Goal: Task Accomplishment & Management: Manage account settings

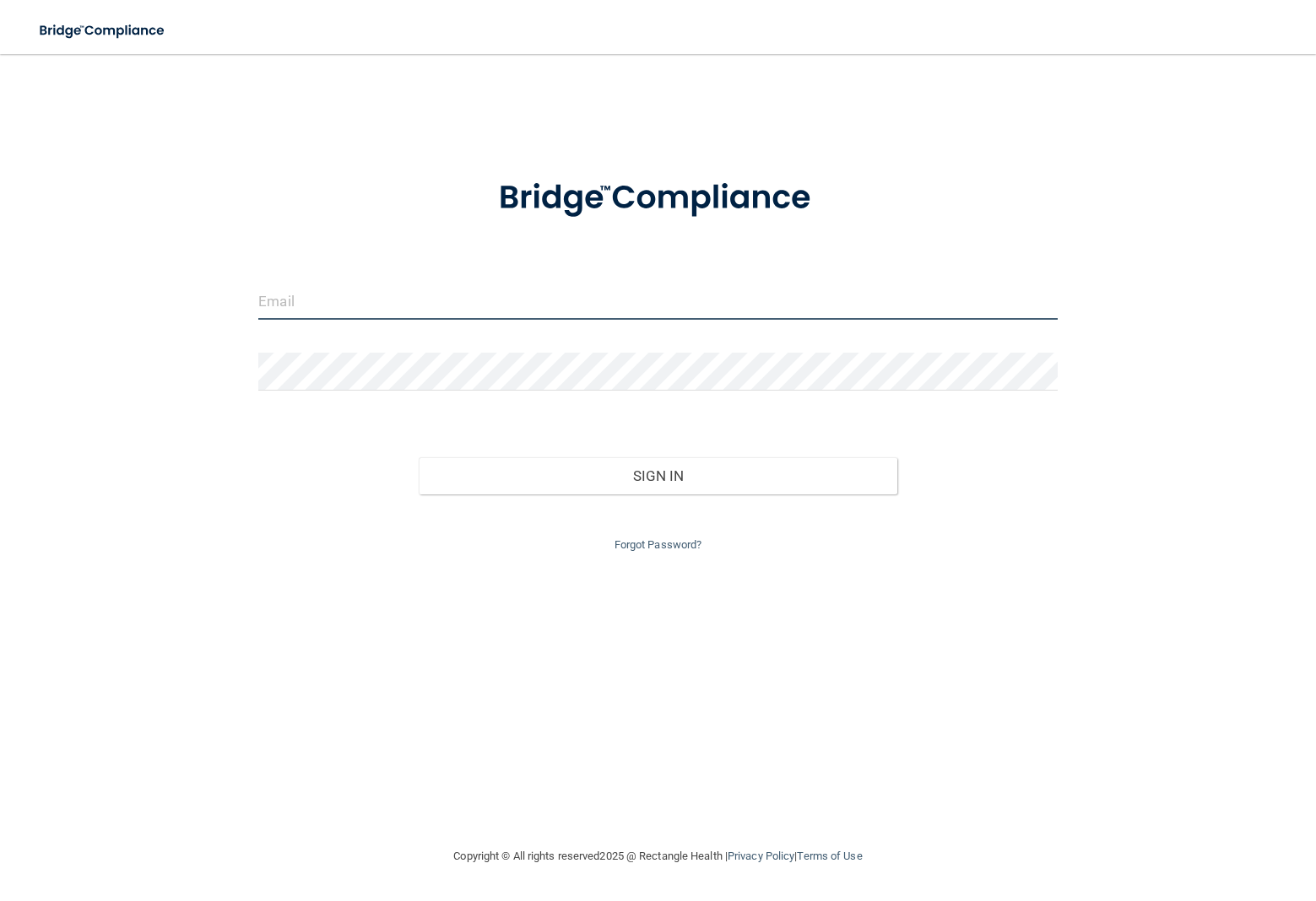
drag, startPoint x: 283, startPoint y: 292, endPoint x: 306, endPoint y: 297, distance: 23.5
click at [283, 293] on input "email" at bounding box center [658, 300] width 799 height 38
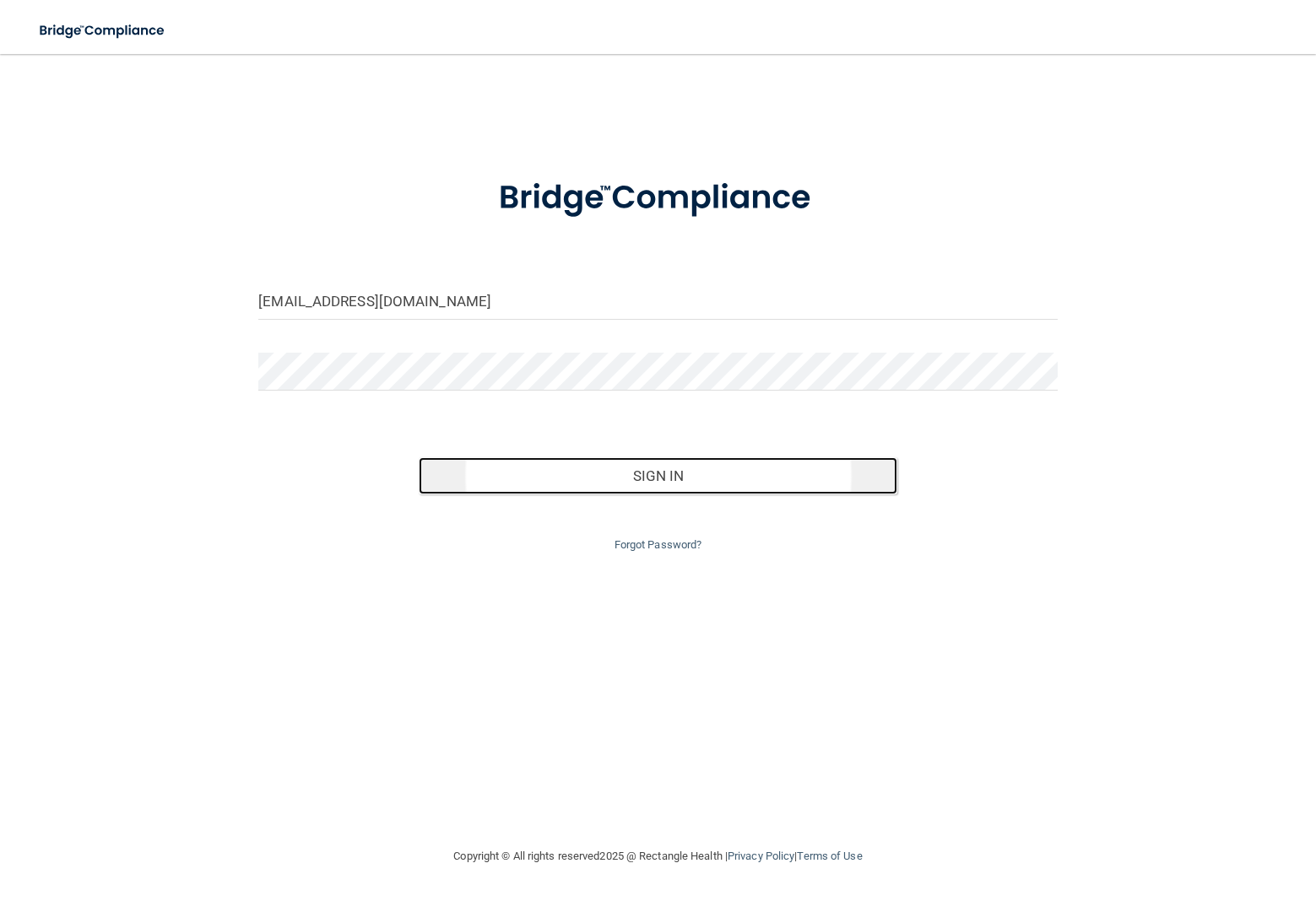
click at [768, 481] on button "Sign In" at bounding box center [658, 476] width 480 height 37
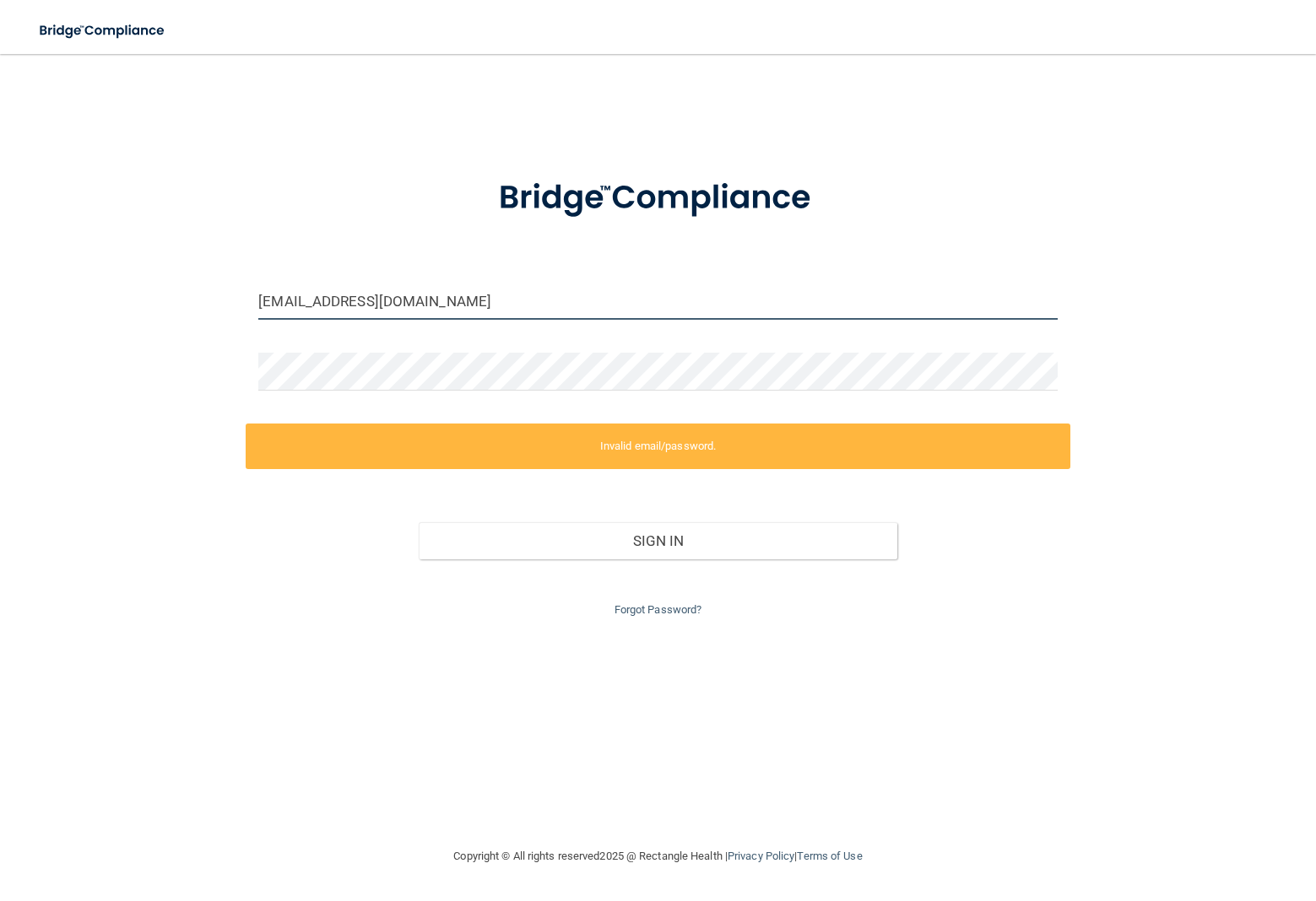
click at [486, 290] on input "[EMAIL_ADDRESS][DOMAIN_NAME]" at bounding box center [658, 300] width 799 height 38
type input "[EMAIL_ADDRESS][DOMAIN_NAME]"
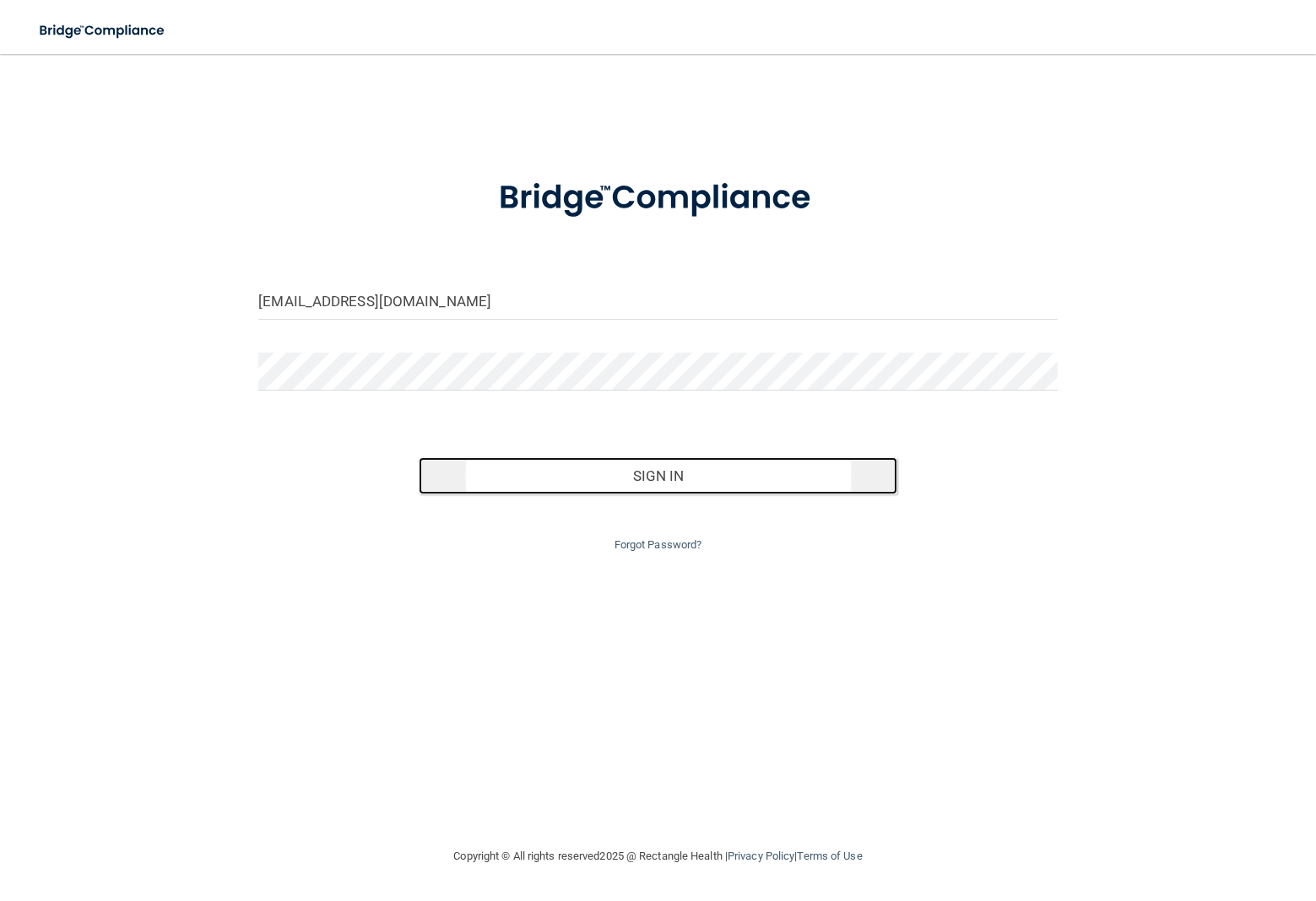
click at [689, 482] on button "Sign In" at bounding box center [658, 476] width 480 height 37
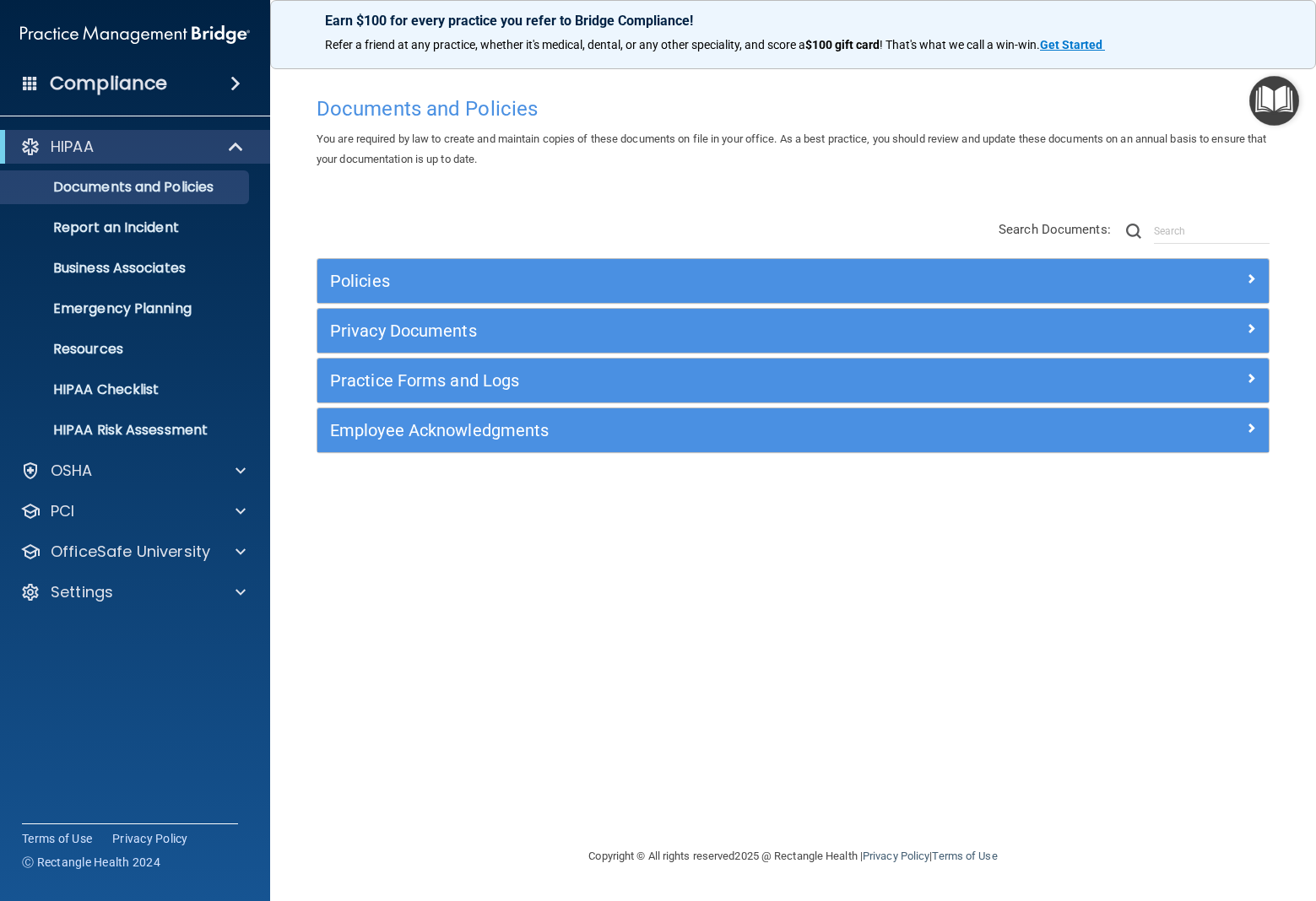
click at [233, 81] on span at bounding box center [235, 83] width 10 height 20
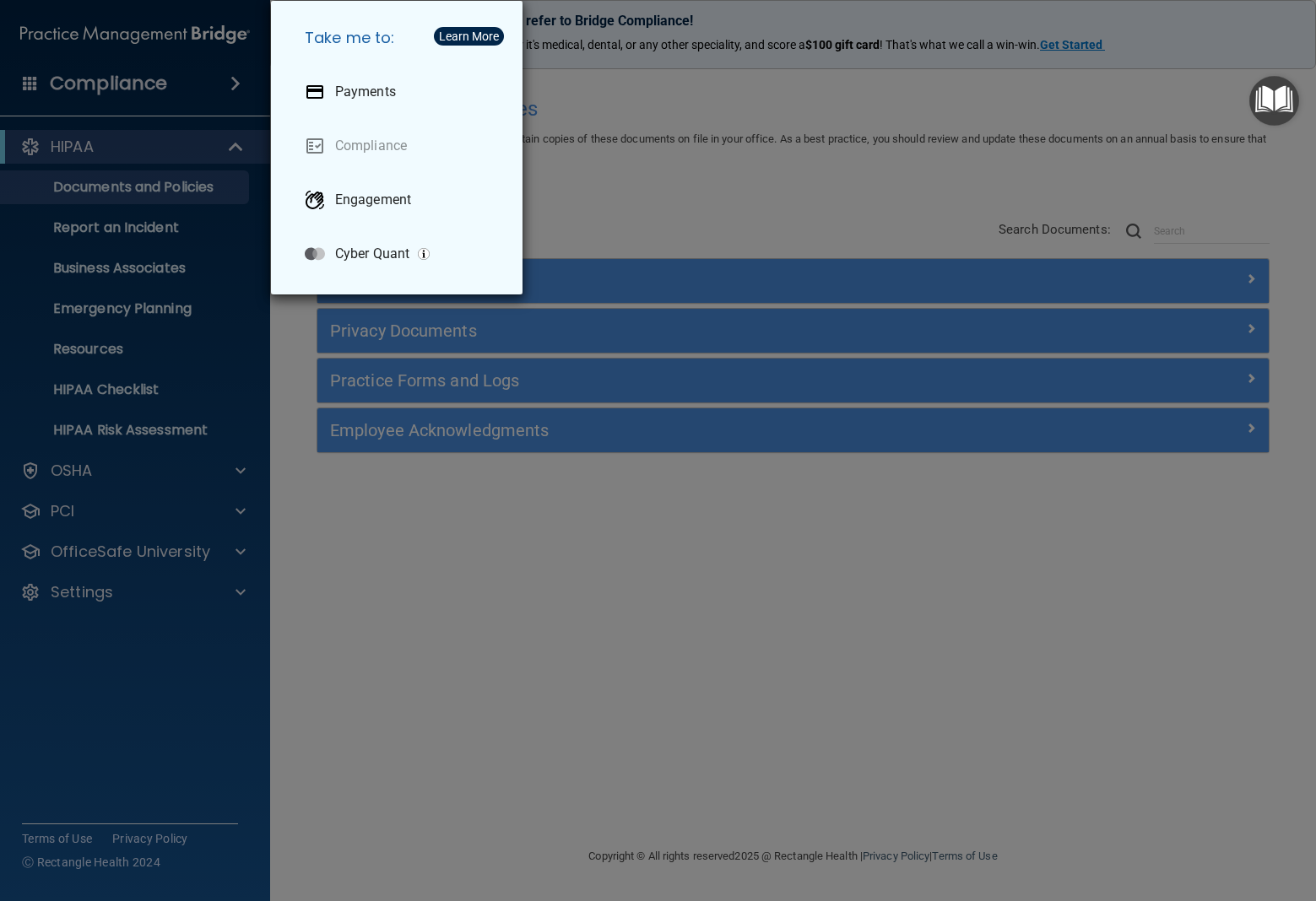
click at [164, 153] on div "Take me to: Payments Compliance Engagement Cyber Quant" at bounding box center [658, 450] width 1316 height 901
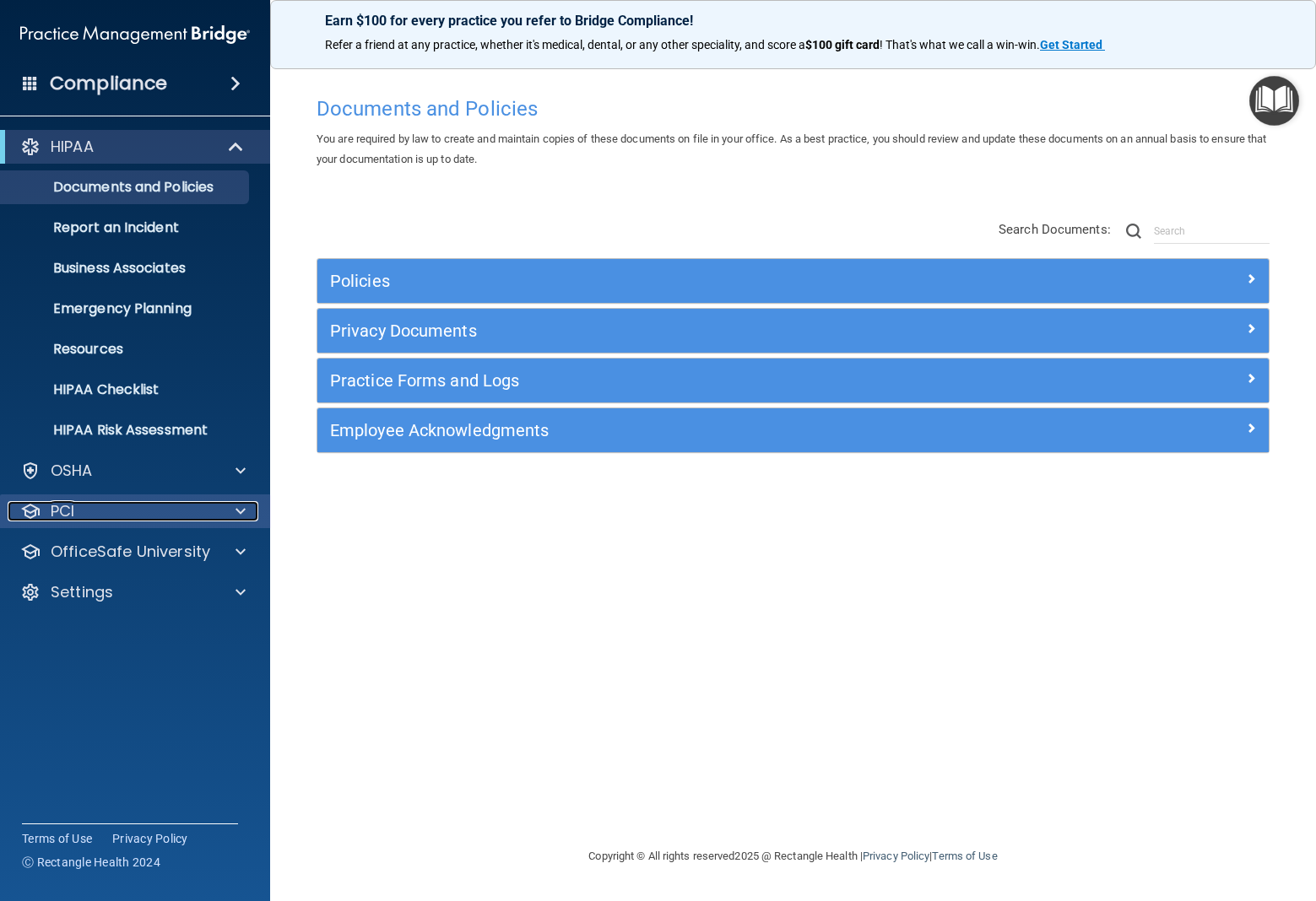
click at [193, 508] on div "PCI" at bounding box center [112, 511] width 209 height 20
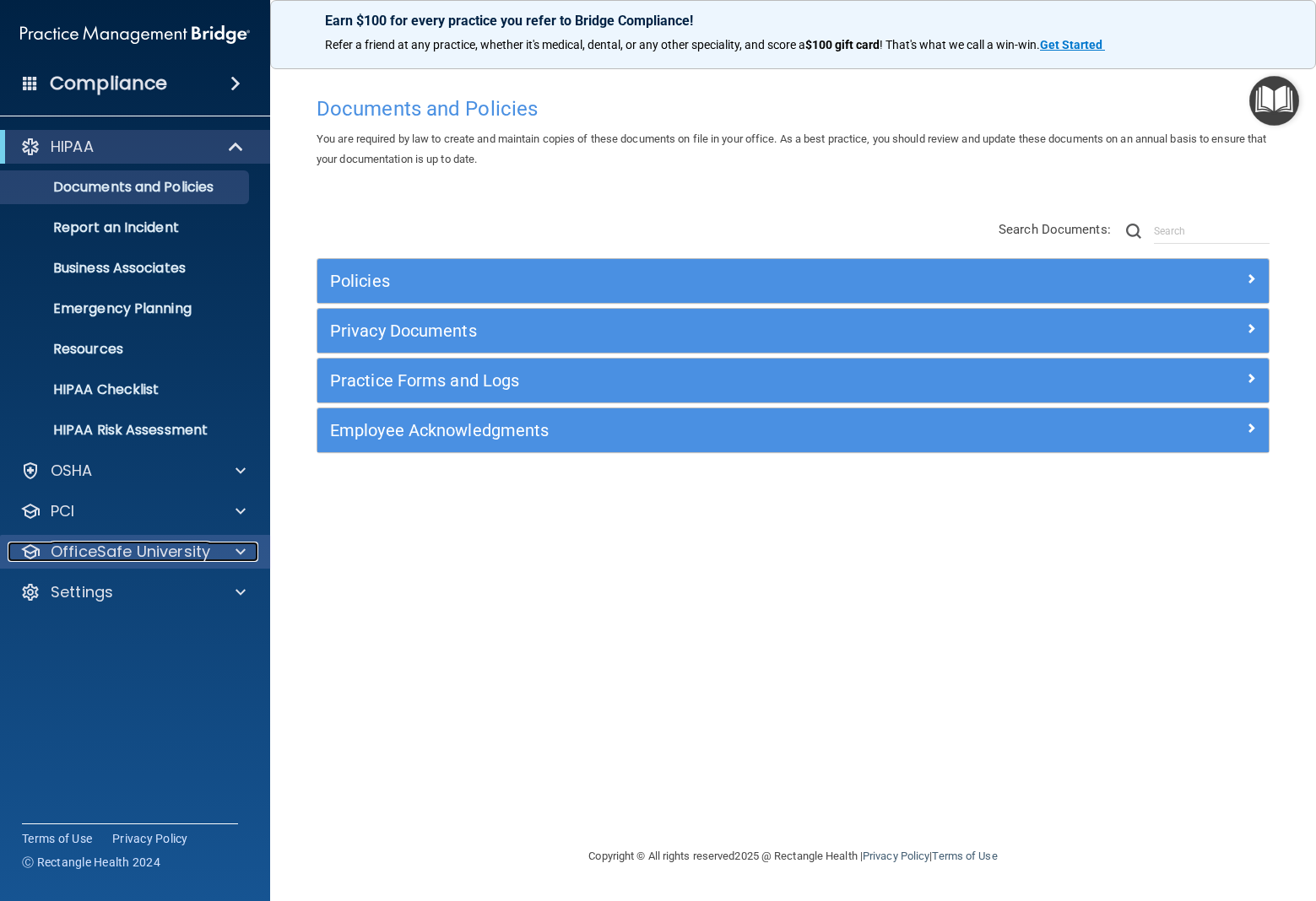
click at [194, 552] on p "OfficeSafe University" at bounding box center [130, 551] width 160 height 20
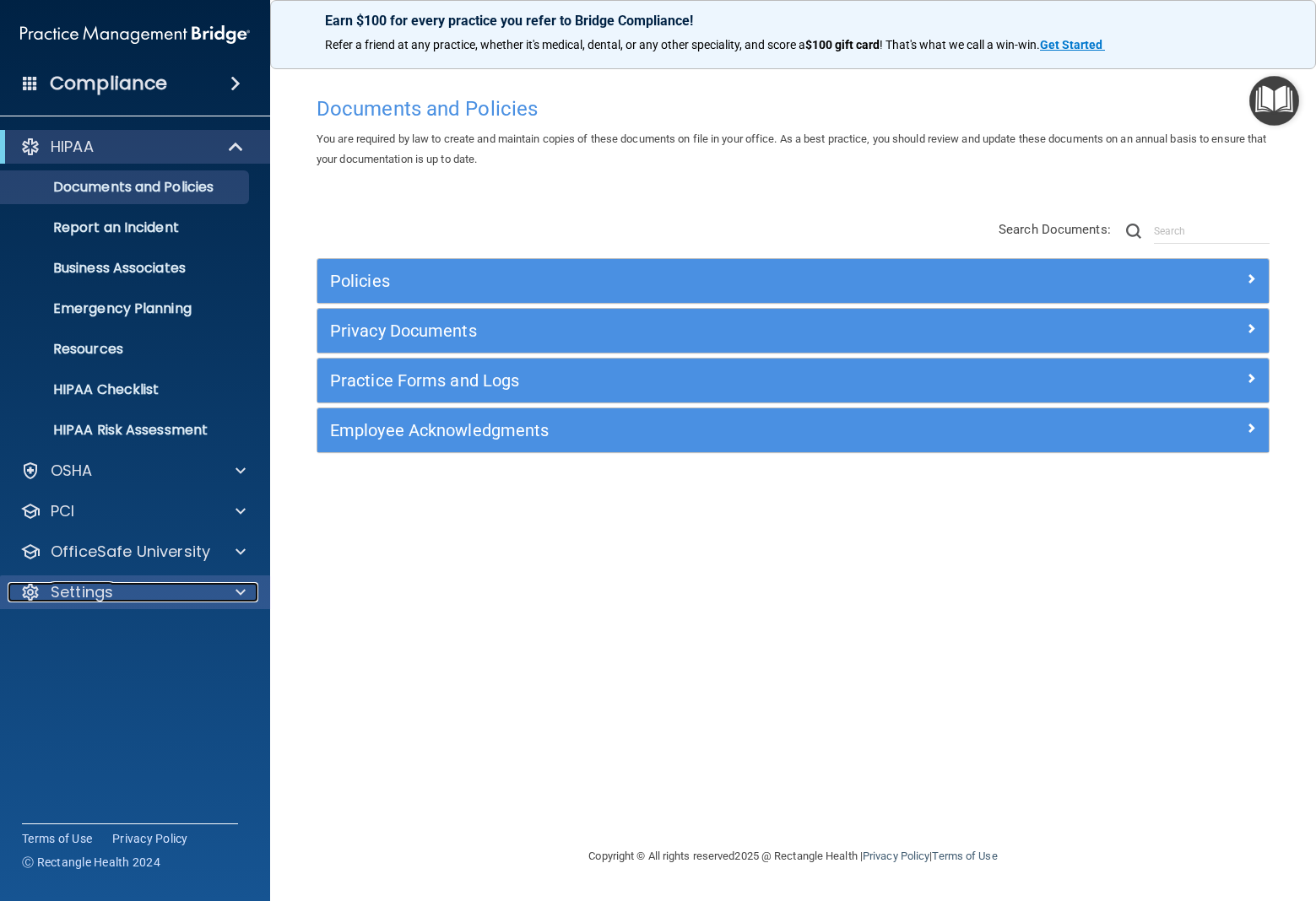
click at [172, 599] on div "Settings" at bounding box center [112, 592] width 209 height 20
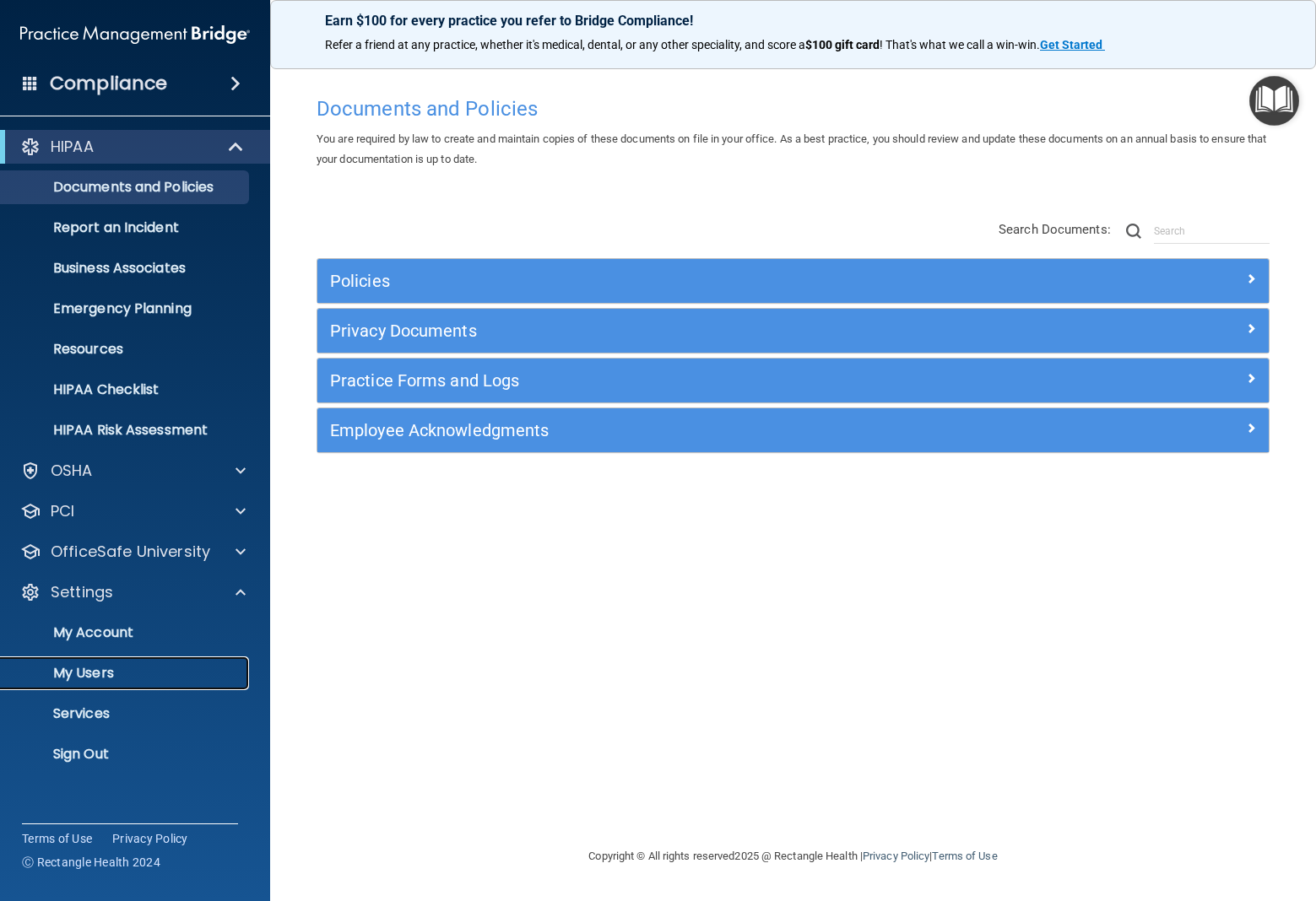
click at [93, 668] on p "My Users" at bounding box center [126, 672] width 231 height 16
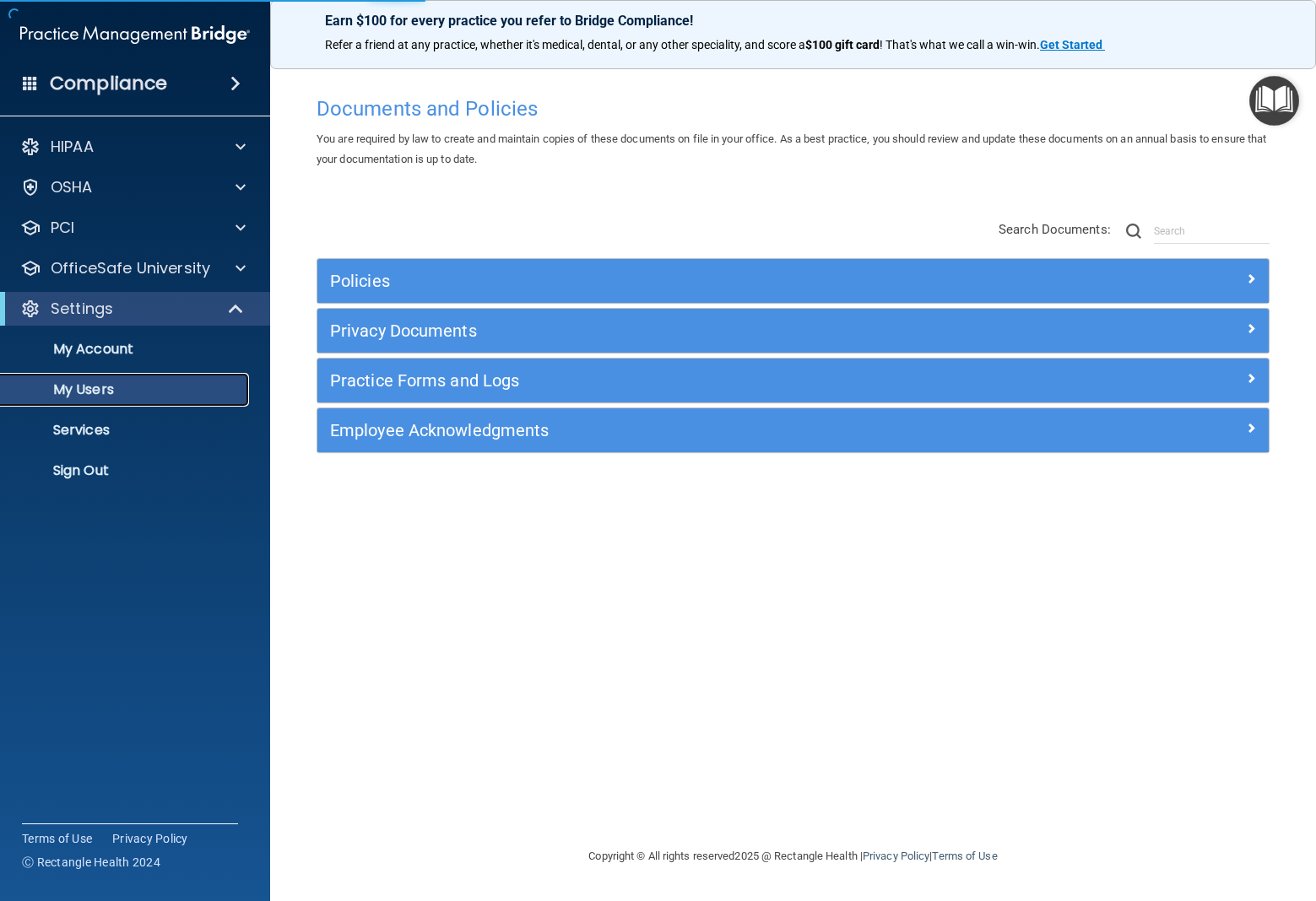
click at [138, 388] on p "My Users" at bounding box center [126, 389] width 231 height 16
select select "20"
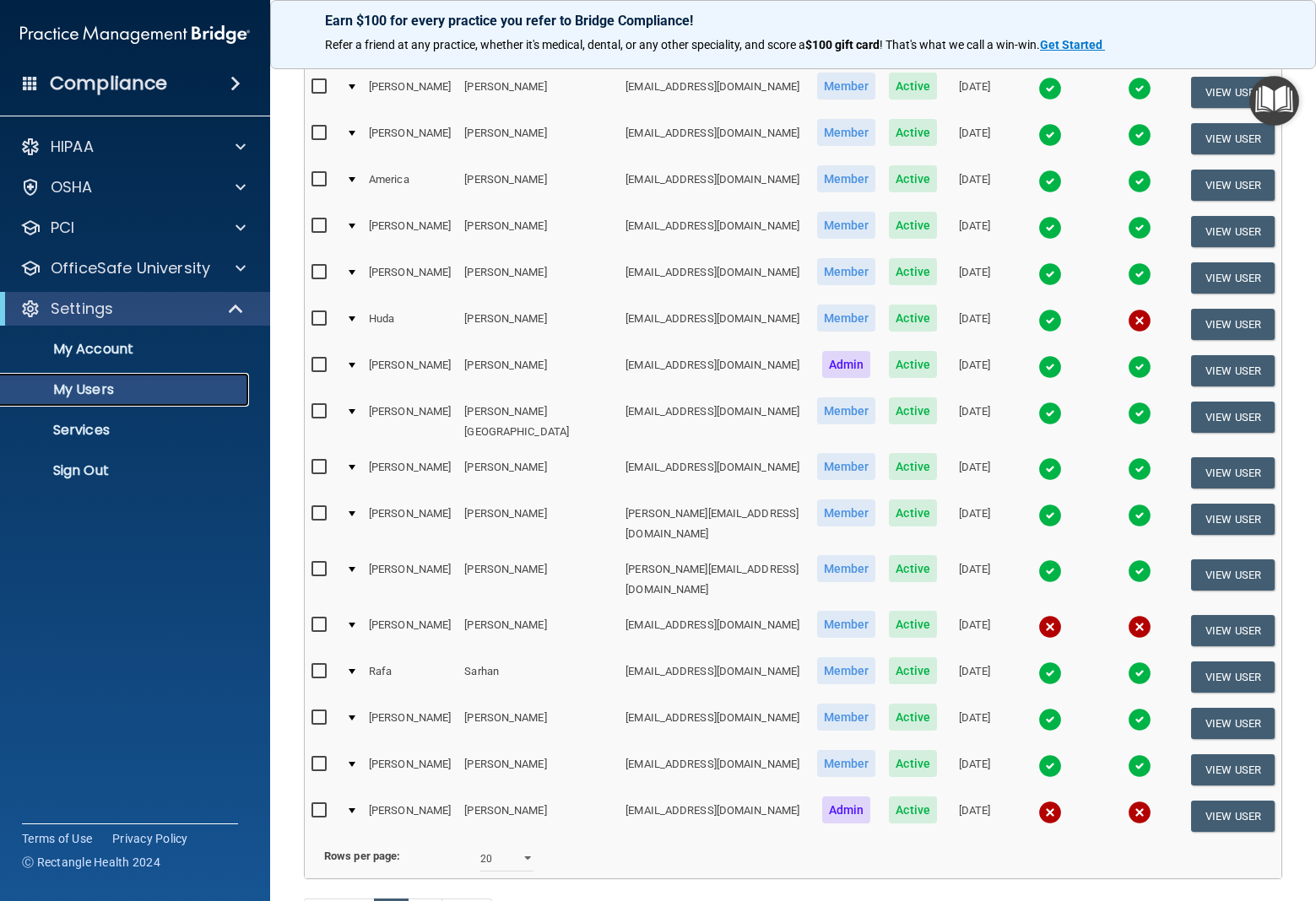
scroll to position [495, 0]
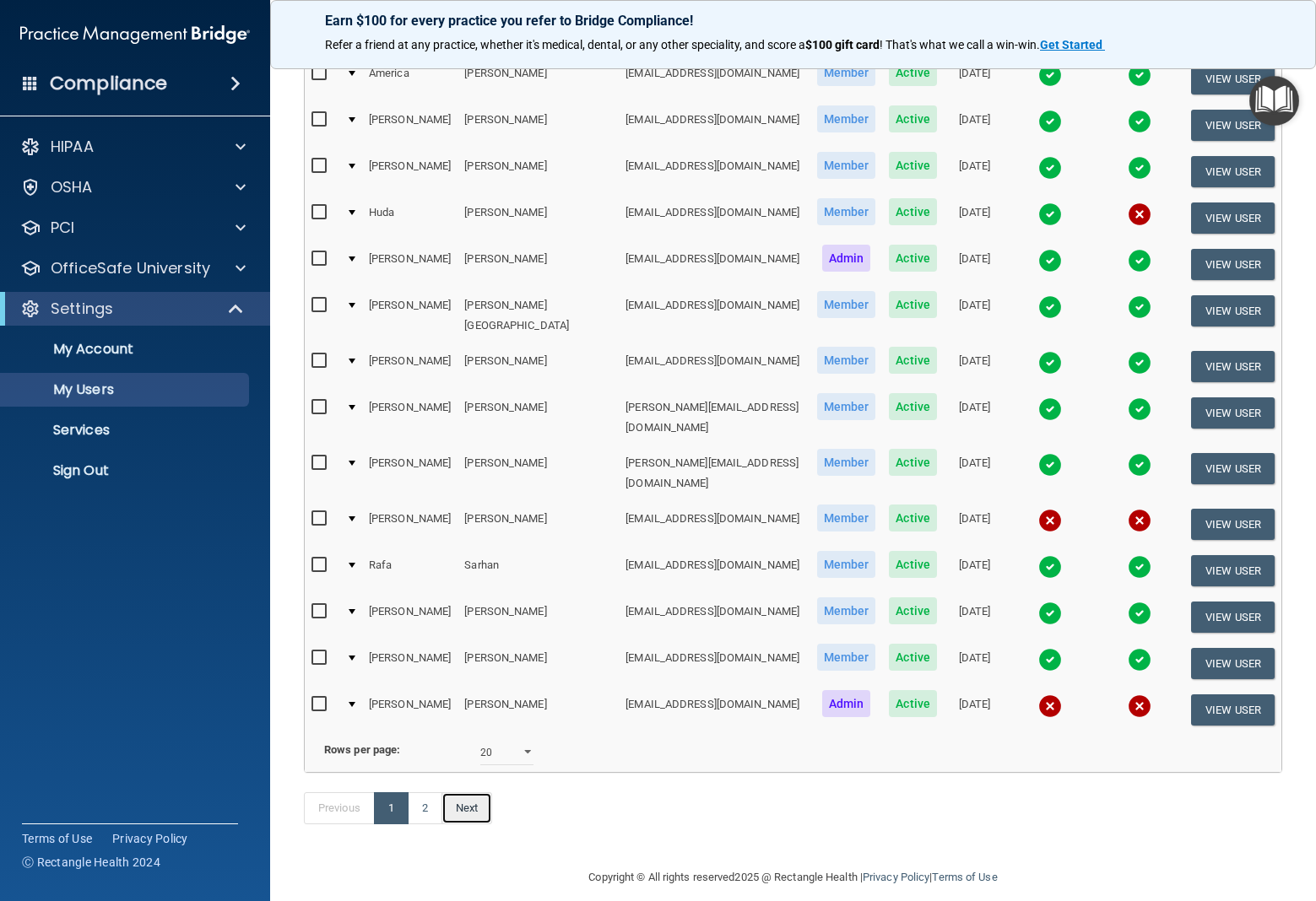
click at [469, 792] on link "Next" at bounding box center [466, 808] width 50 height 32
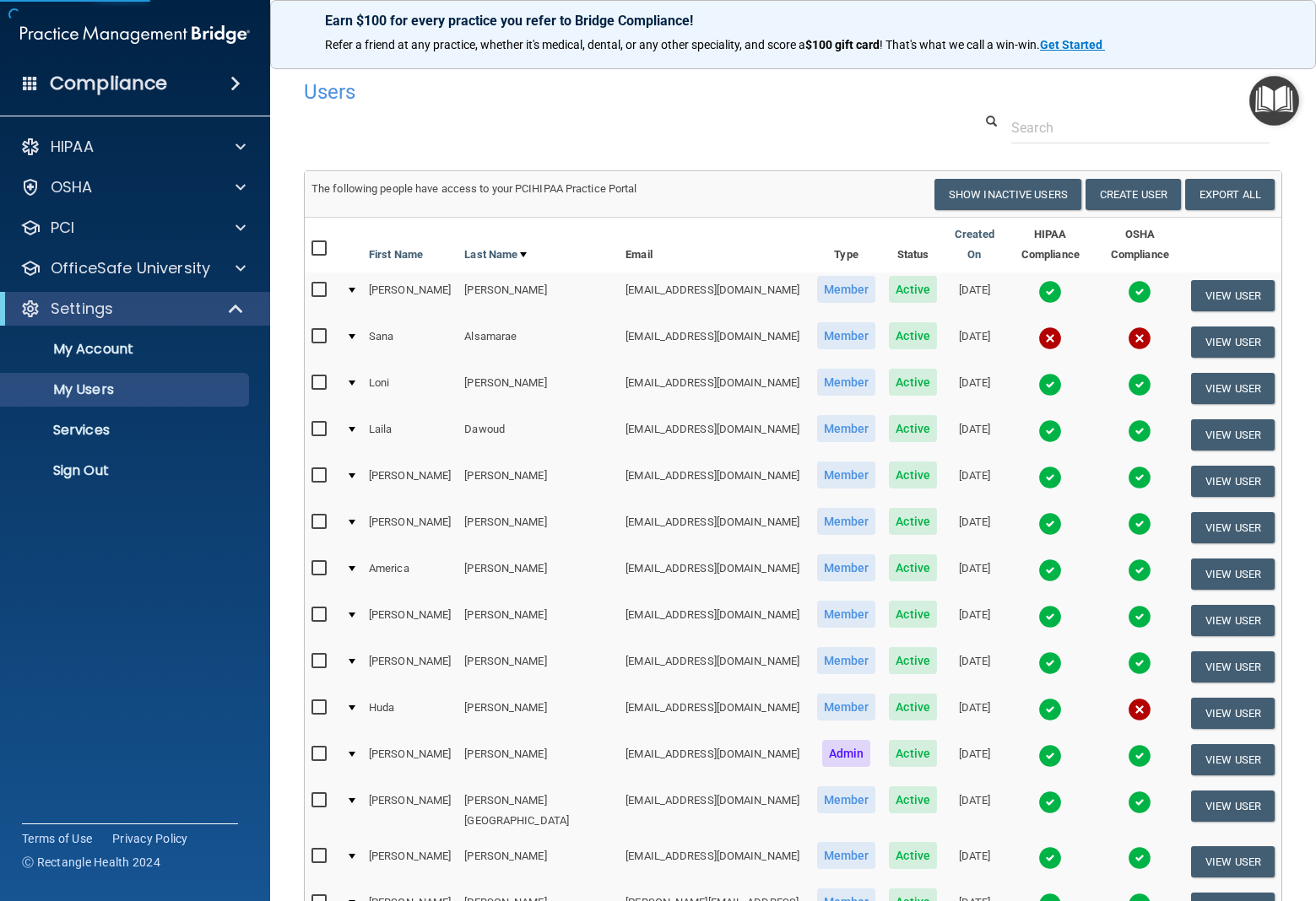
select select "20"
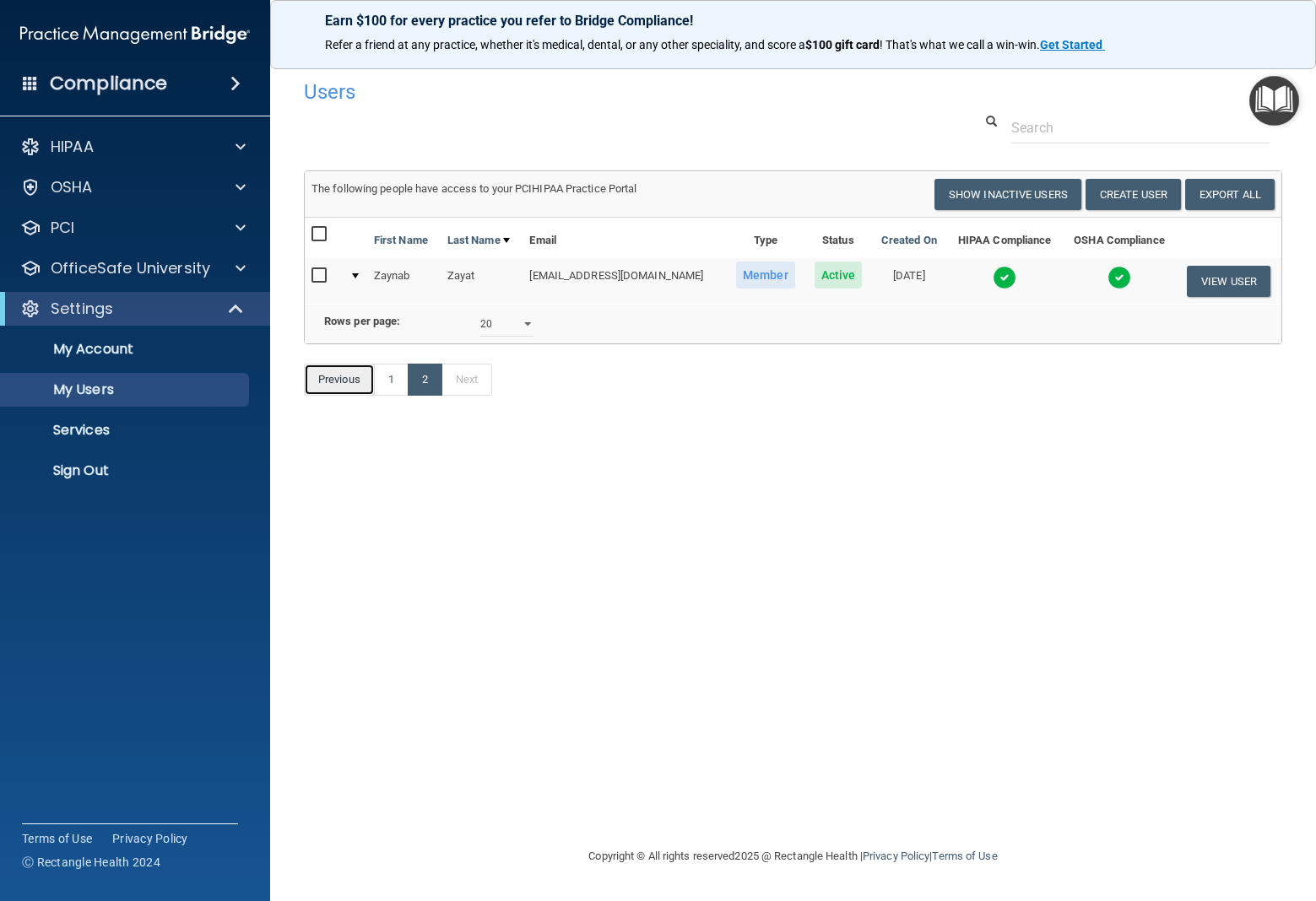
click at [337, 395] on link "Previous" at bounding box center [339, 379] width 71 height 32
select select "20"
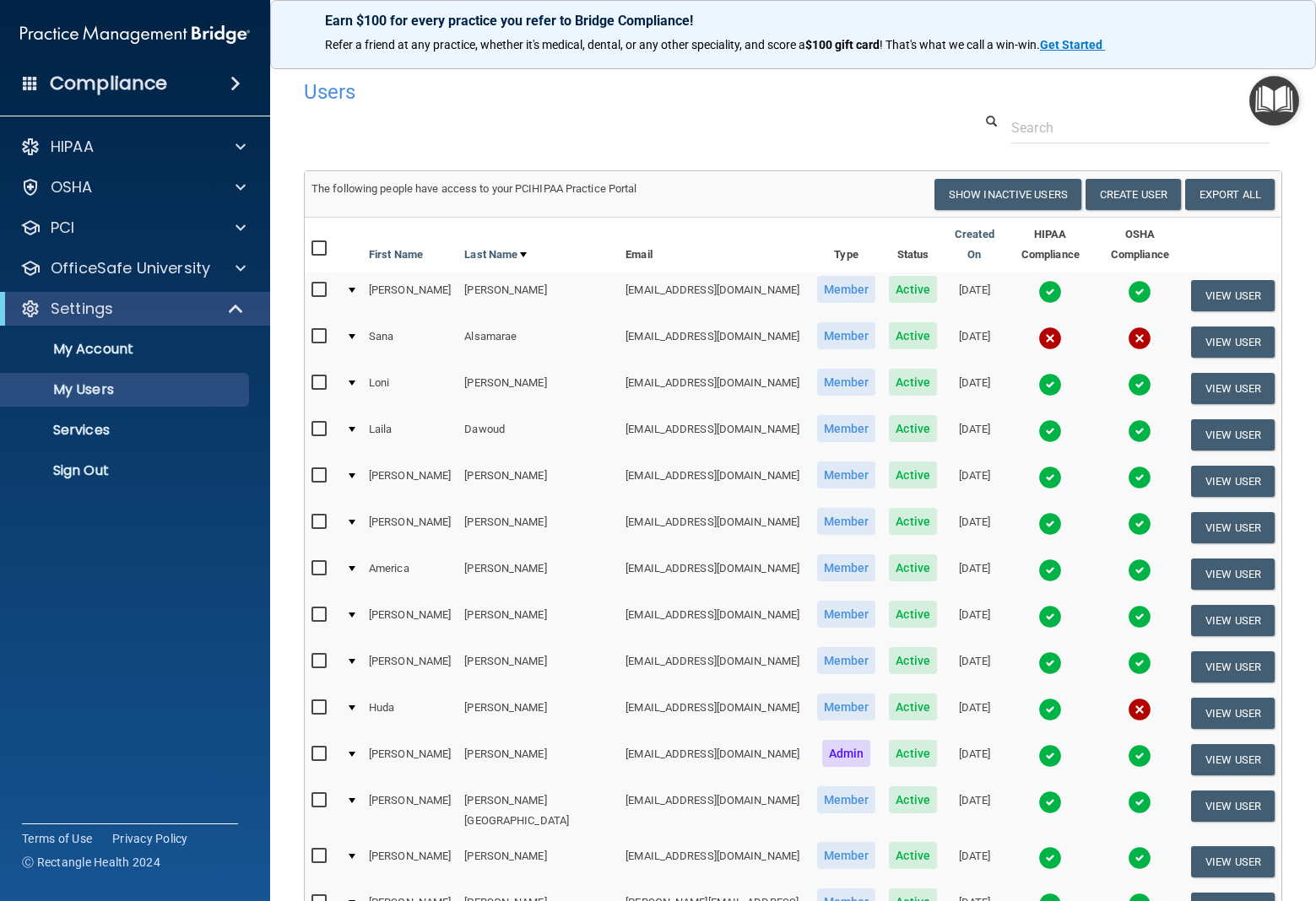
scroll to position [3, 0]
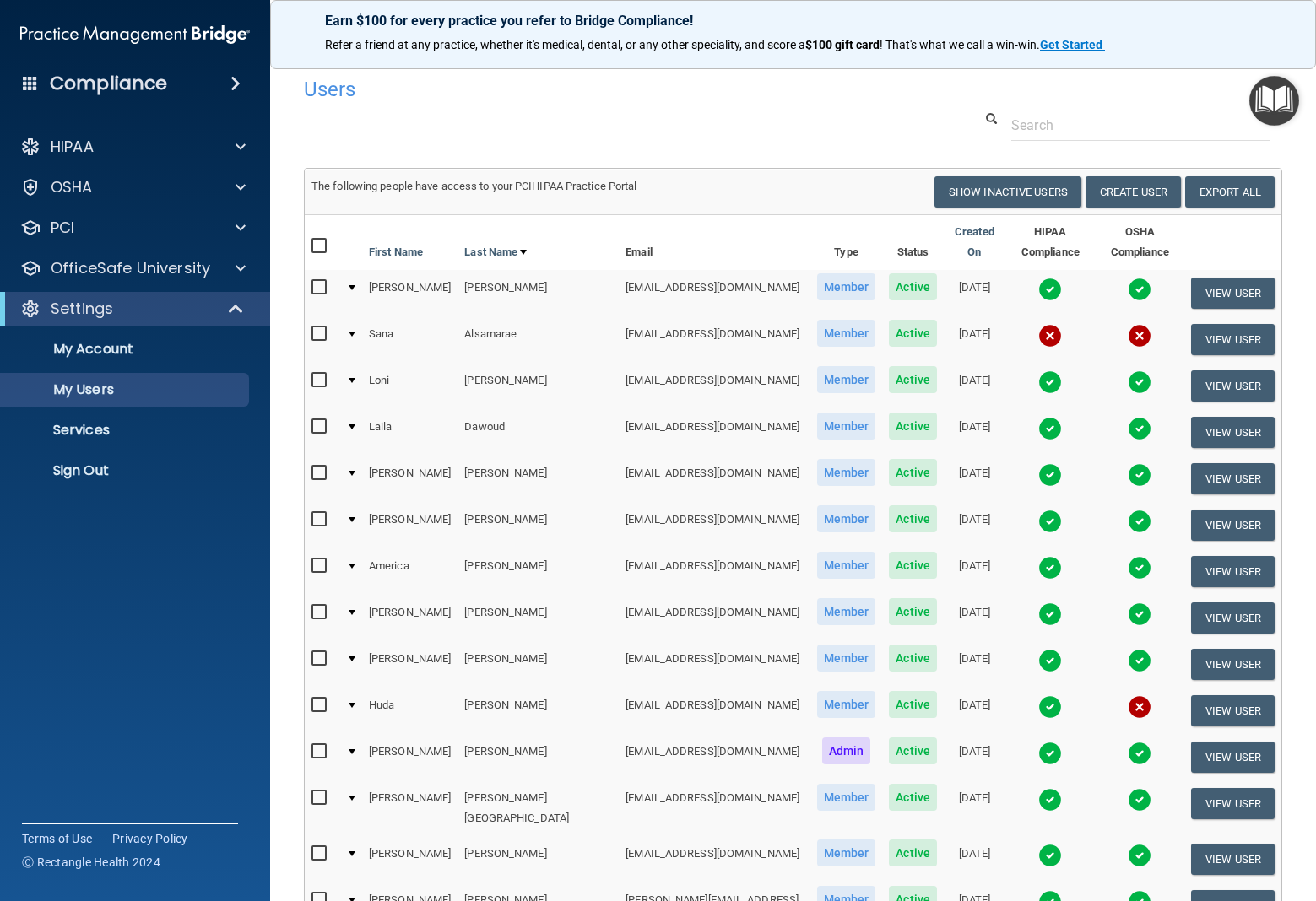
drag, startPoint x: 317, startPoint y: 410, endPoint x: 316, endPoint y: 443, distance: 33.0
click at [317, 420] on input "checkbox" at bounding box center [321, 427] width 19 height 14
checkbox input "true"
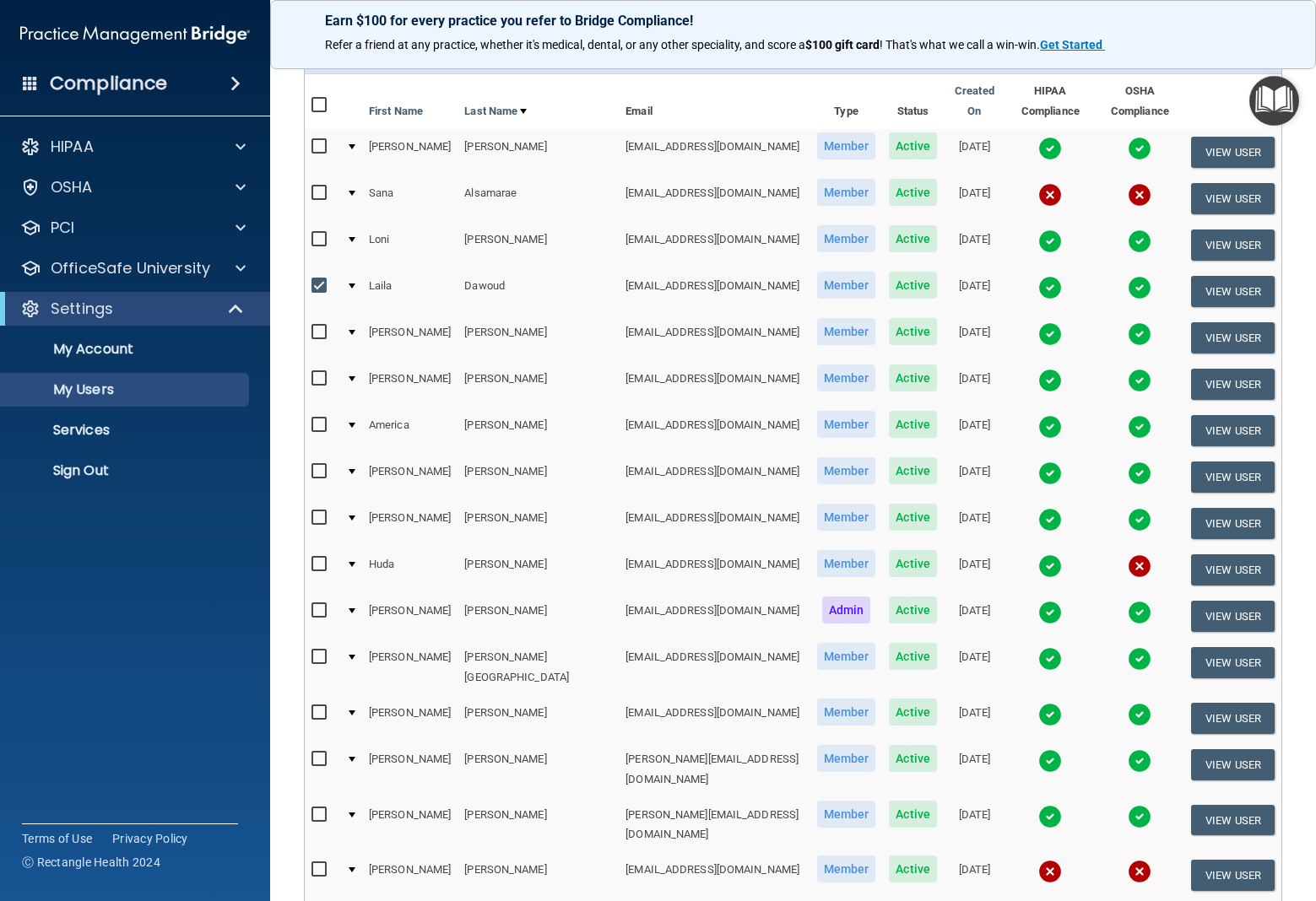
scroll to position [147, 0]
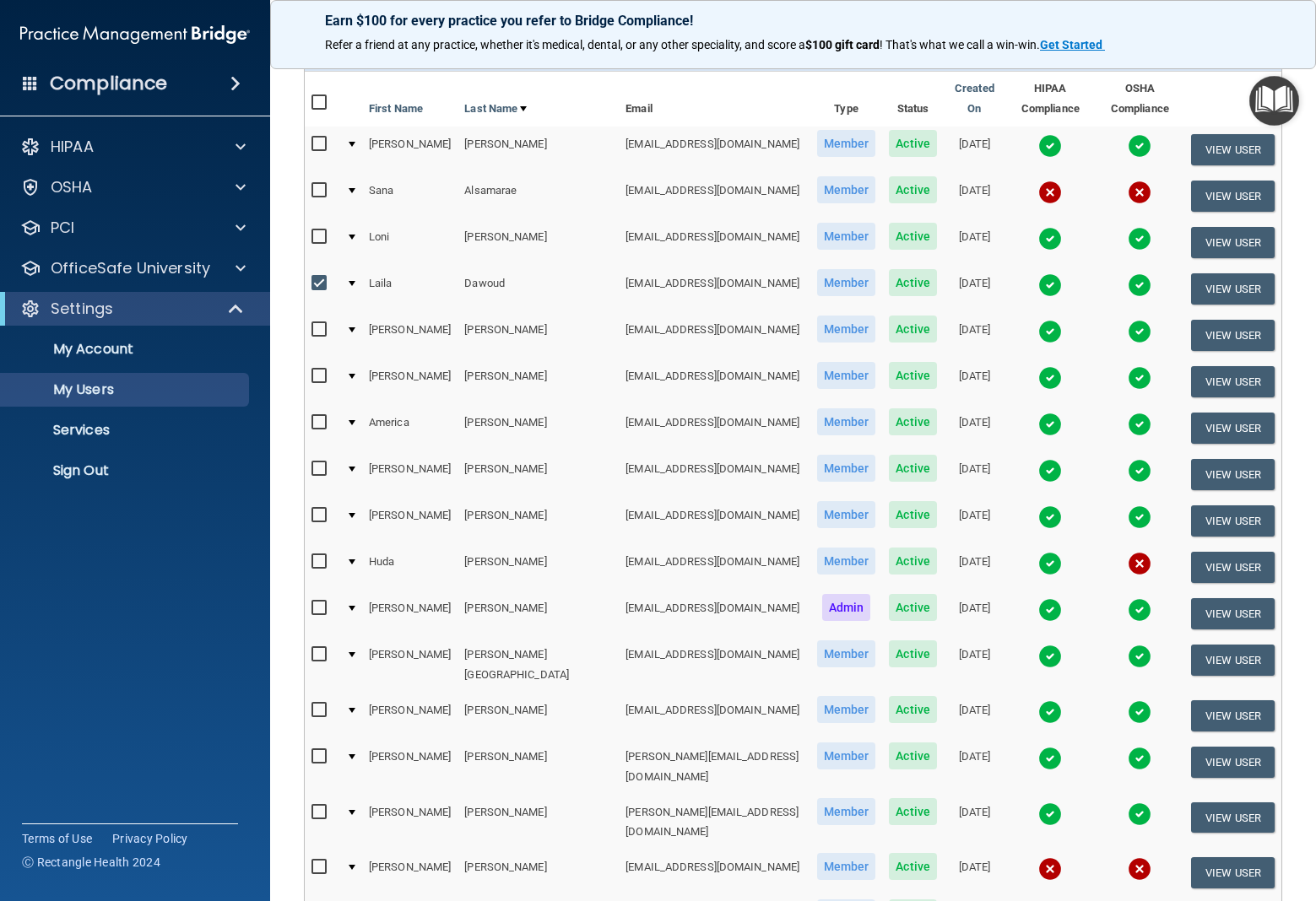
click at [318, 555] on input "checkbox" at bounding box center [321, 562] width 19 height 14
checkbox input "true"
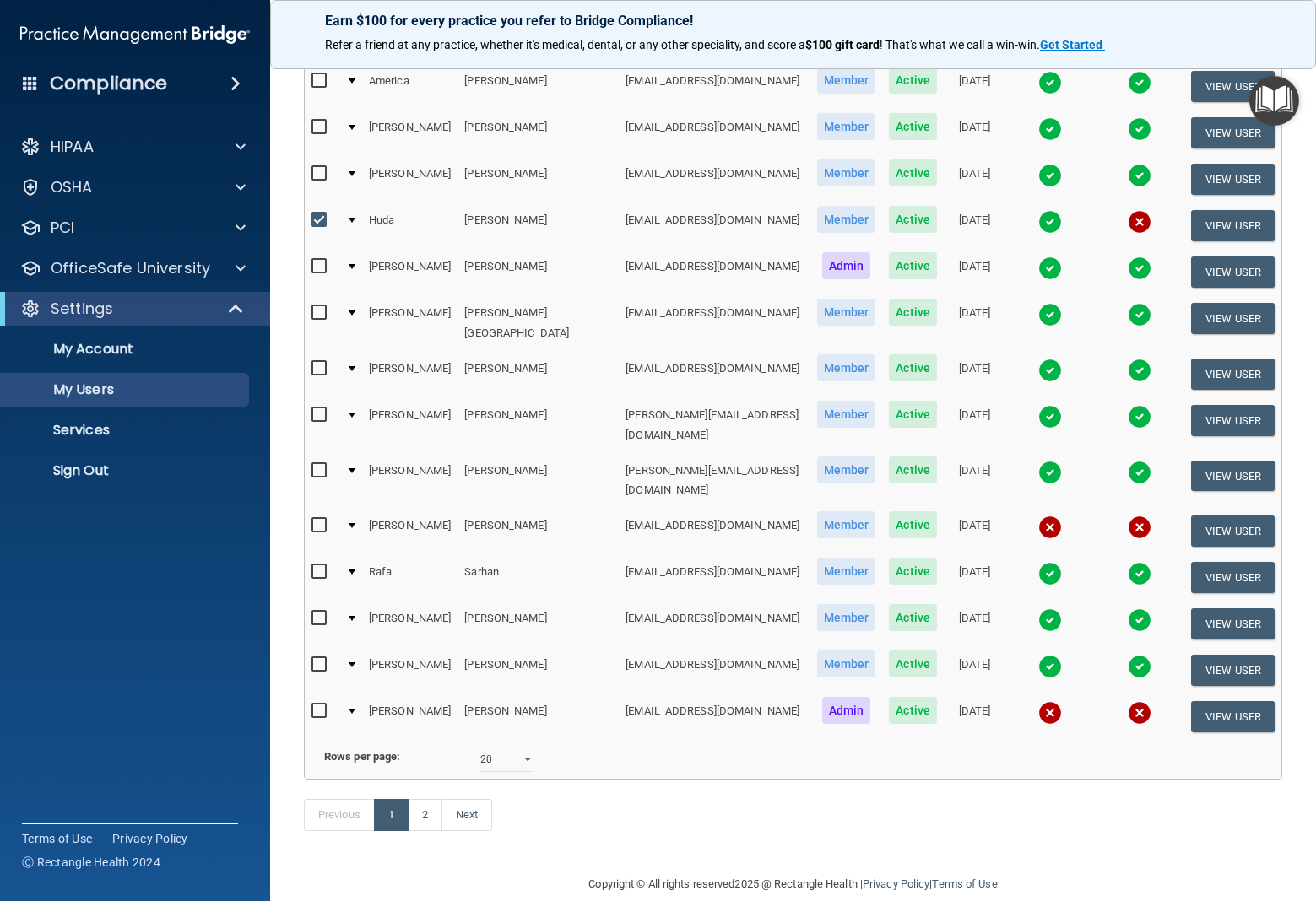
scroll to position [496, 0]
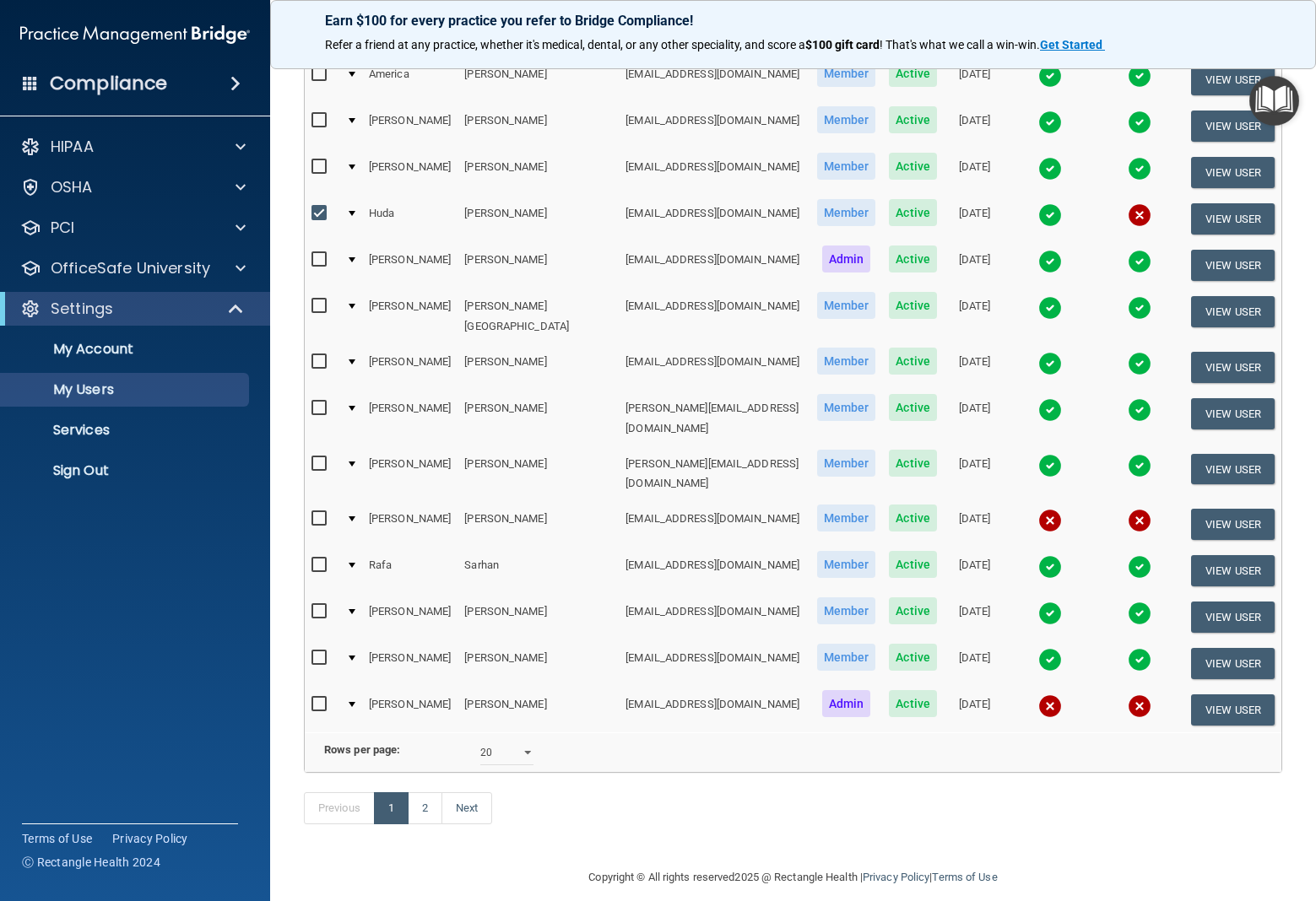
click at [317, 559] on input "checkbox" at bounding box center [321, 566] width 19 height 14
checkbox input "true"
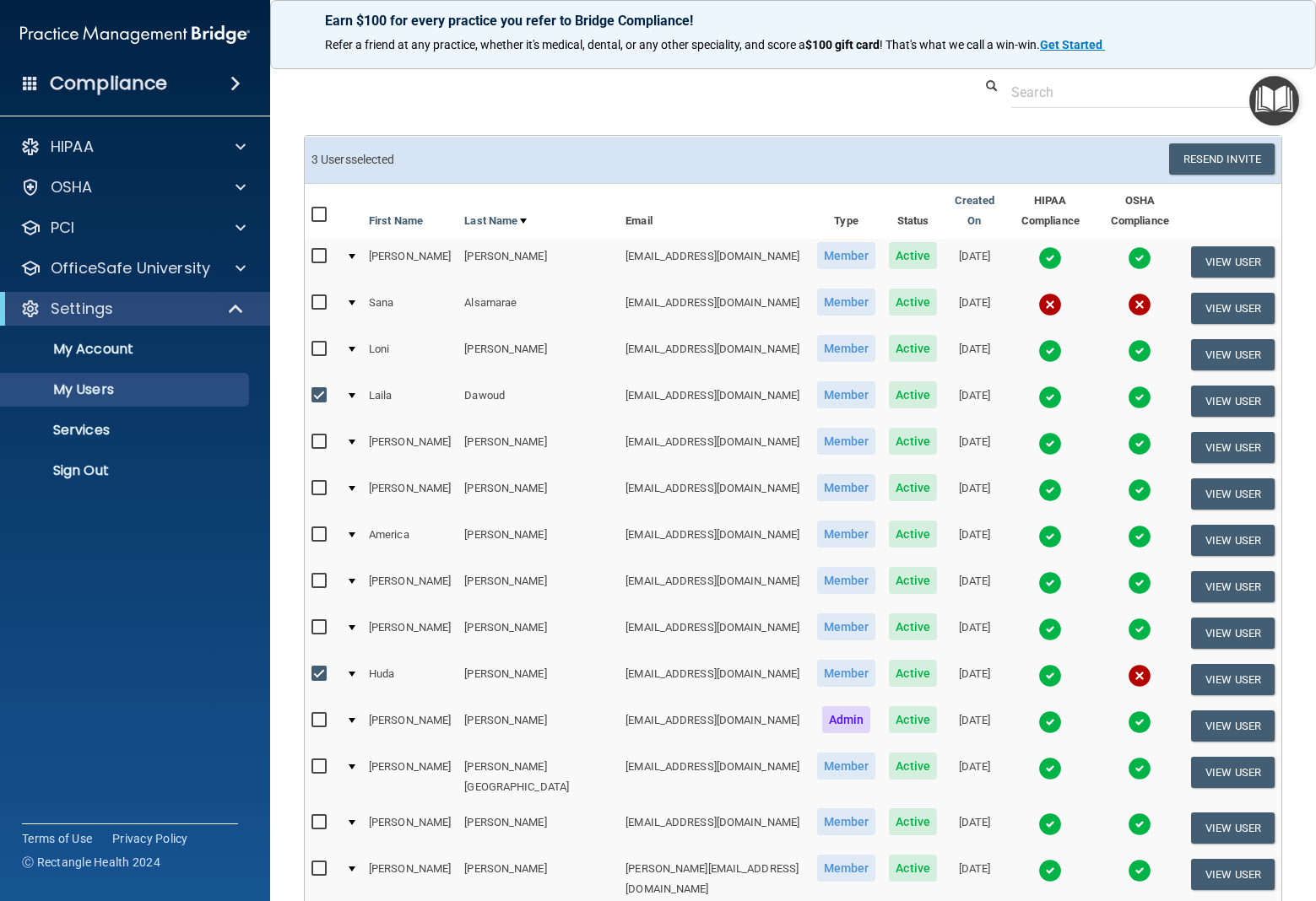
scroll to position [39, 0]
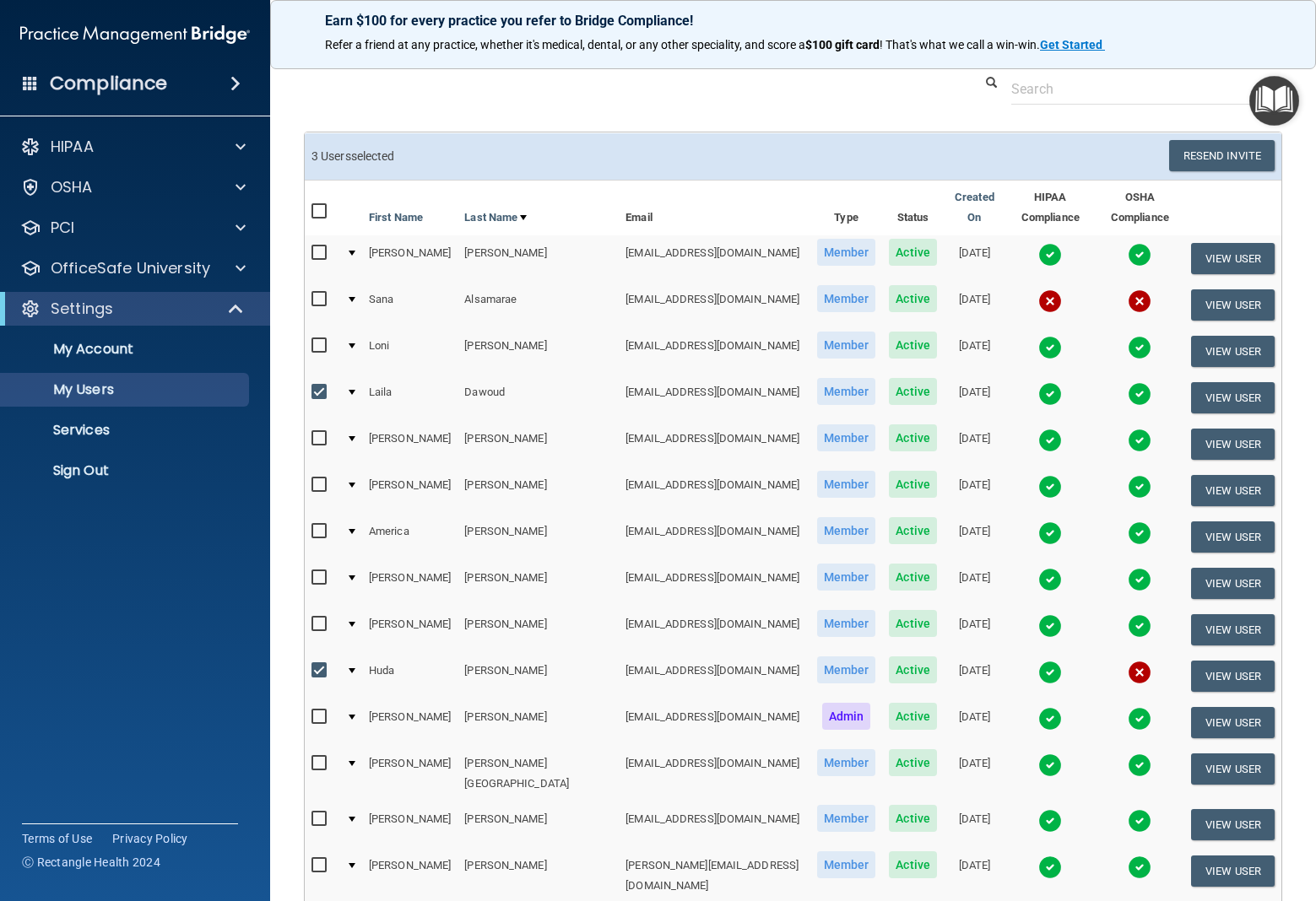
drag, startPoint x: 321, startPoint y: 376, endPoint x: 315, endPoint y: 441, distance: 65.3
click at [321, 386] on input "checkbox" at bounding box center [321, 392] width 19 height 14
checkbox input "false"
drag, startPoint x: 316, startPoint y: 648, endPoint x: 324, endPoint y: 660, distance: 14.4
click at [317, 664] on input "checkbox" at bounding box center [321, 670] width 19 height 14
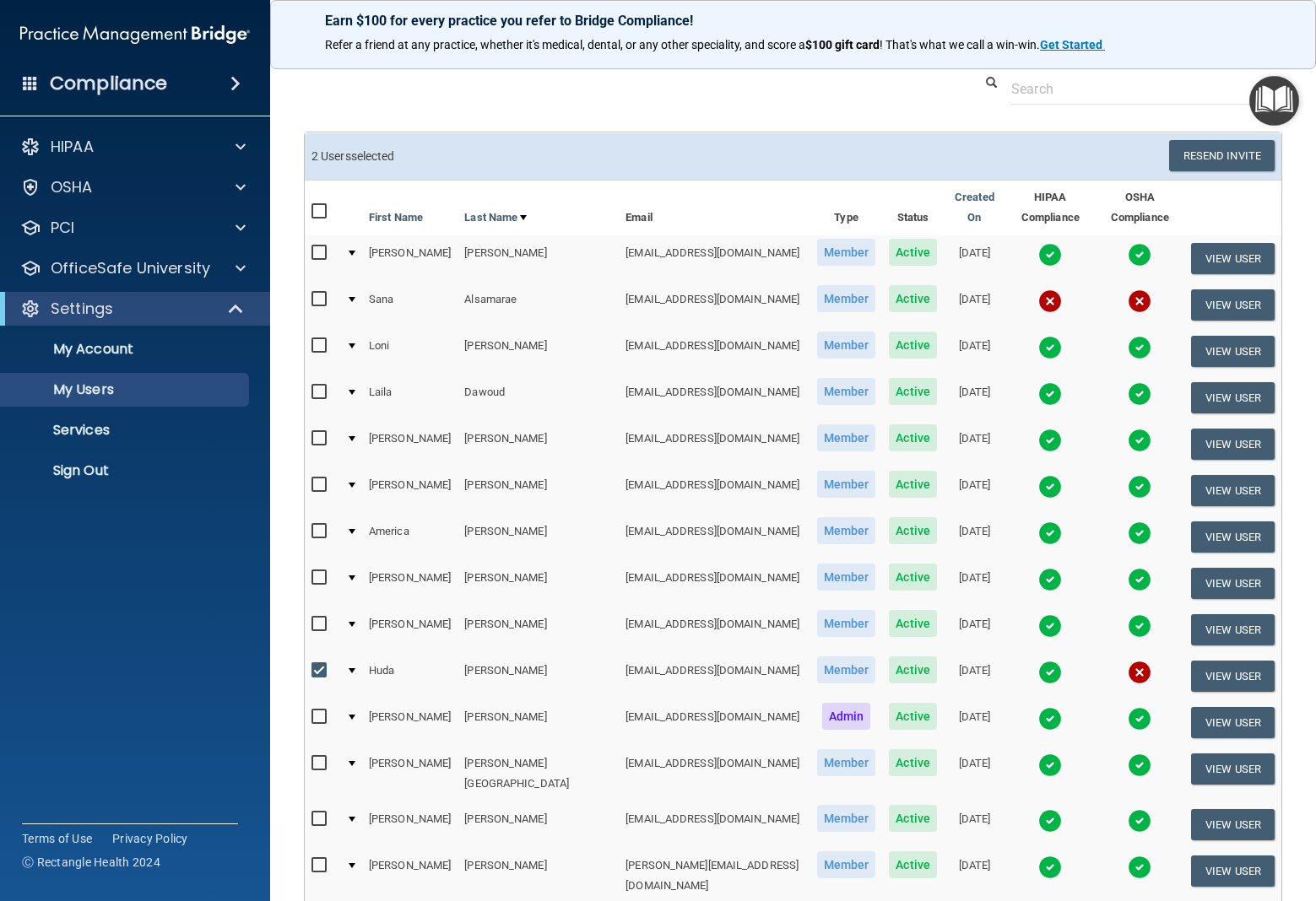
checkbox input "false"
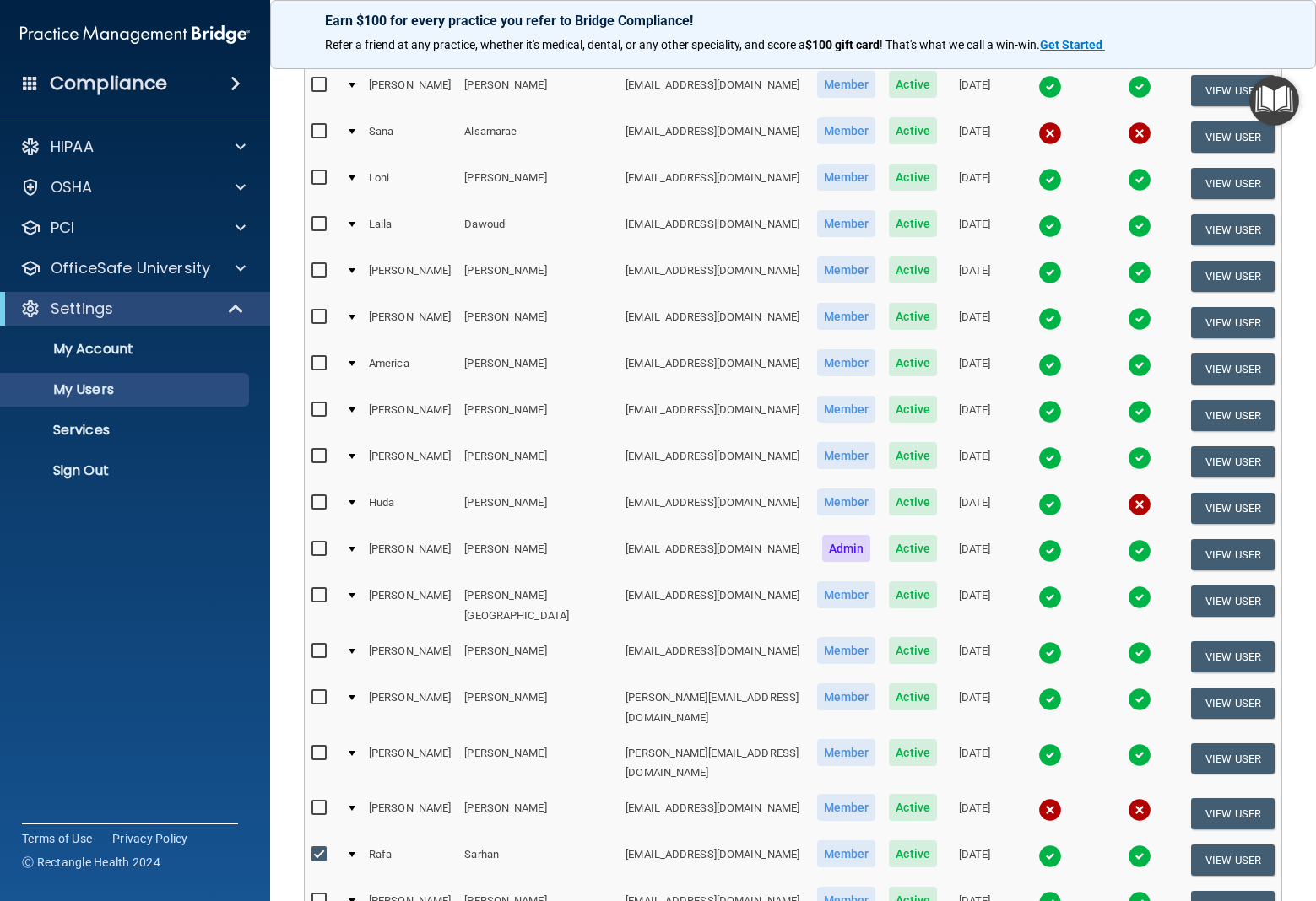
click at [317, 848] on input "checkbox" at bounding box center [321, 854] width 19 height 14
checkbox input "false"
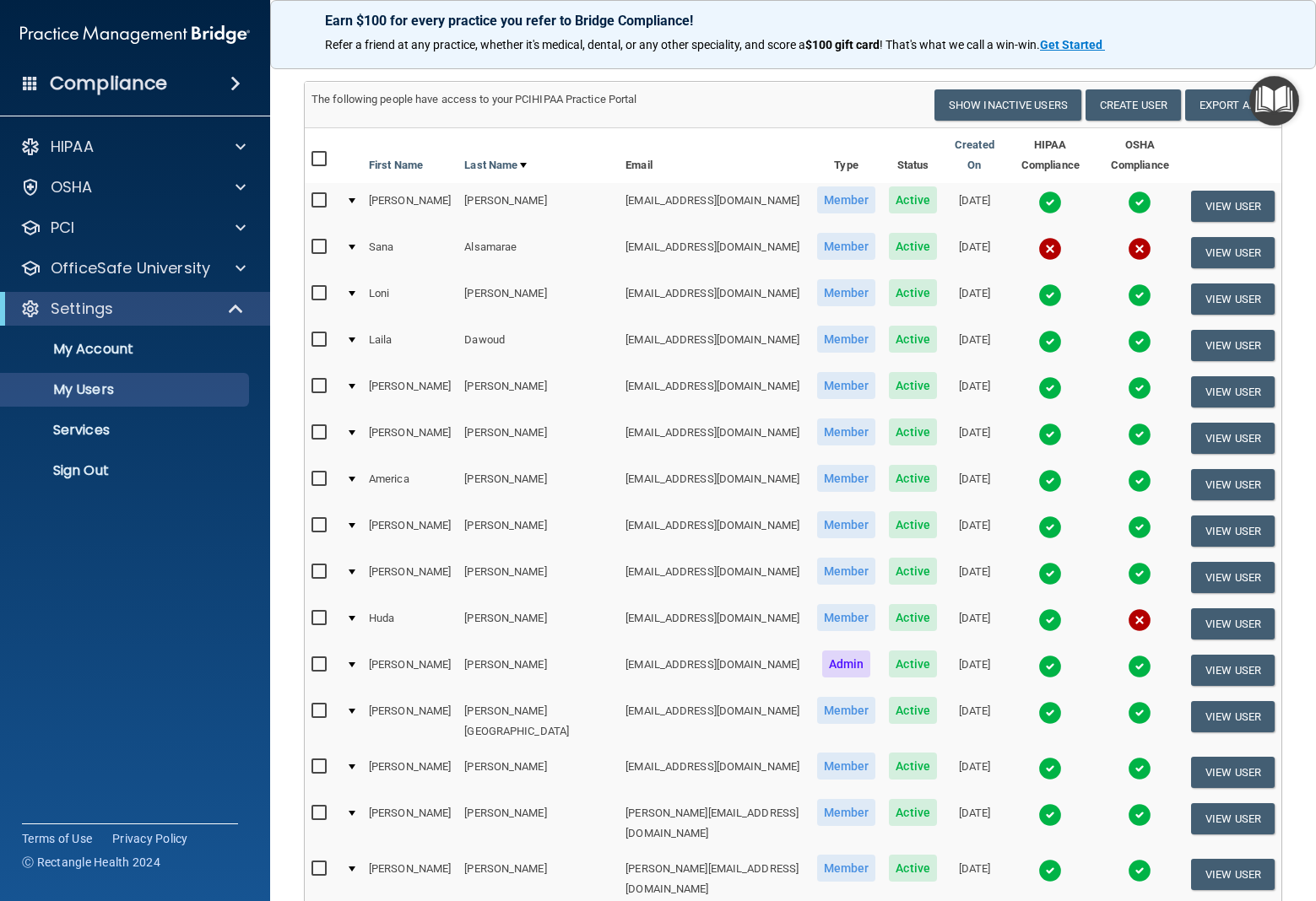
scroll to position [0, 0]
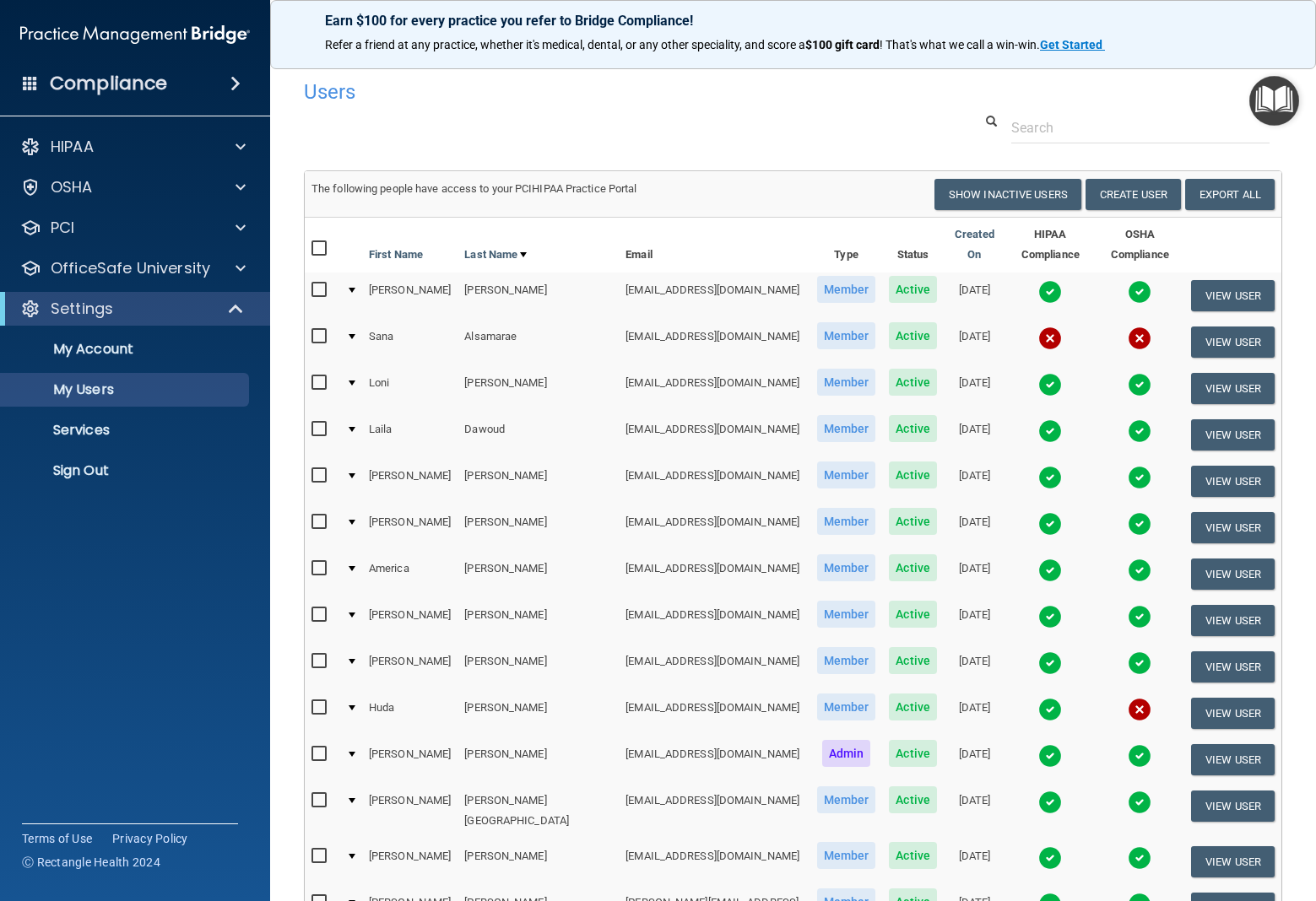
click at [356, 427] on div at bounding box center [352, 429] width 7 height 5
click at [359, 415] on td at bounding box center [351, 435] width 23 height 47
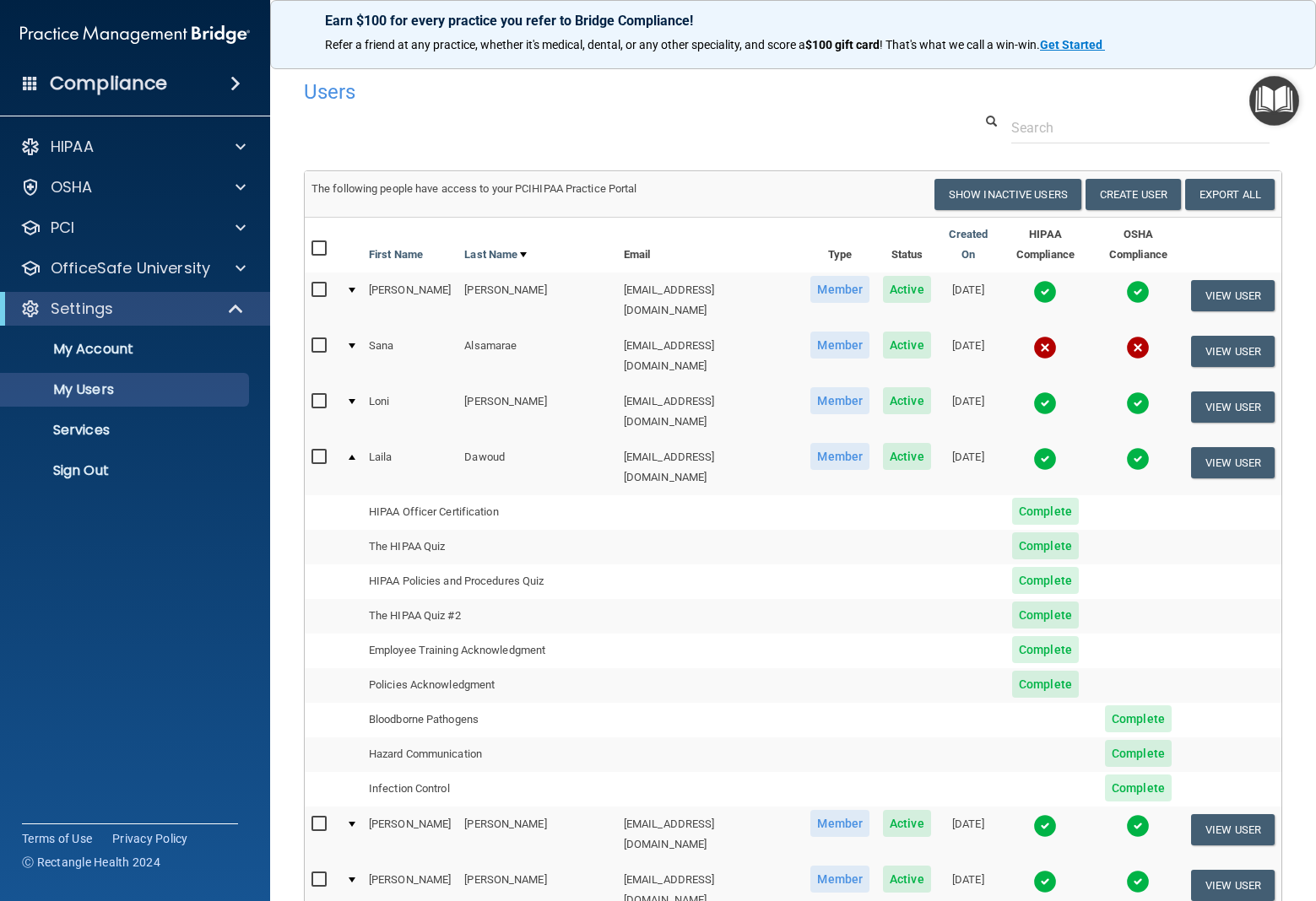
click at [883, 443] on span "Active" at bounding box center [907, 456] width 48 height 27
click at [1227, 448] on button "View User" at bounding box center [1233, 463] width 83 height 31
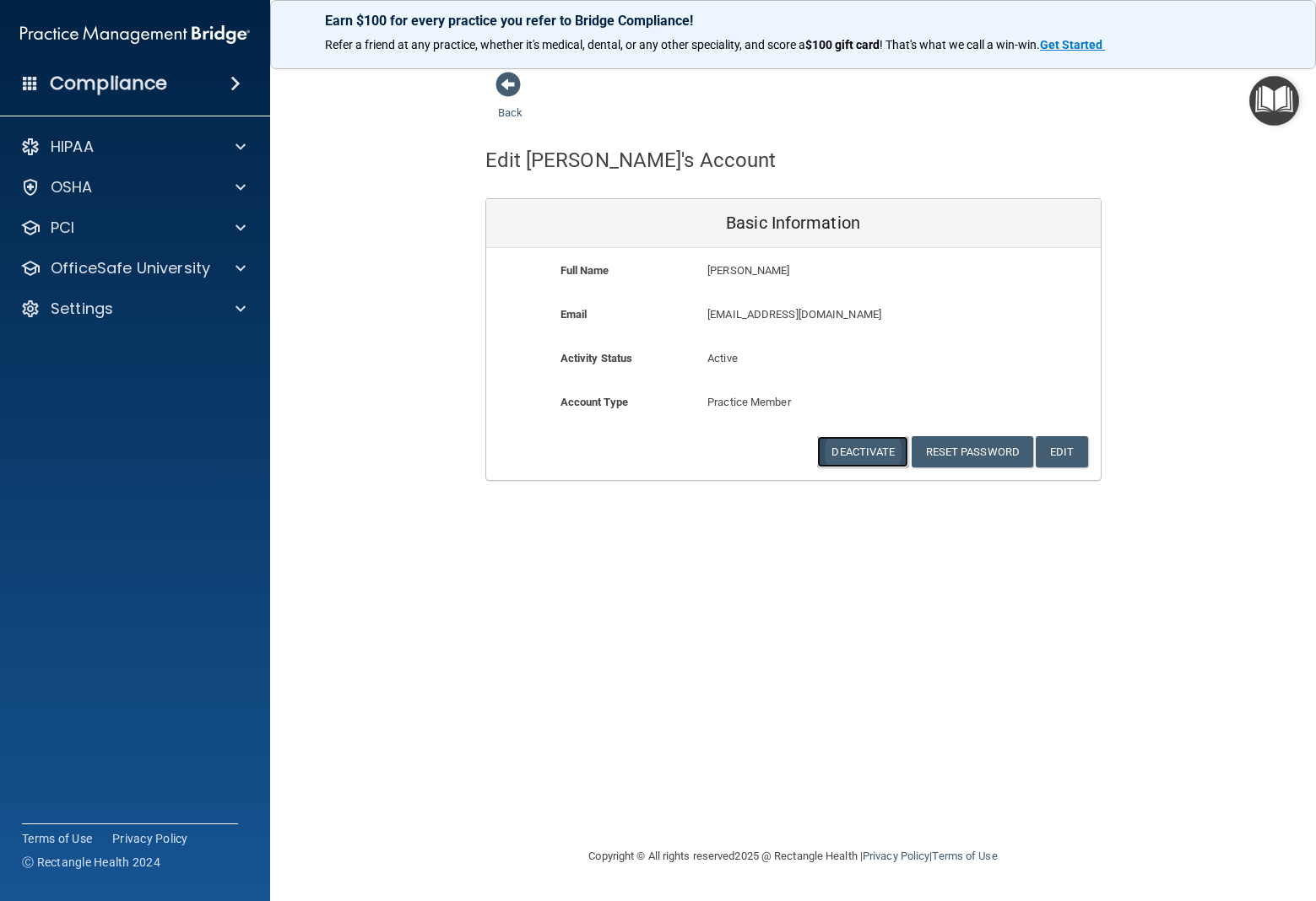
click at [862, 452] on button "Deactivate" at bounding box center [862, 451] width 91 height 31
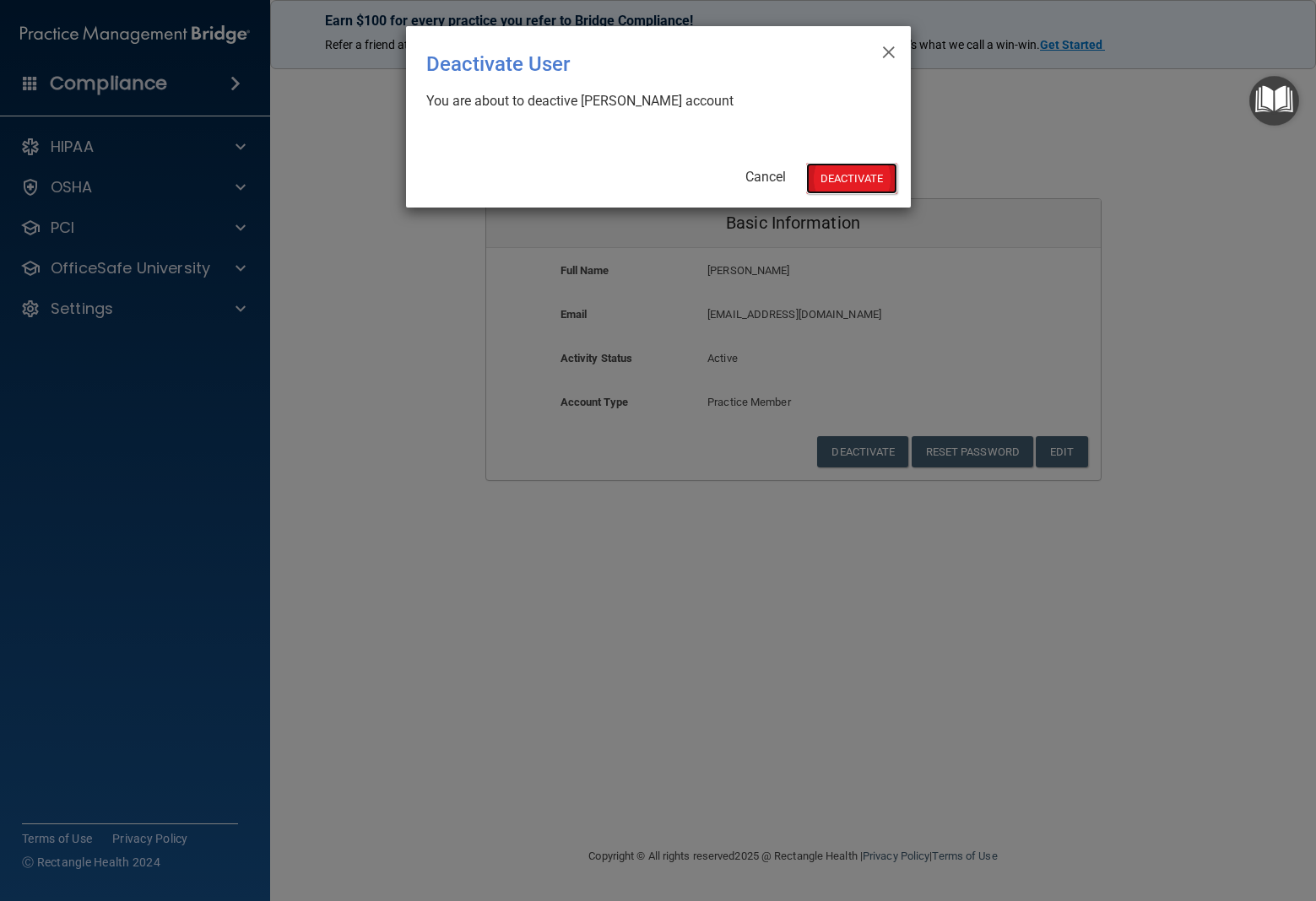
click at [838, 174] on button "Deactivate" at bounding box center [852, 178] width 91 height 31
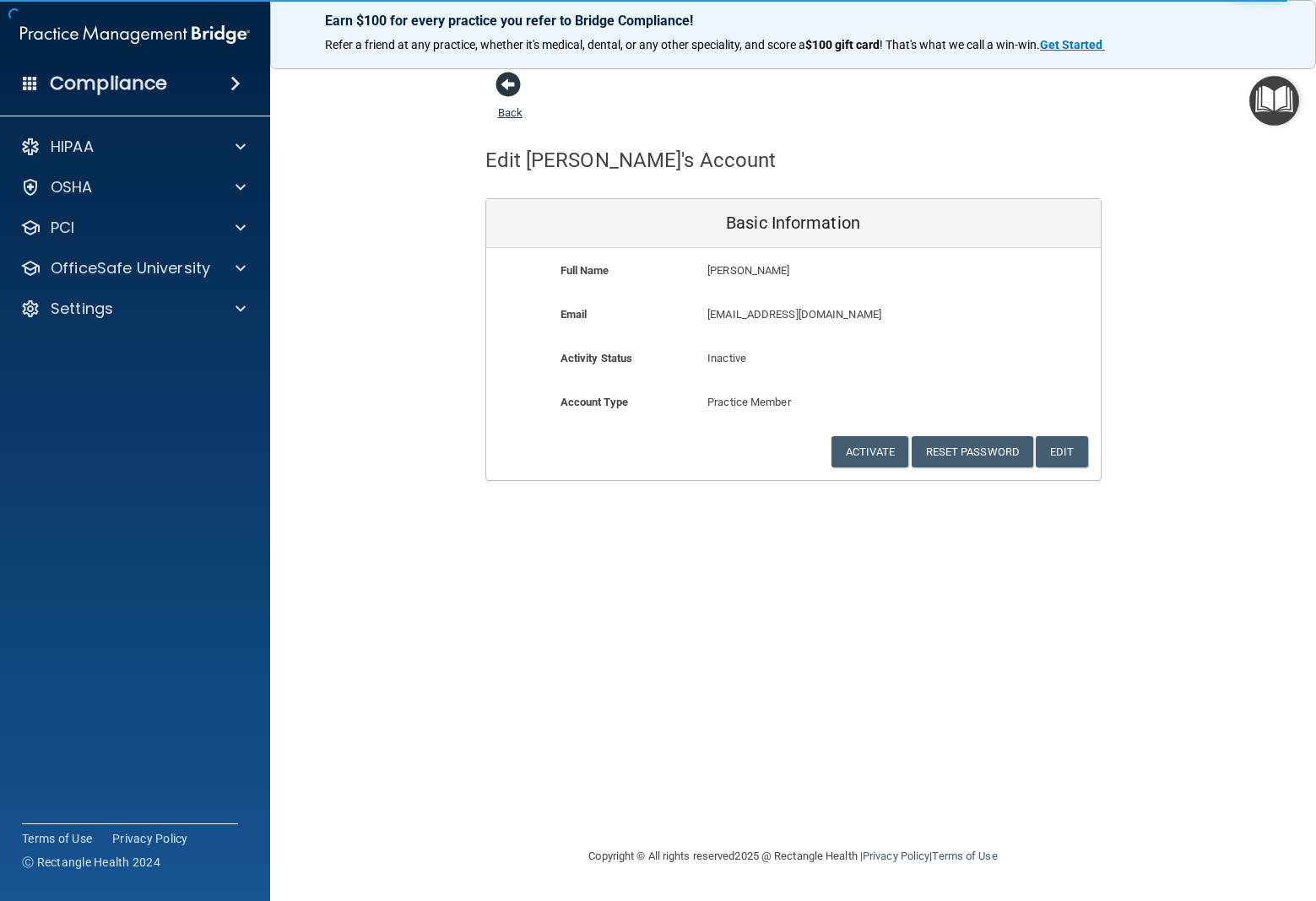
click at [498, 86] on span at bounding box center [508, 84] width 25 height 25
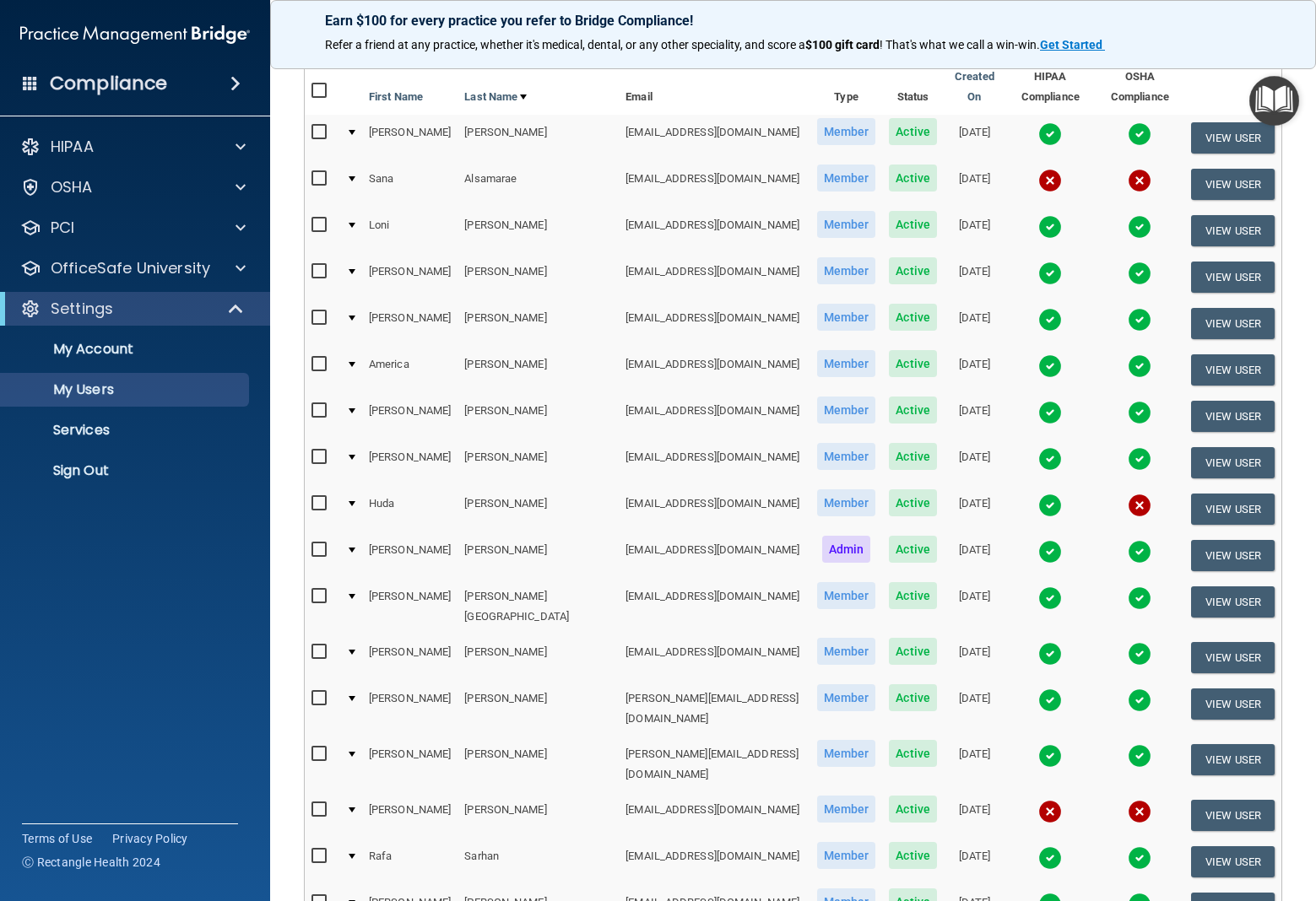
scroll to position [164, 0]
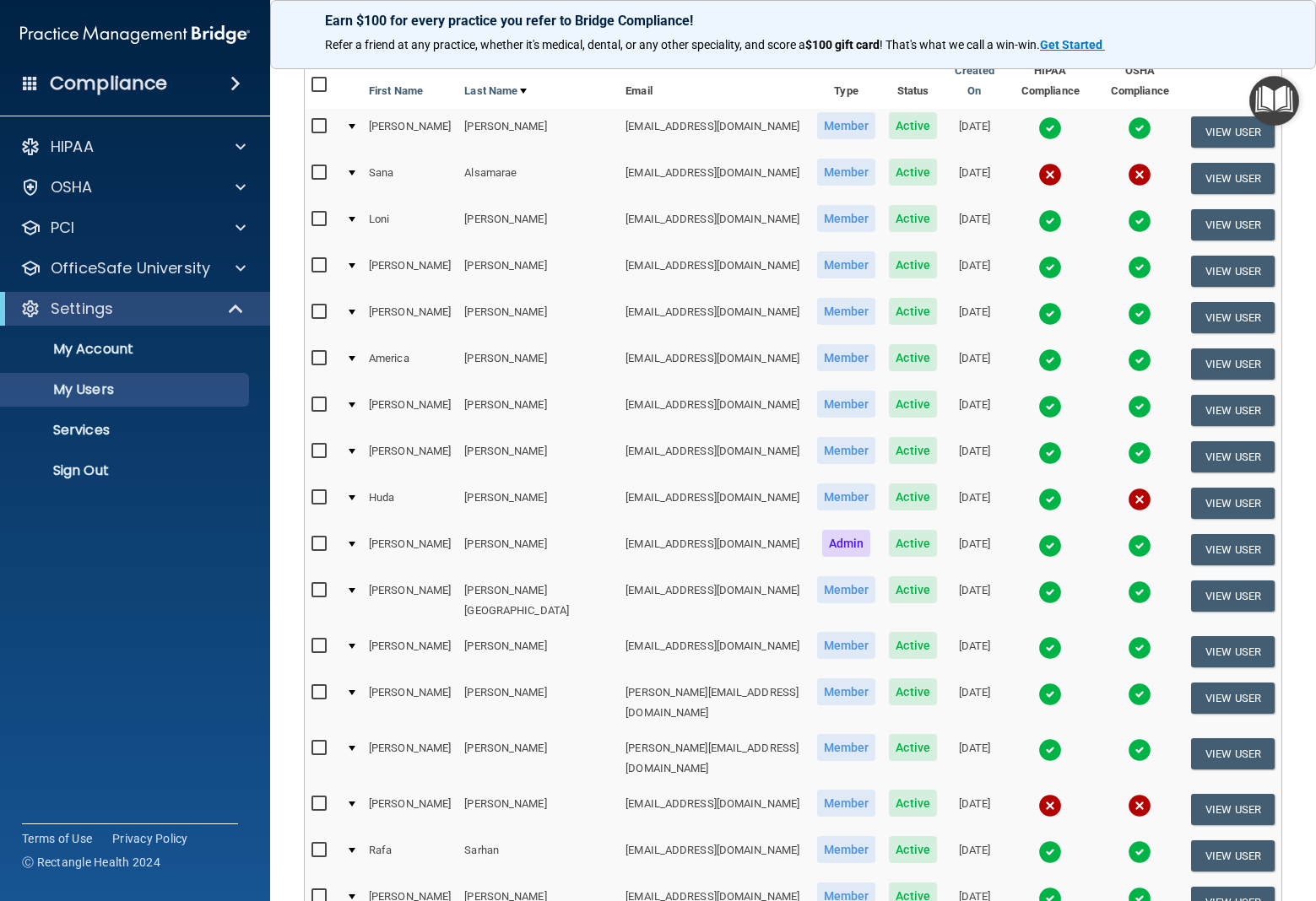
click at [889, 486] on span "Active" at bounding box center [913, 497] width 48 height 27
click at [1220, 487] on button "View User" at bounding box center [1233, 503] width 83 height 31
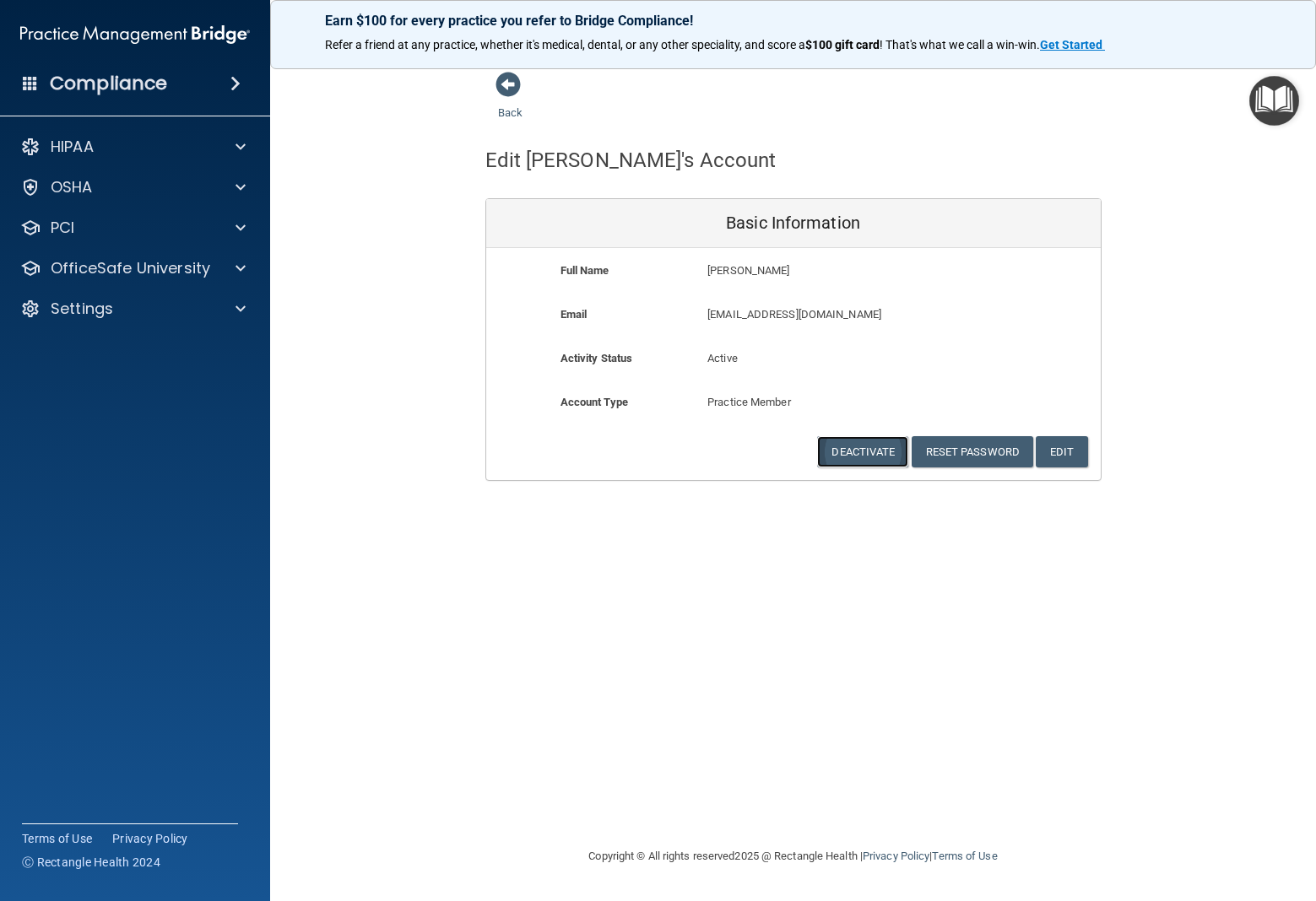
click at [861, 456] on button "Deactivate" at bounding box center [862, 451] width 91 height 31
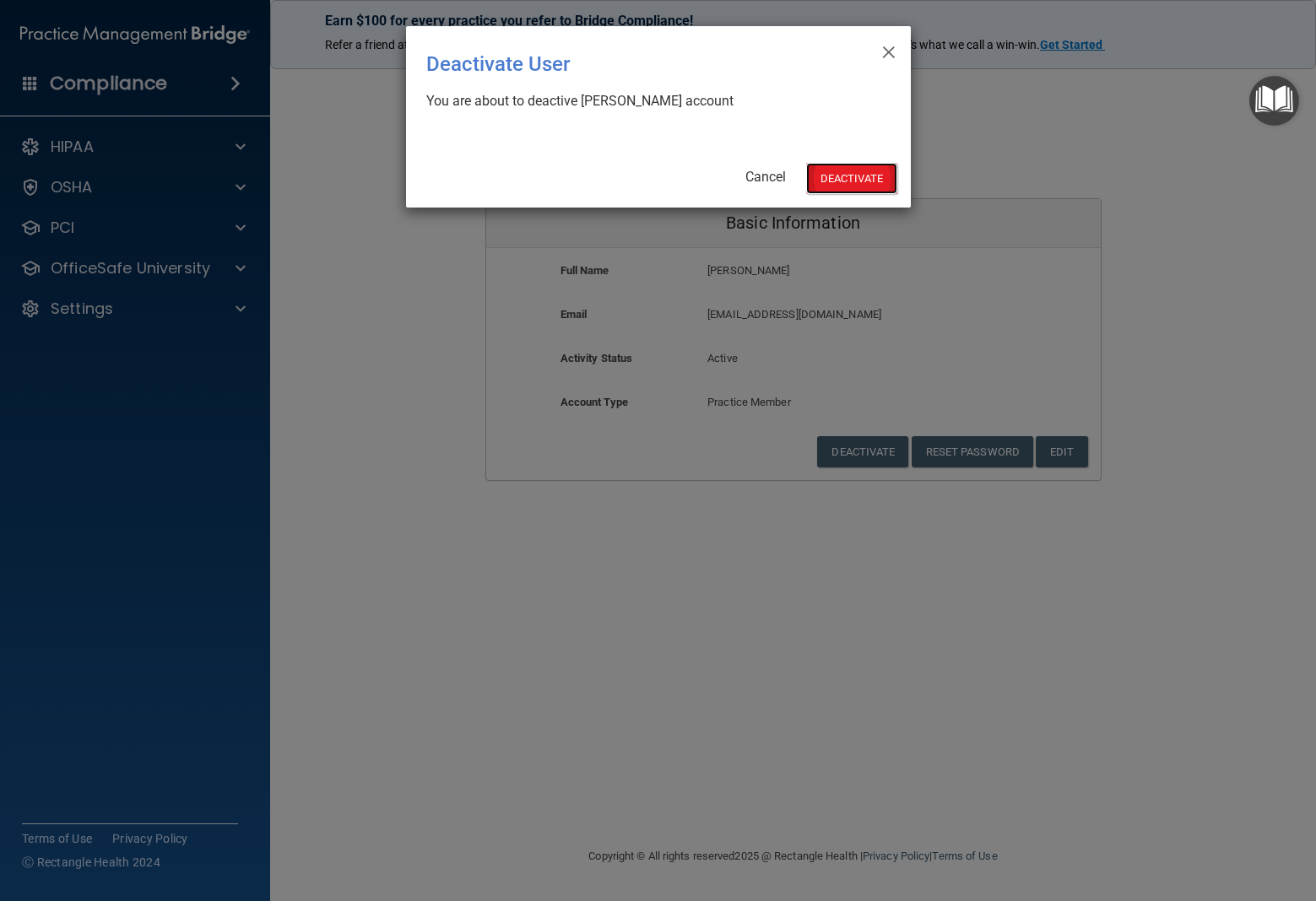
click at [842, 188] on button "Deactivate" at bounding box center [852, 178] width 91 height 31
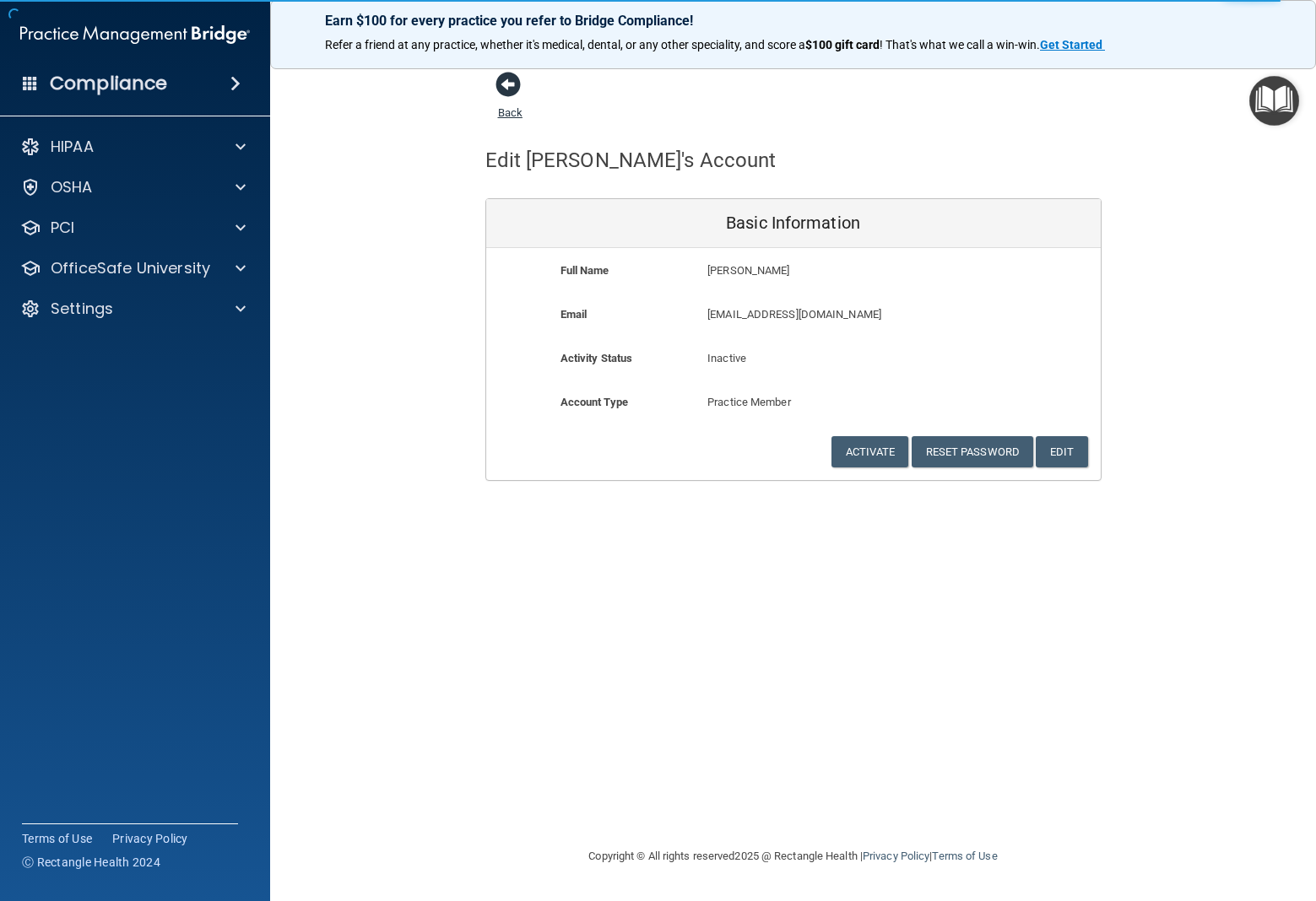
click at [507, 84] on span at bounding box center [508, 84] width 25 height 25
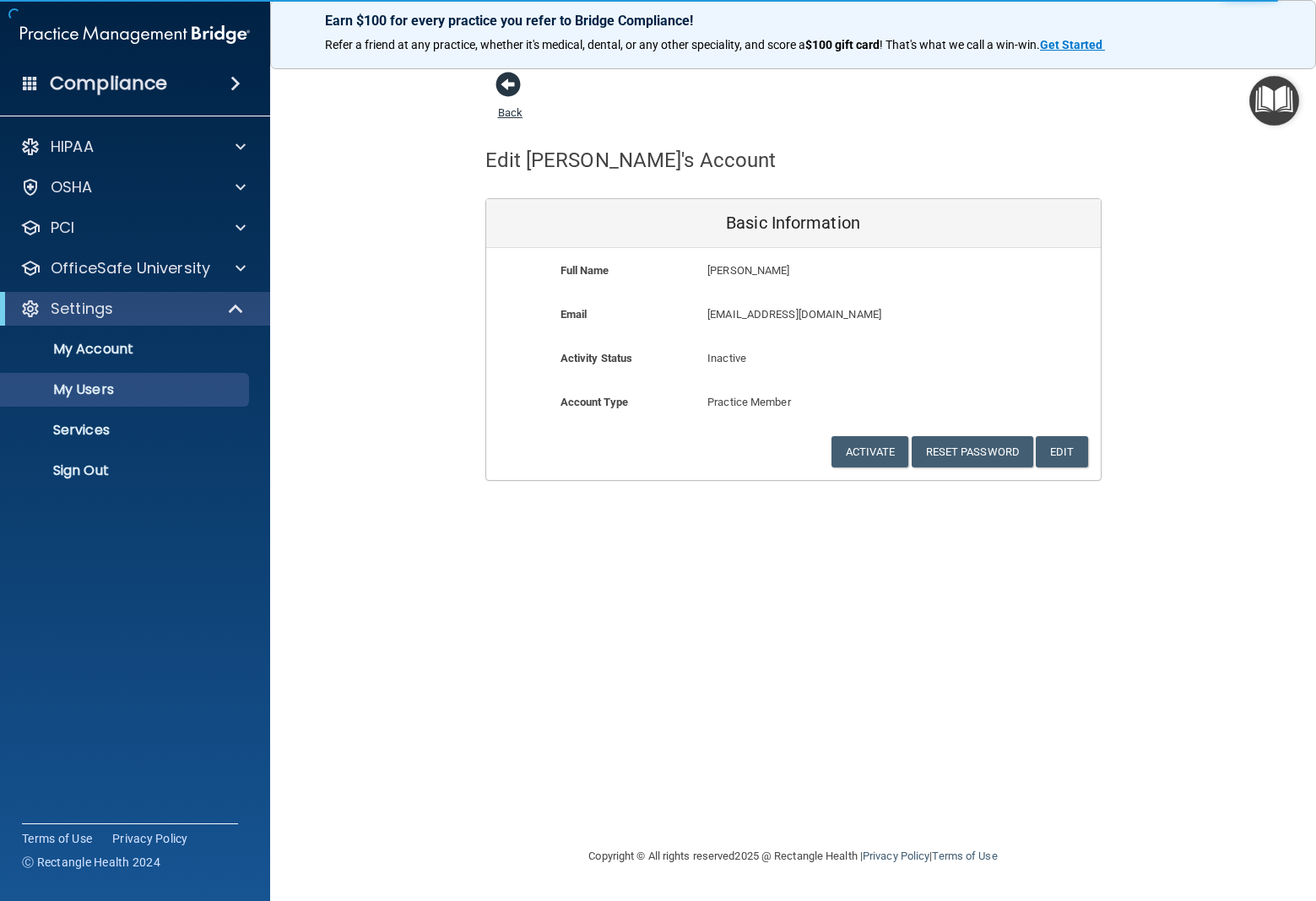
select select "20"
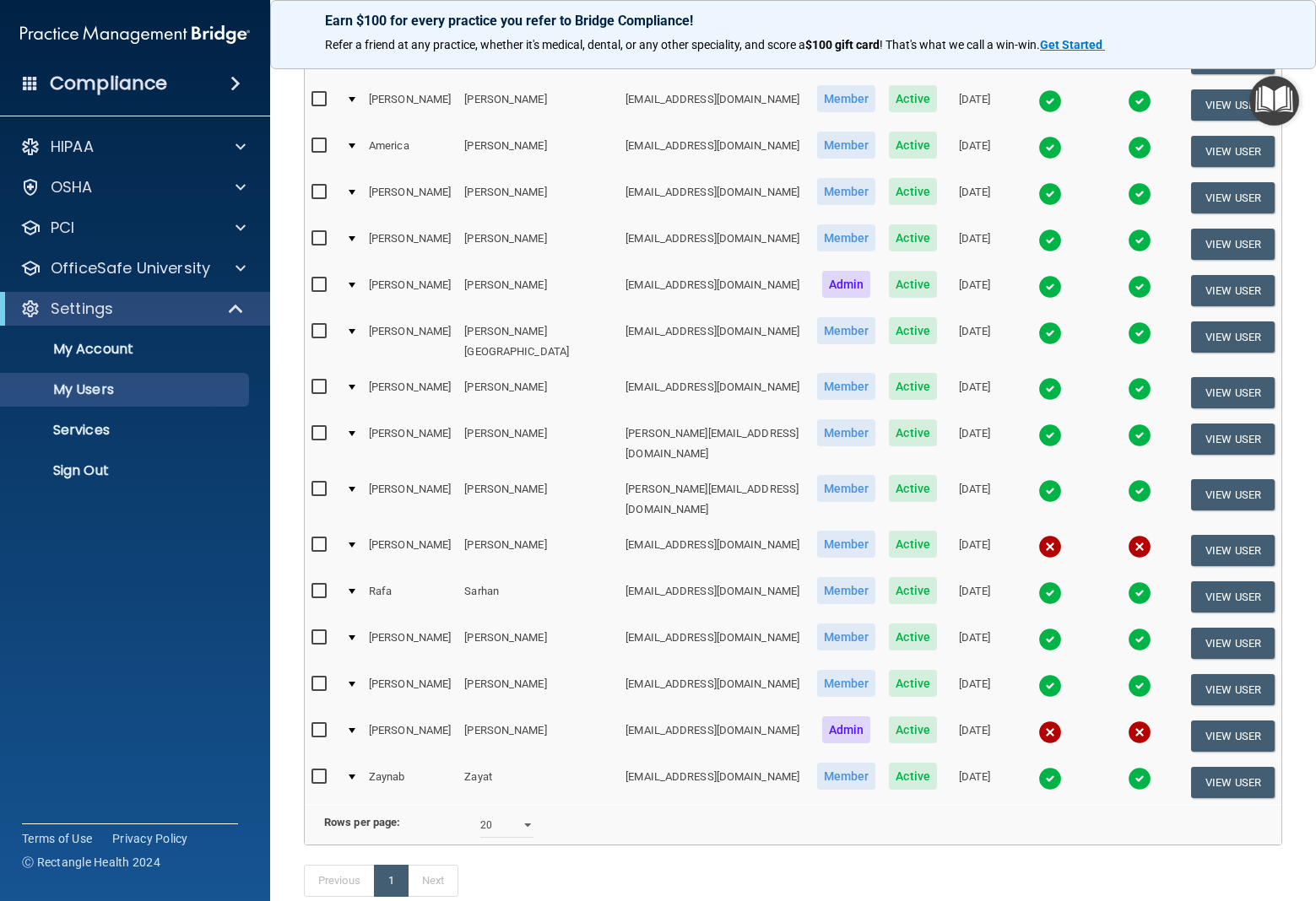
scroll to position [380, 0]
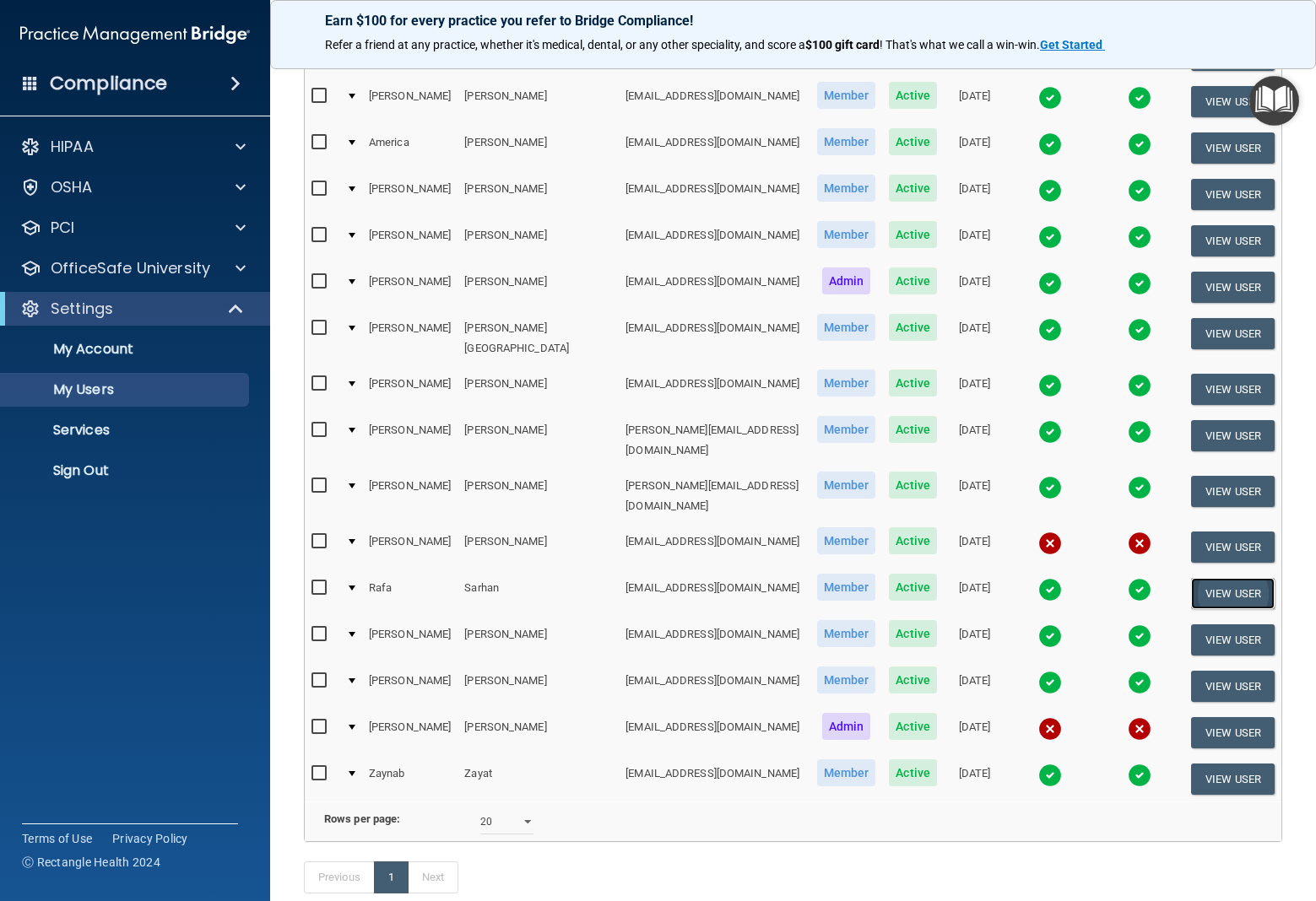
click at [1222, 578] on button "View User" at bounding box center [1233, 594] width 83 height 31
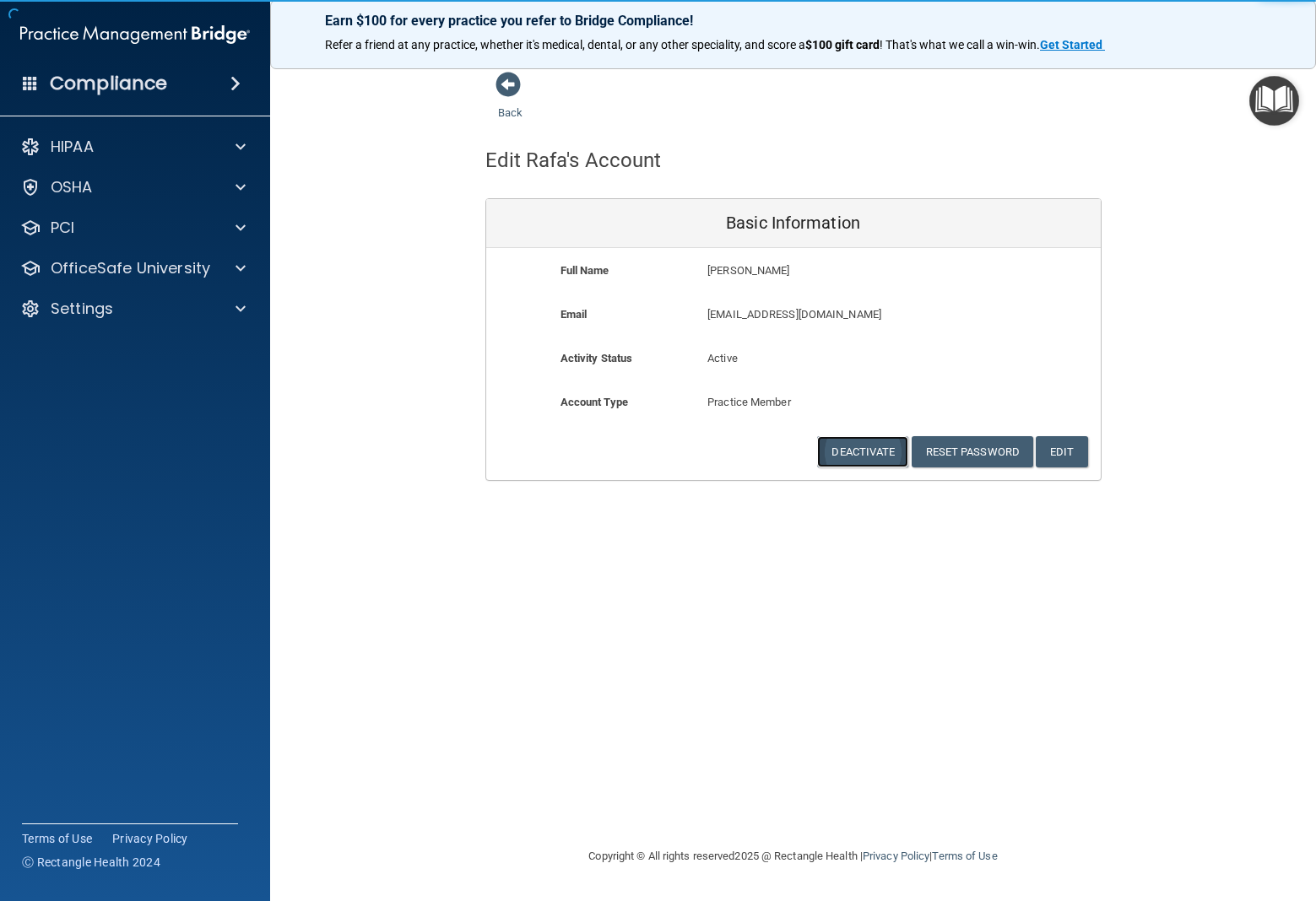
click at [871, 451] on button "Deactivate" at bounding box center [862, 451] width 91 height 31
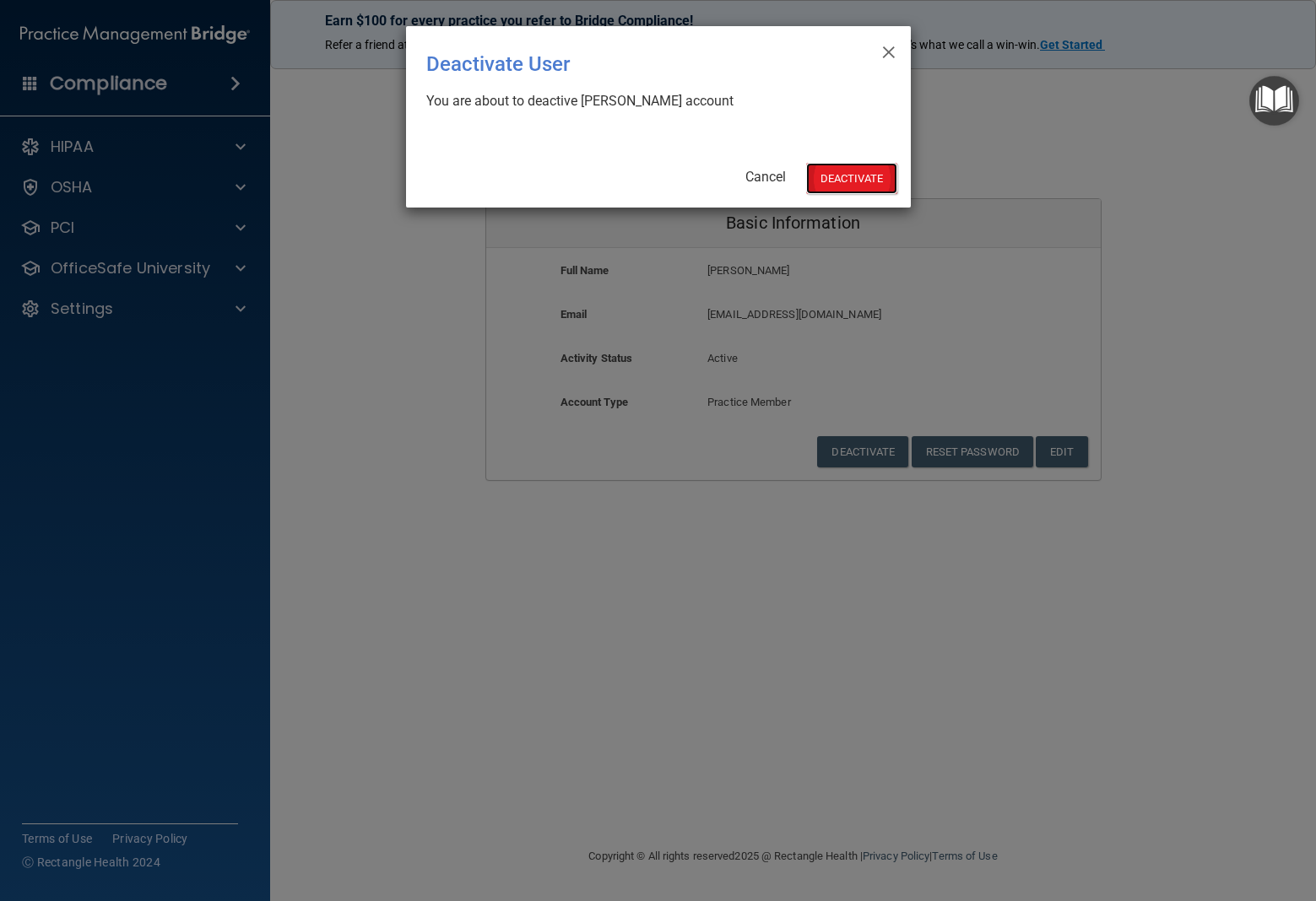
click at [887, 180] on button "Deactivate" at bounding box center [852, 178] width 91 height 31
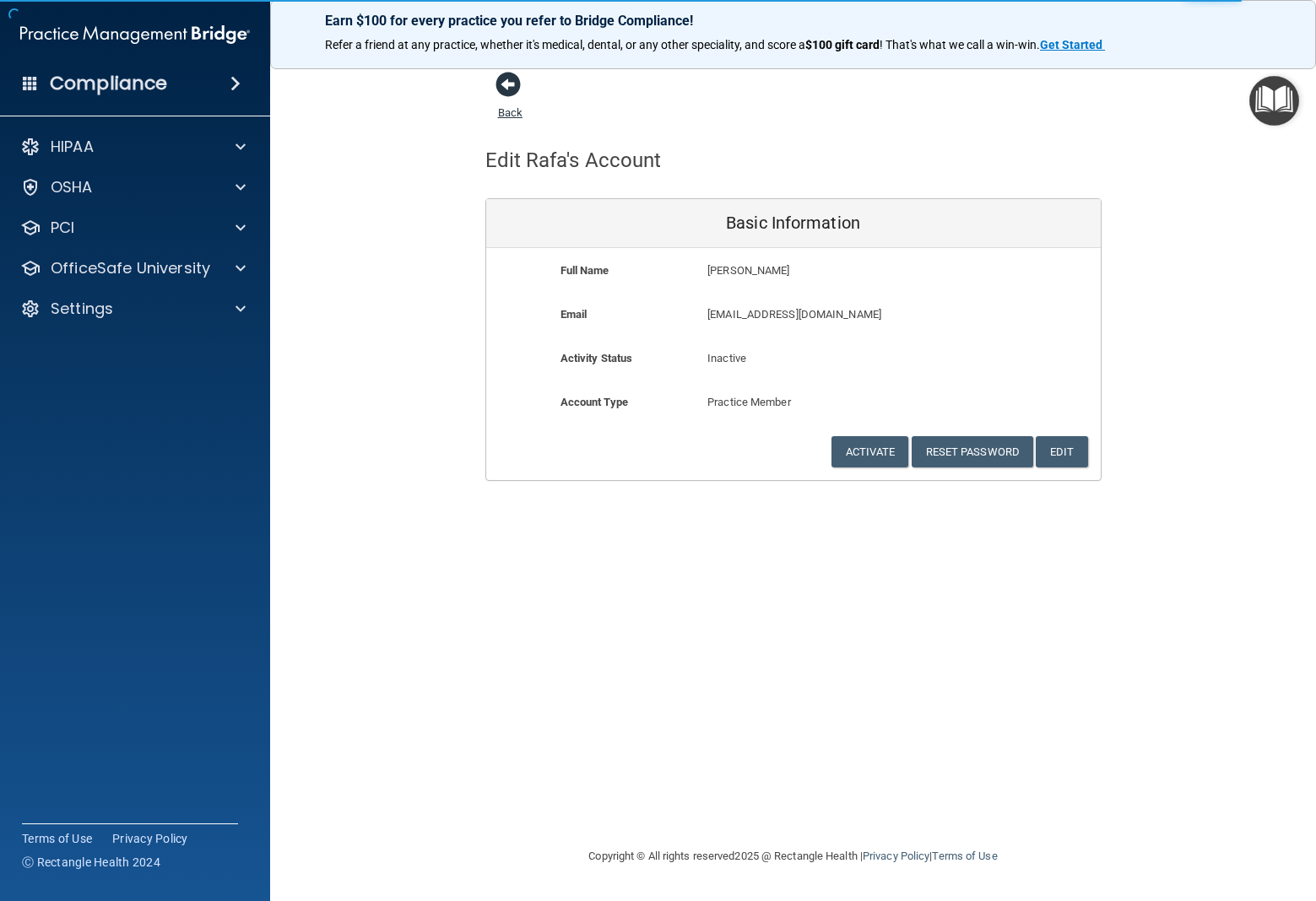
click at [513, 81] on span at bounding box center [508, 84] width 25 height 25
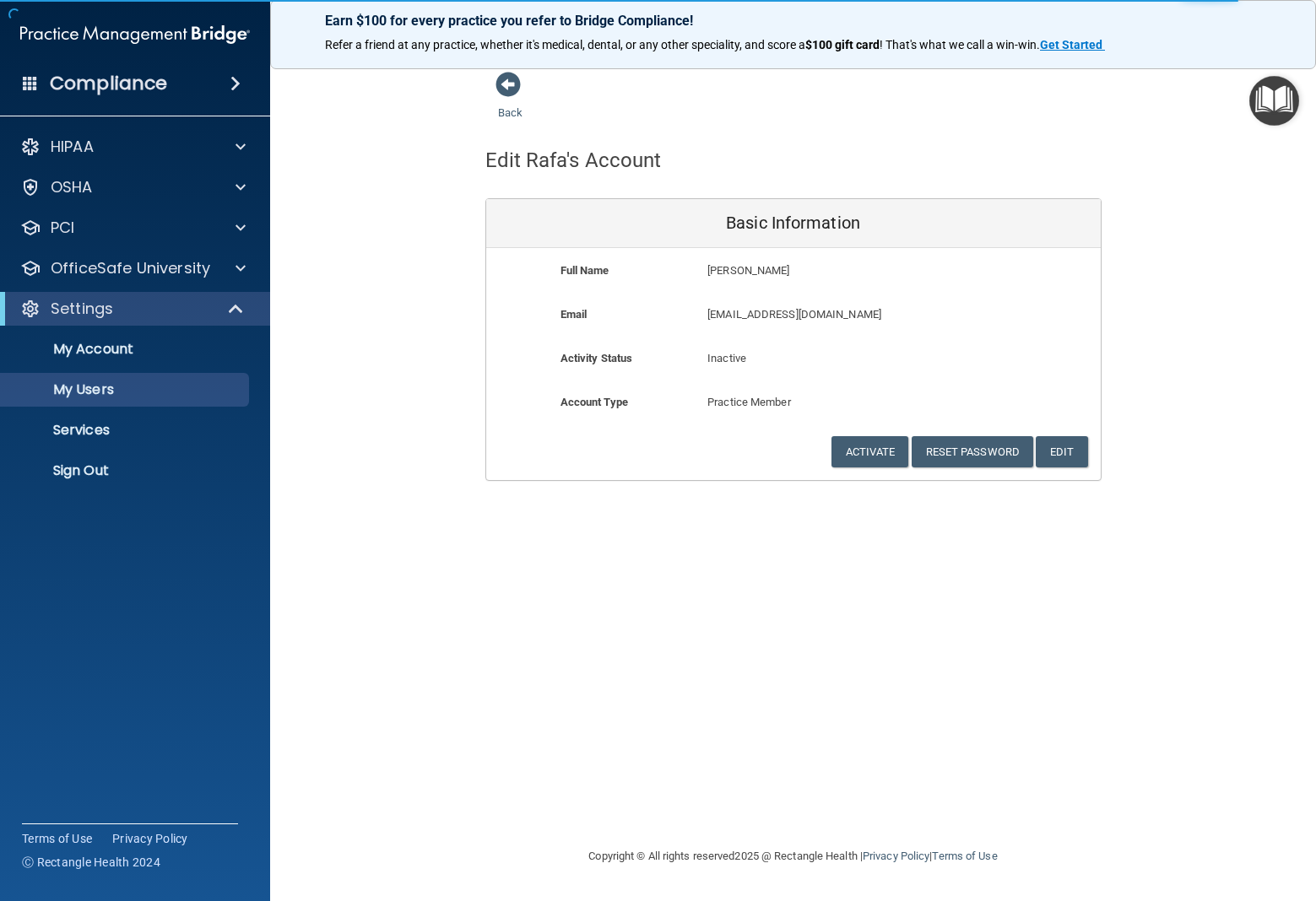
select select "20"
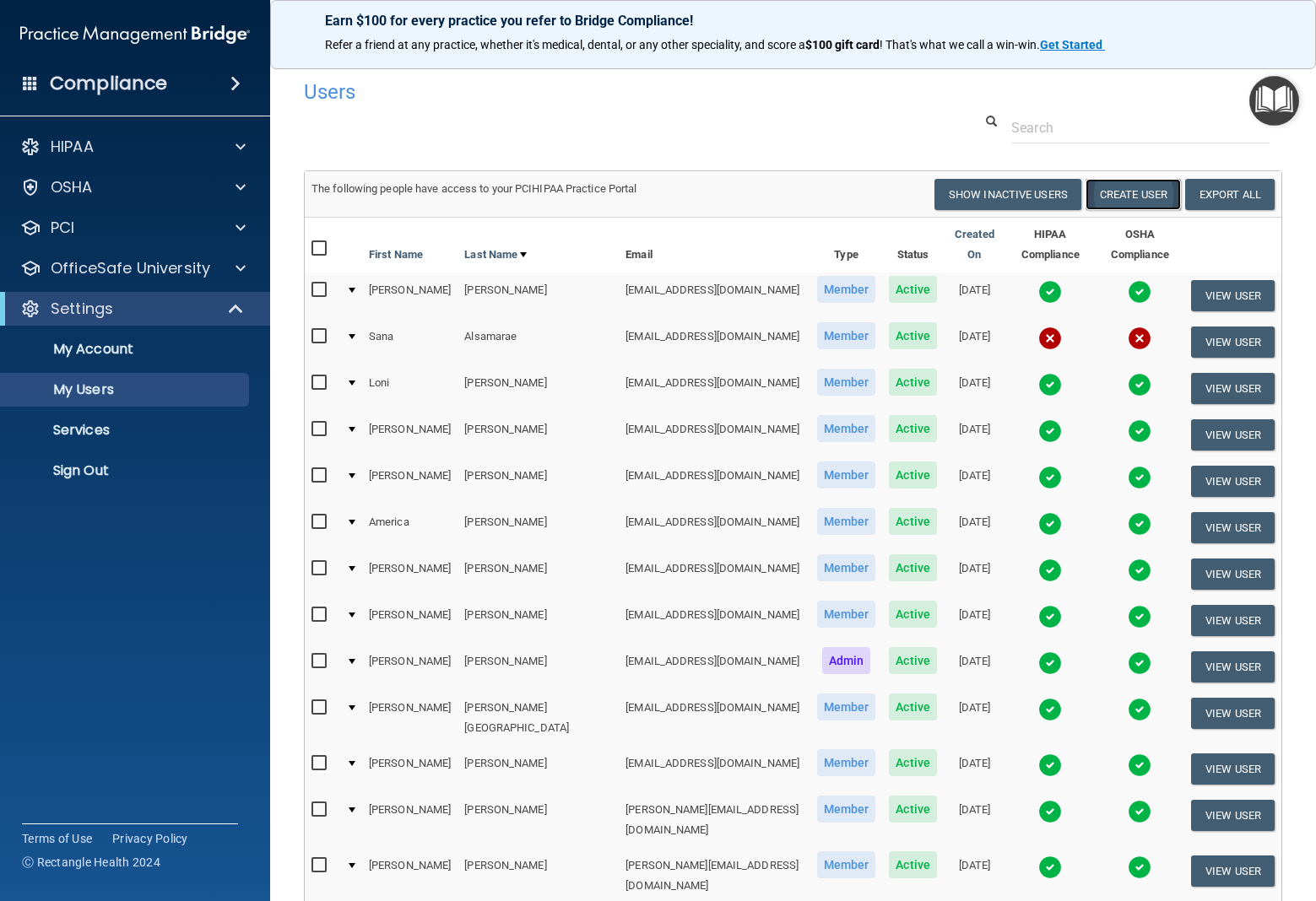
click at [1126, 196] on button "Create User" at bounding box center [1133, 195] width 95 height 31
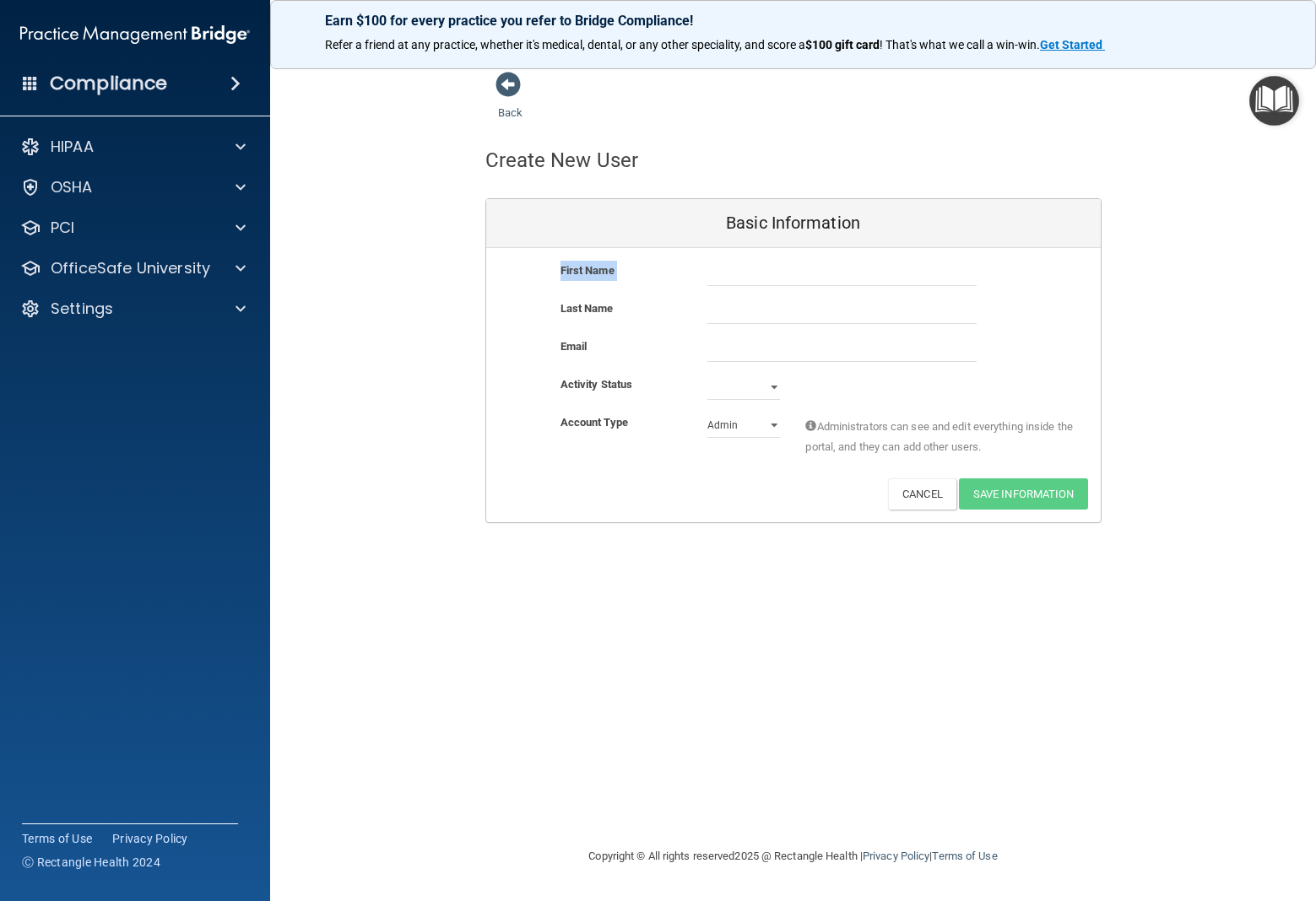
drag, startPoint x: 792, startPoint y: 260, endPoint x: 794, endPoint y: 285, distance: 25.1
click at [792, 260] on div "First Name Last Name Email Activity Status Active Inactive Account Type Practic…" at bounding box center [794, 385] width 614 height 274
click at [794, 291] on div "First Name" at bounding box center [794, 279] width 614 height 38
click at [792, 274] on input "text" at bounding box center [842, 273] width 269 height 25
type input "Andrea"
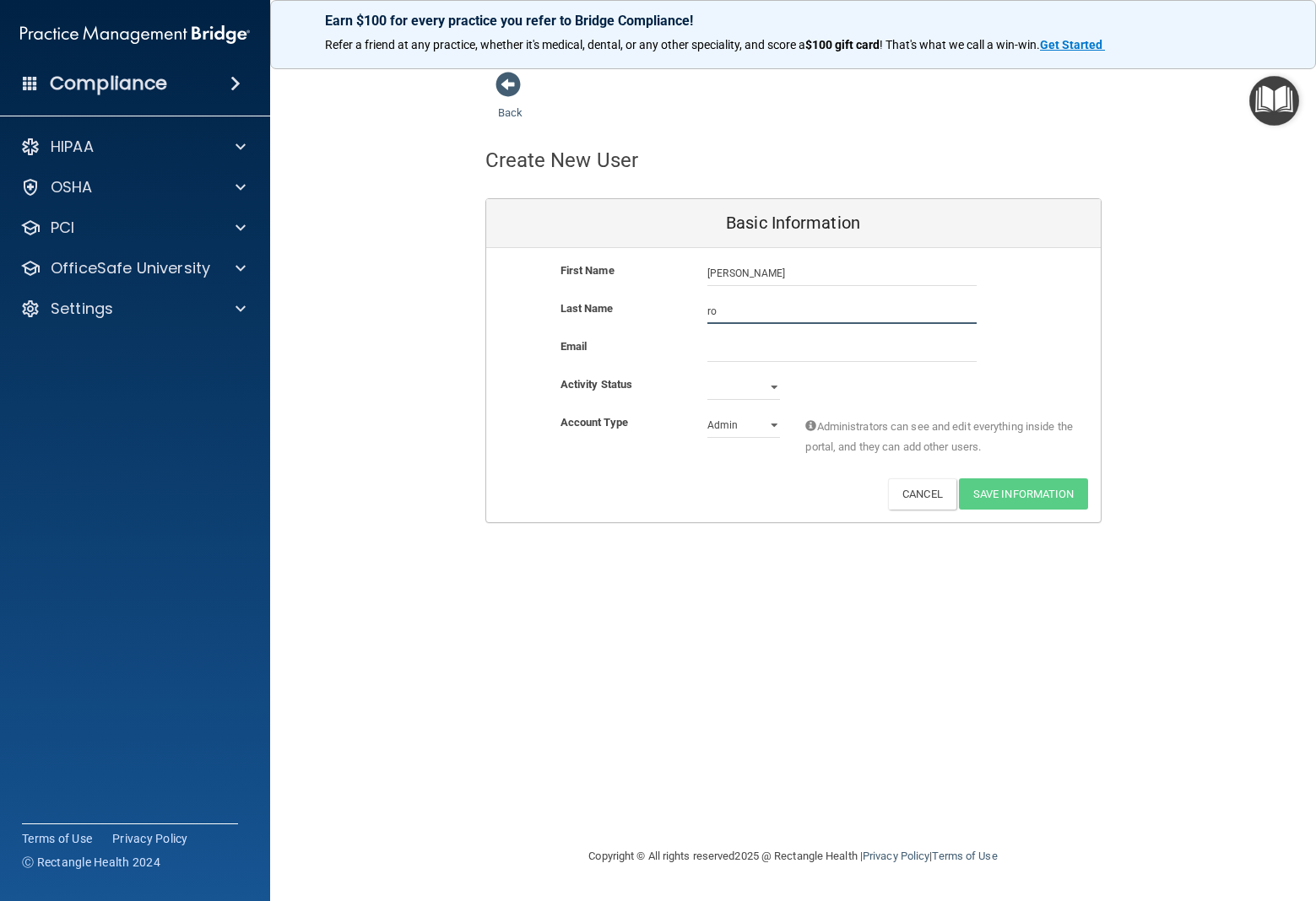
type input "r"
type input "[PERSON_NAME]"
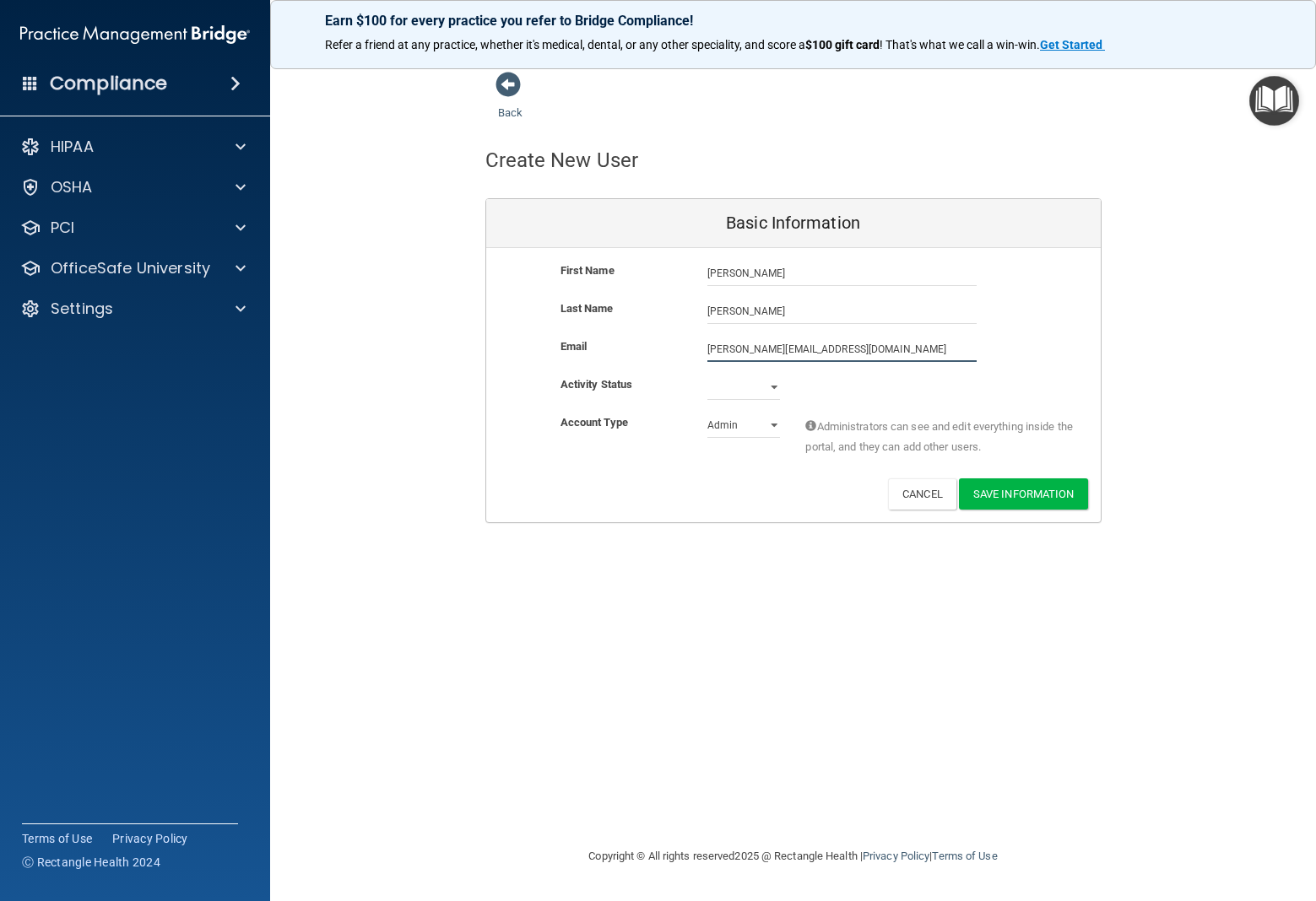
type input "rodriguez.andrea16111@hayoo.com"
click at [762, 385] on select "Active Inactive" at bounding box center [743, 388] width 73 height 25
select select "active"
click at [707, 375] on select "Active Inactive" at bounding box center [743, 388] width 73 height 25
click at [755, 427] on select "Admin Member" at bounding box center [743, 425] width 73 height 25
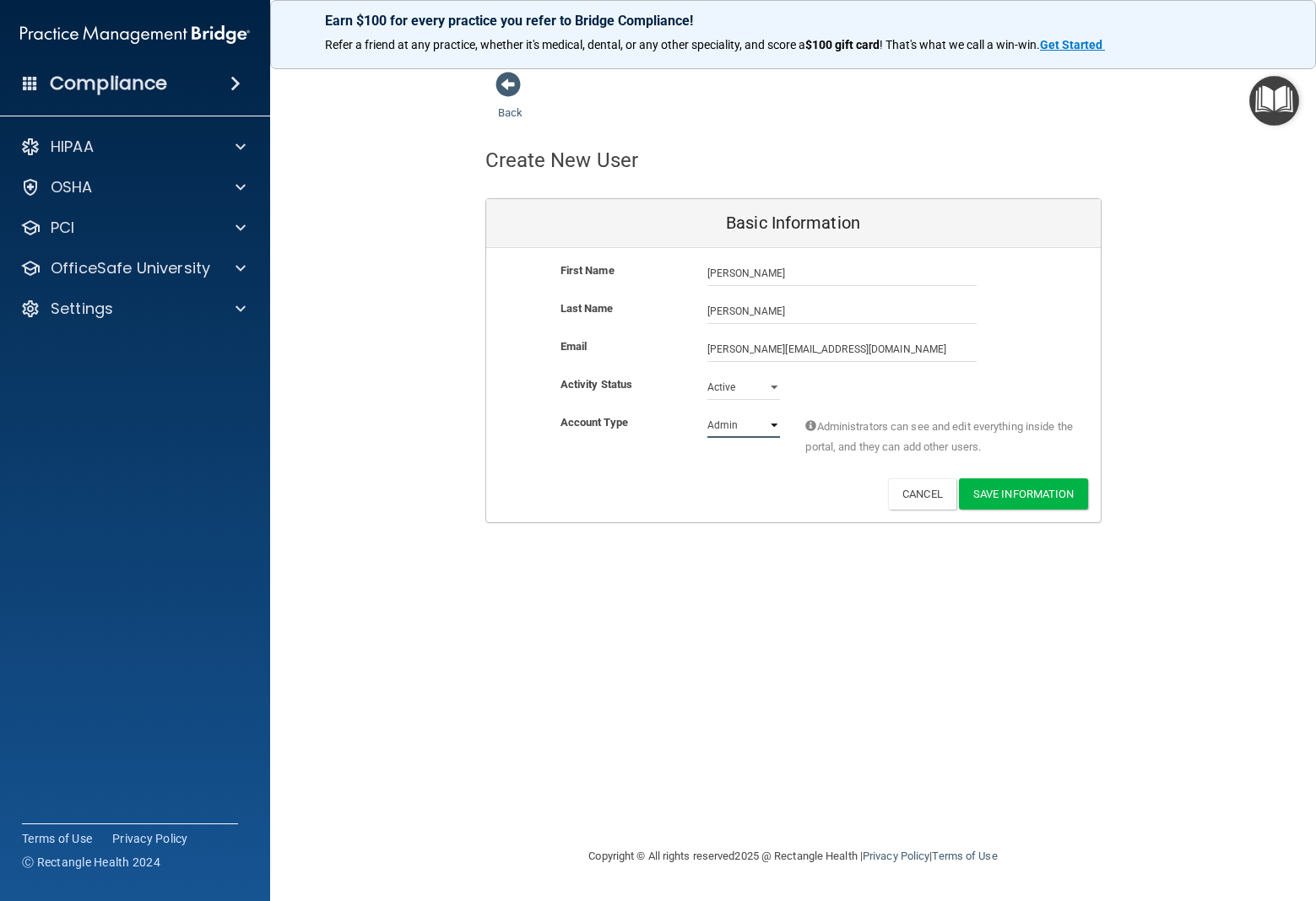
select select "practice_member"
click at [707, 413] on select "Admin Member" at bounding box center [743, 425] width 73 height 25
click at [1048, 497] on button "Save Information" at bounding box center [1022, 494] width 129 height 31
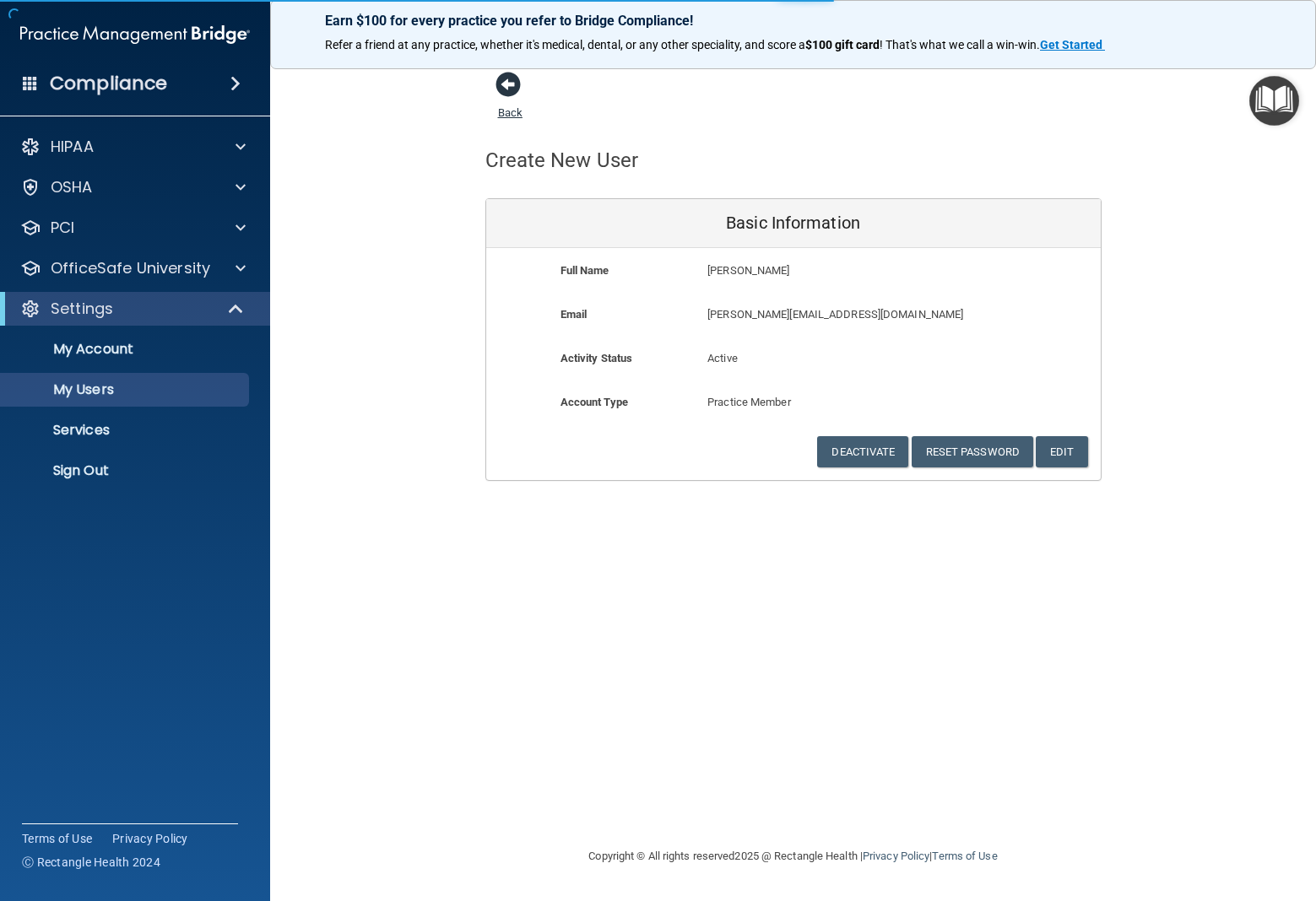
select select "20"
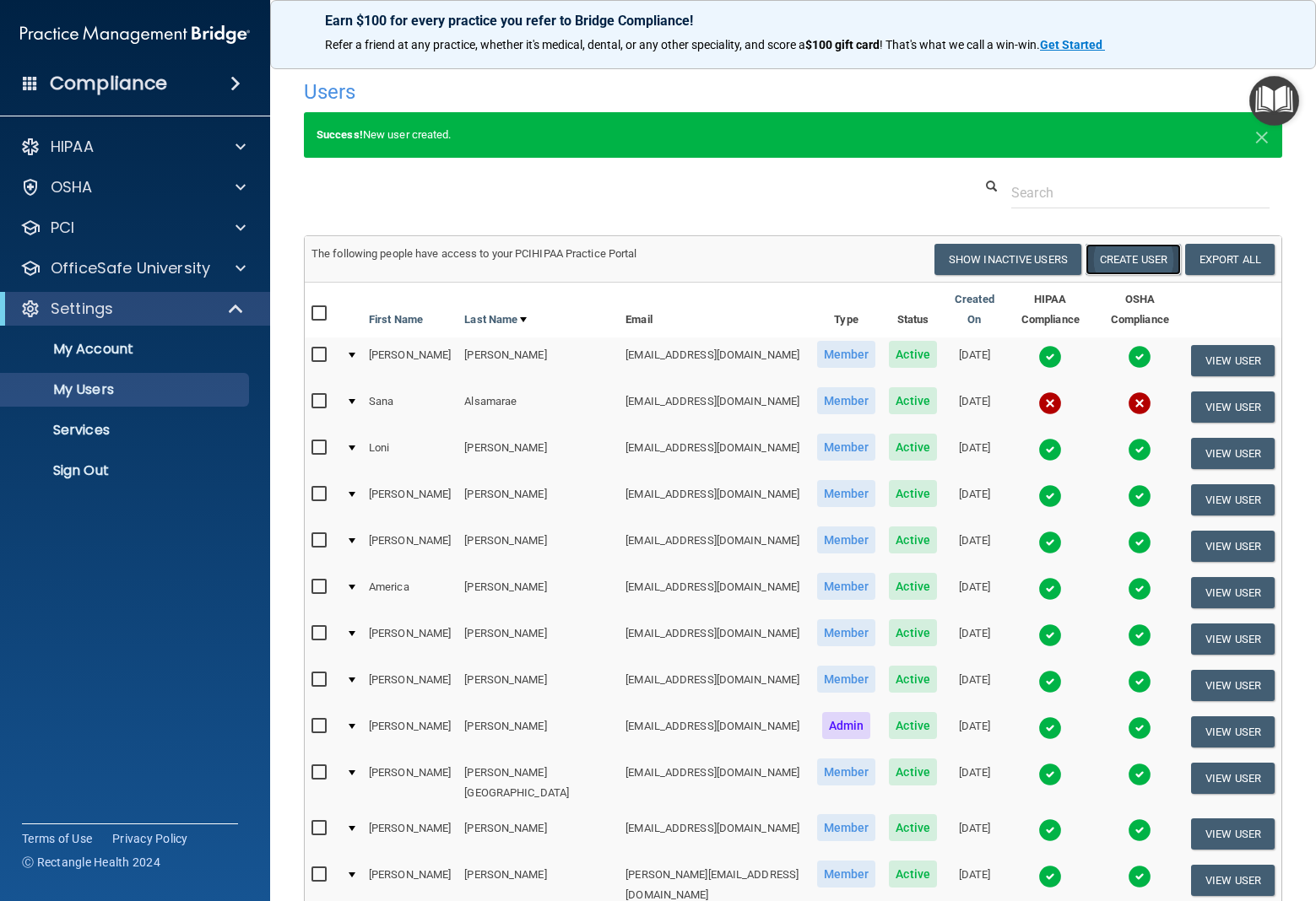
click at [1126, 260] on button "Create User" at bounding box center [1133, 260] width 95 height 31
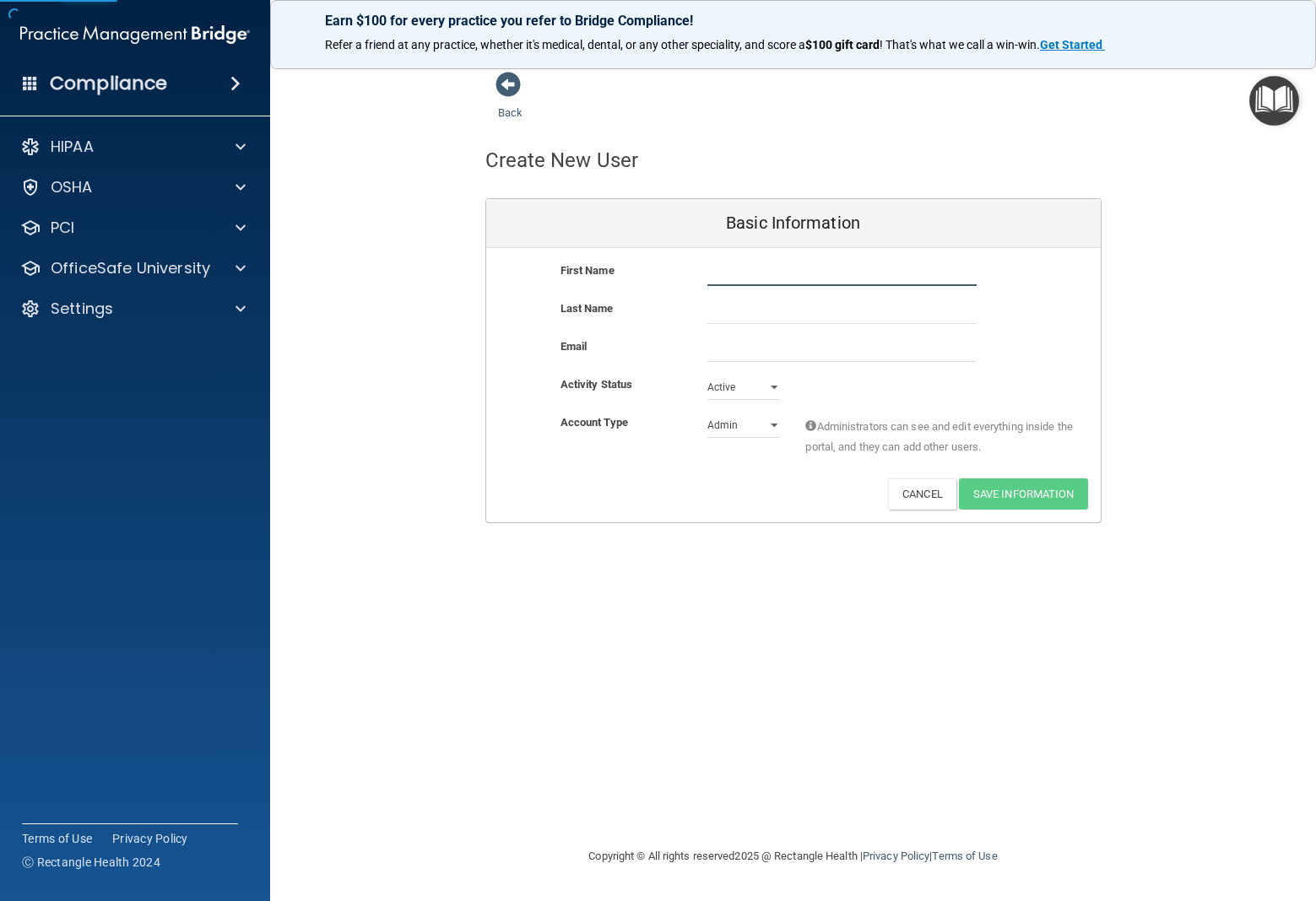
click at [741, 271] on input "text" at bounding box center [842, 273] width 269 height 25
type input "Houda"
type input "Jaber"
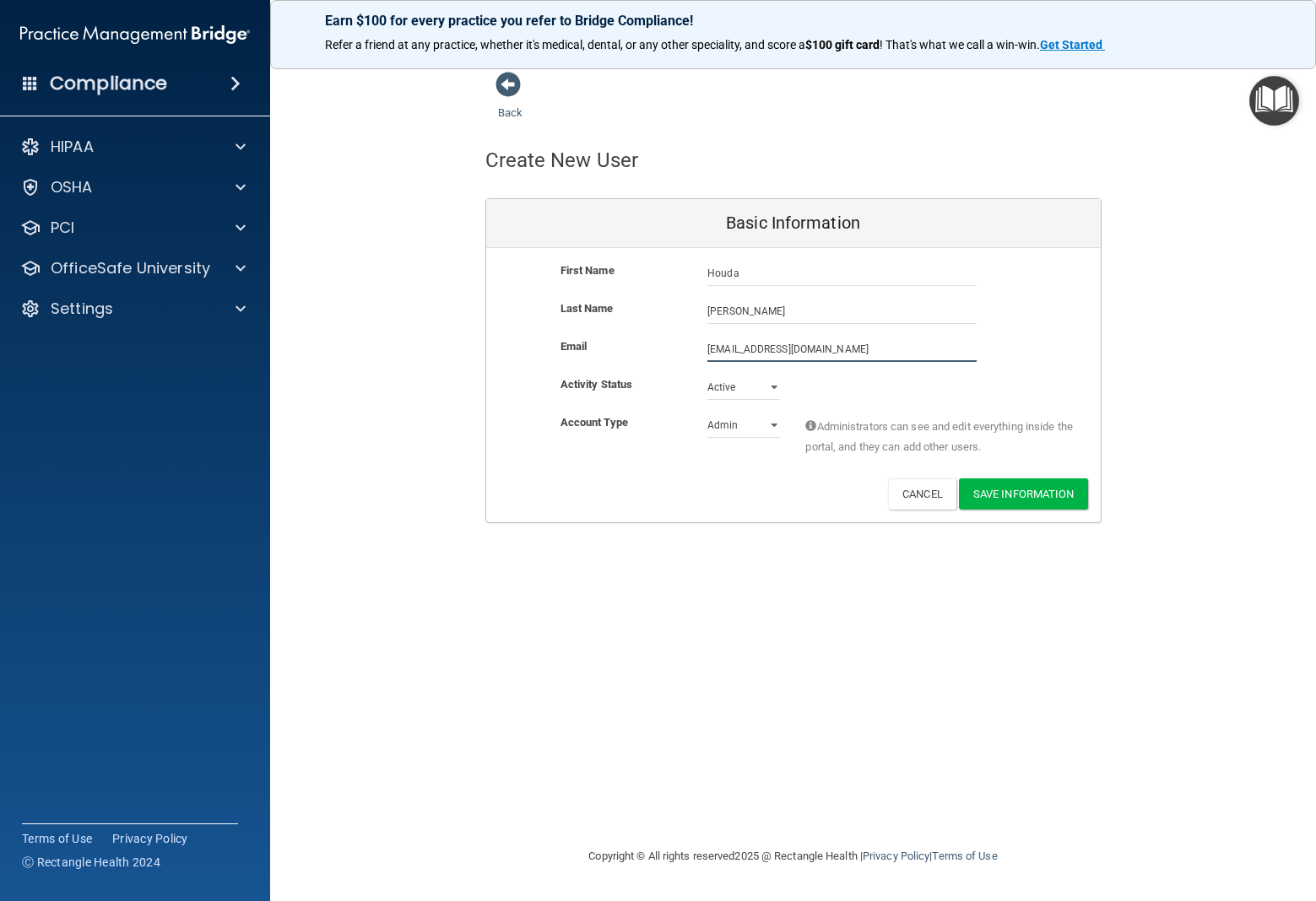
type input "houda091234@gmail.com"
click at [748, 422] on select "Admin Member" at bounding box center [743, 425] width 73 height 25
select select "practice_member"
click at [707, 413] on select "Admin Member" at bounding box center [743, 425] width 73 height 25
click at [1036, 497] on button "Save Information" at bounding box center [1022, 494] width 129 height 31
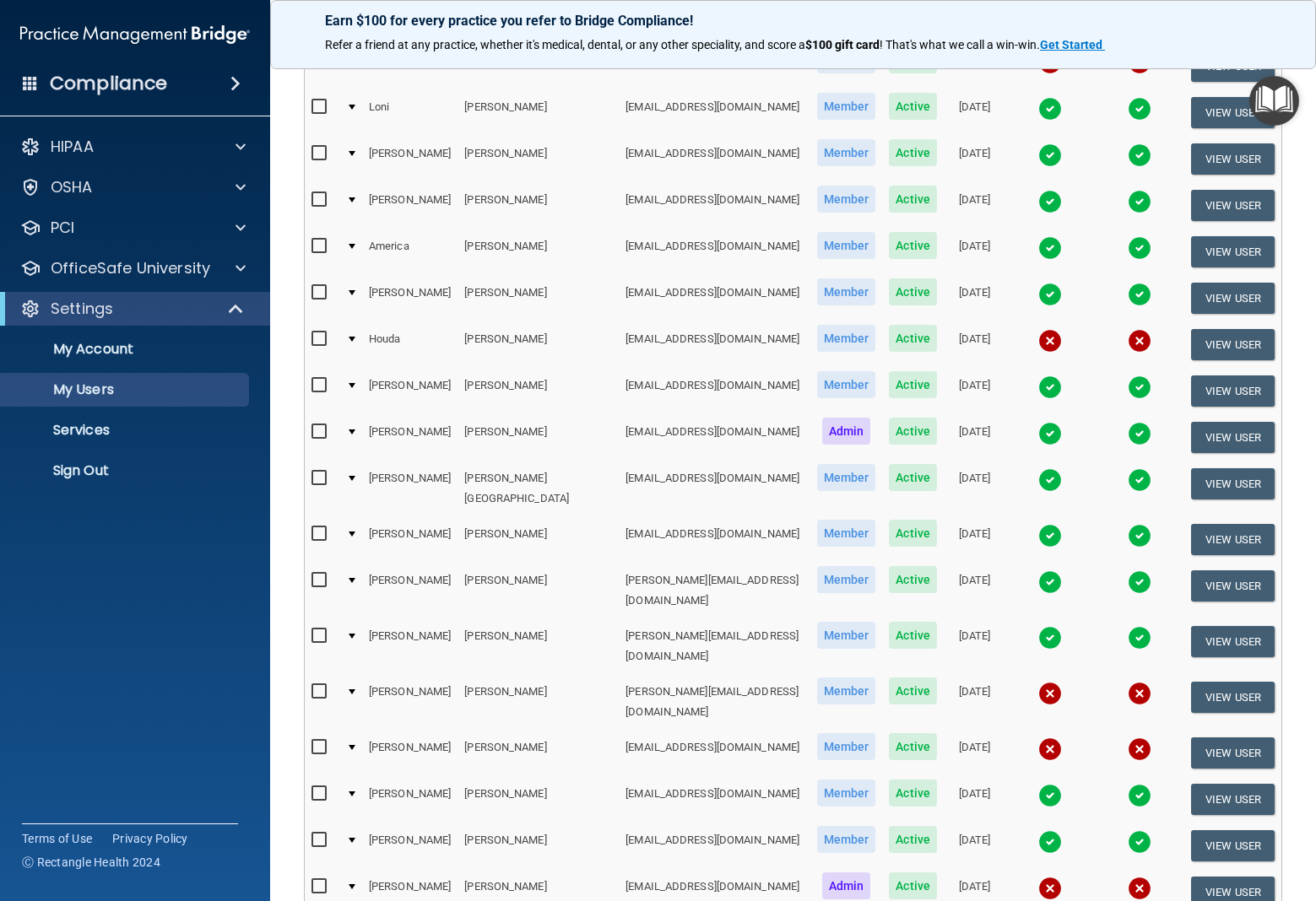
click at [321, 880] on input "checkbox" at bounding box center [321, 886] width 19 height 14
checkbox input "true"
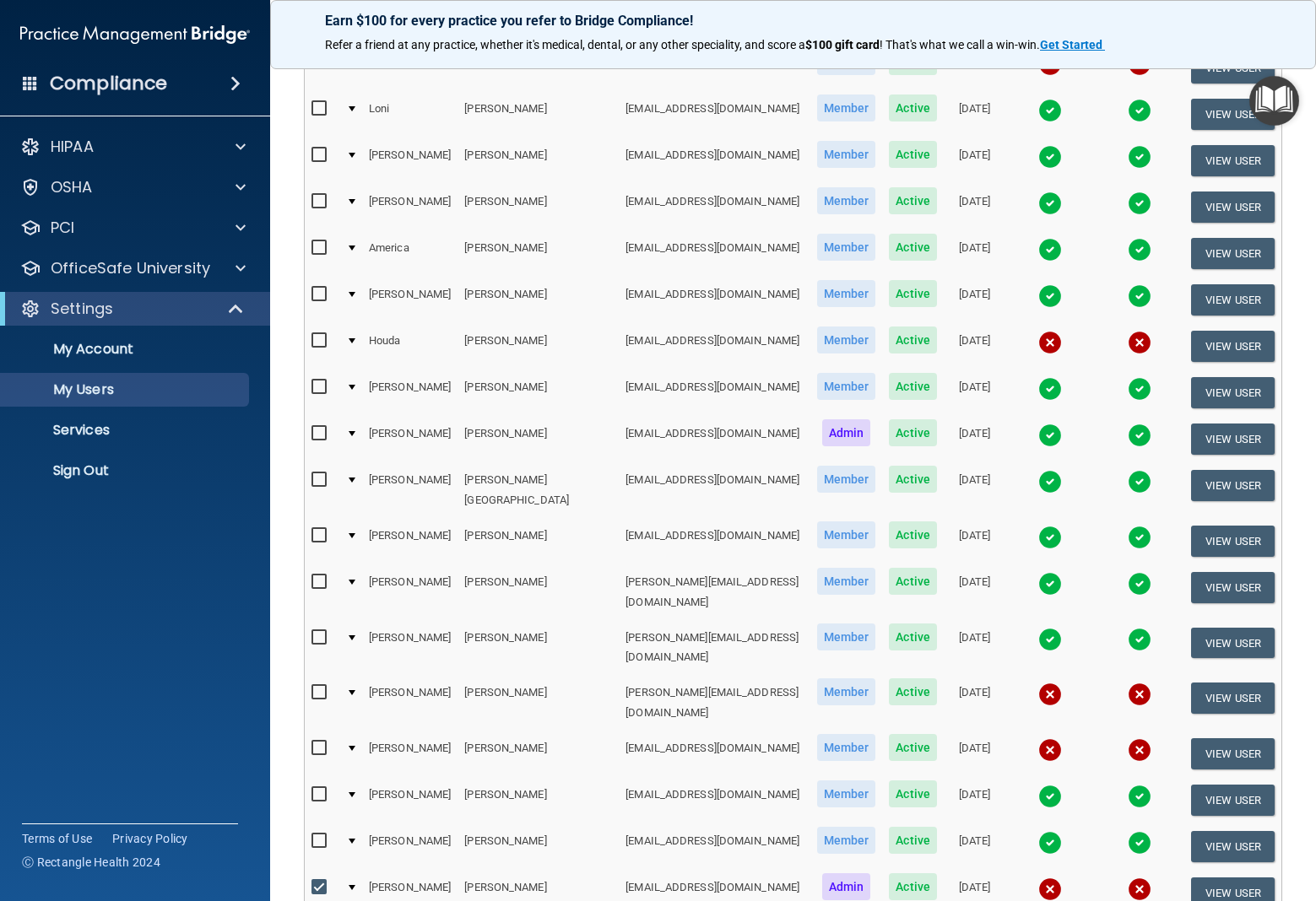
scroll to position [342, 0]
click at [317, 741] on input "checkbox" at bounding box center [321, 748] width 19 height 14
checkbox input "true"
click at [321, 685] on input "checkbox" at bounding box center [321, 692] width 19 height 14
checkbox input "true"
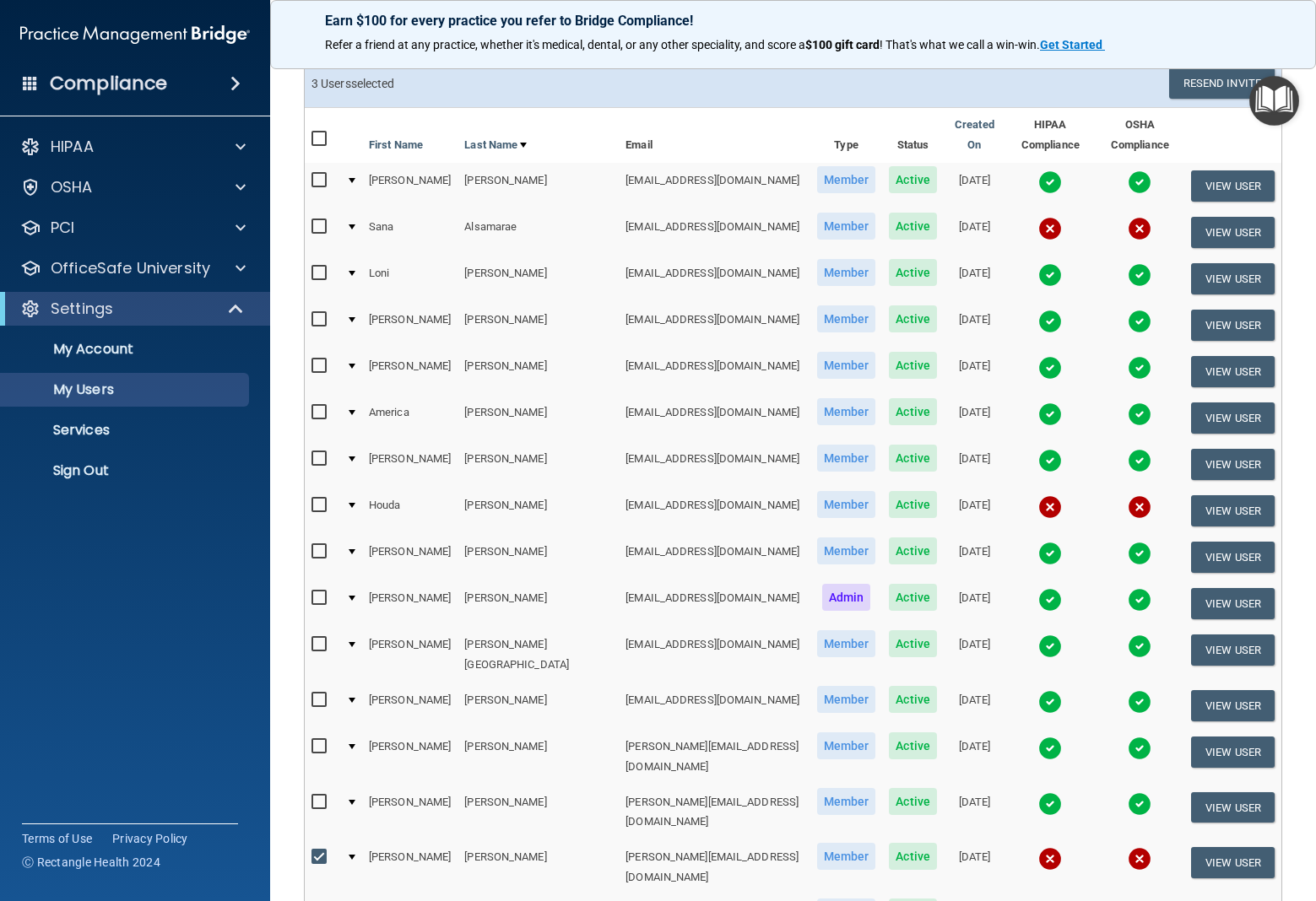
scroll to position [0, 1]
click at [321, 499] on input "checkbox" at bounding box center [320, 506] width 19 height 14
checkbox input "true"
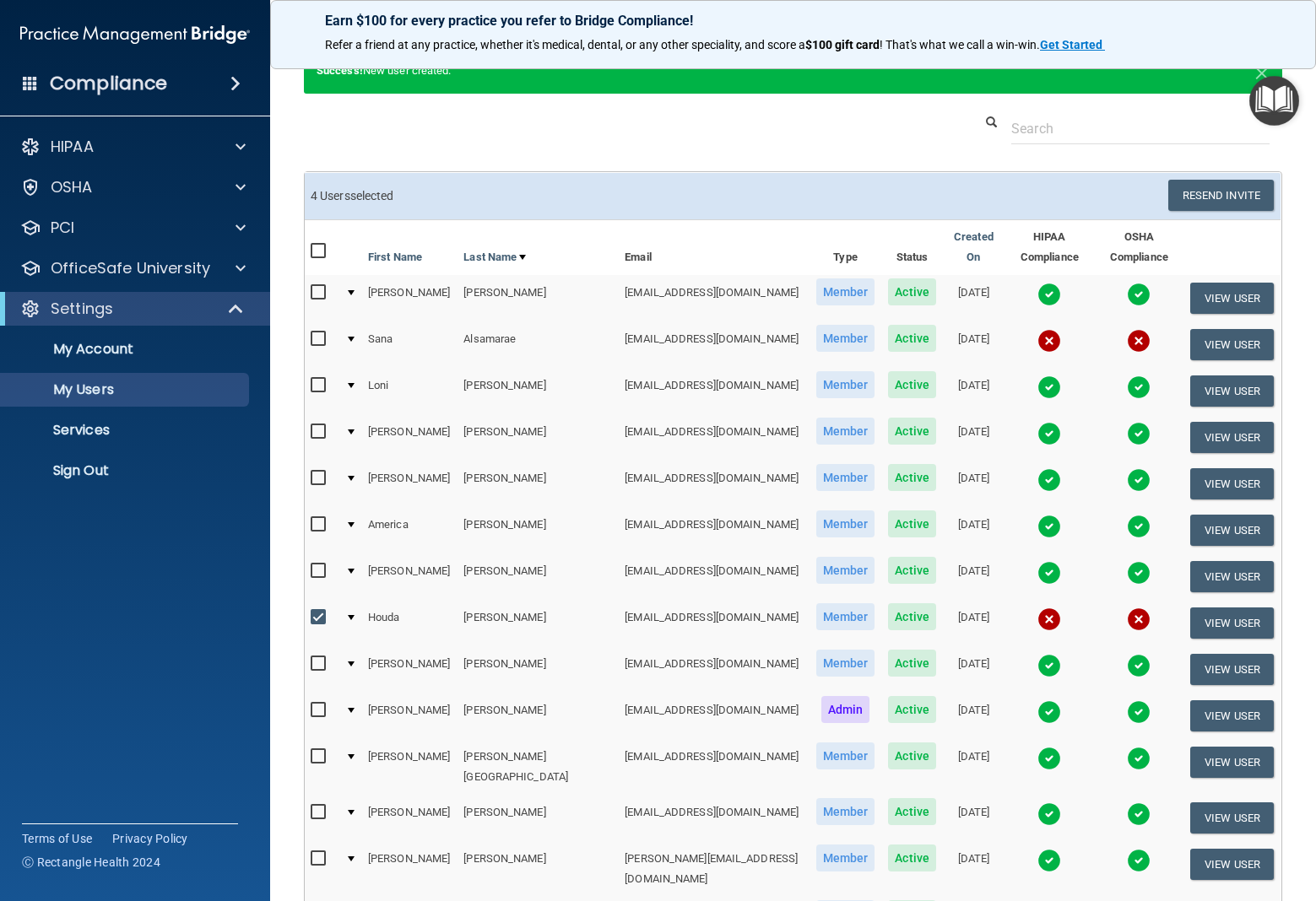
scroll to position [57, 0]
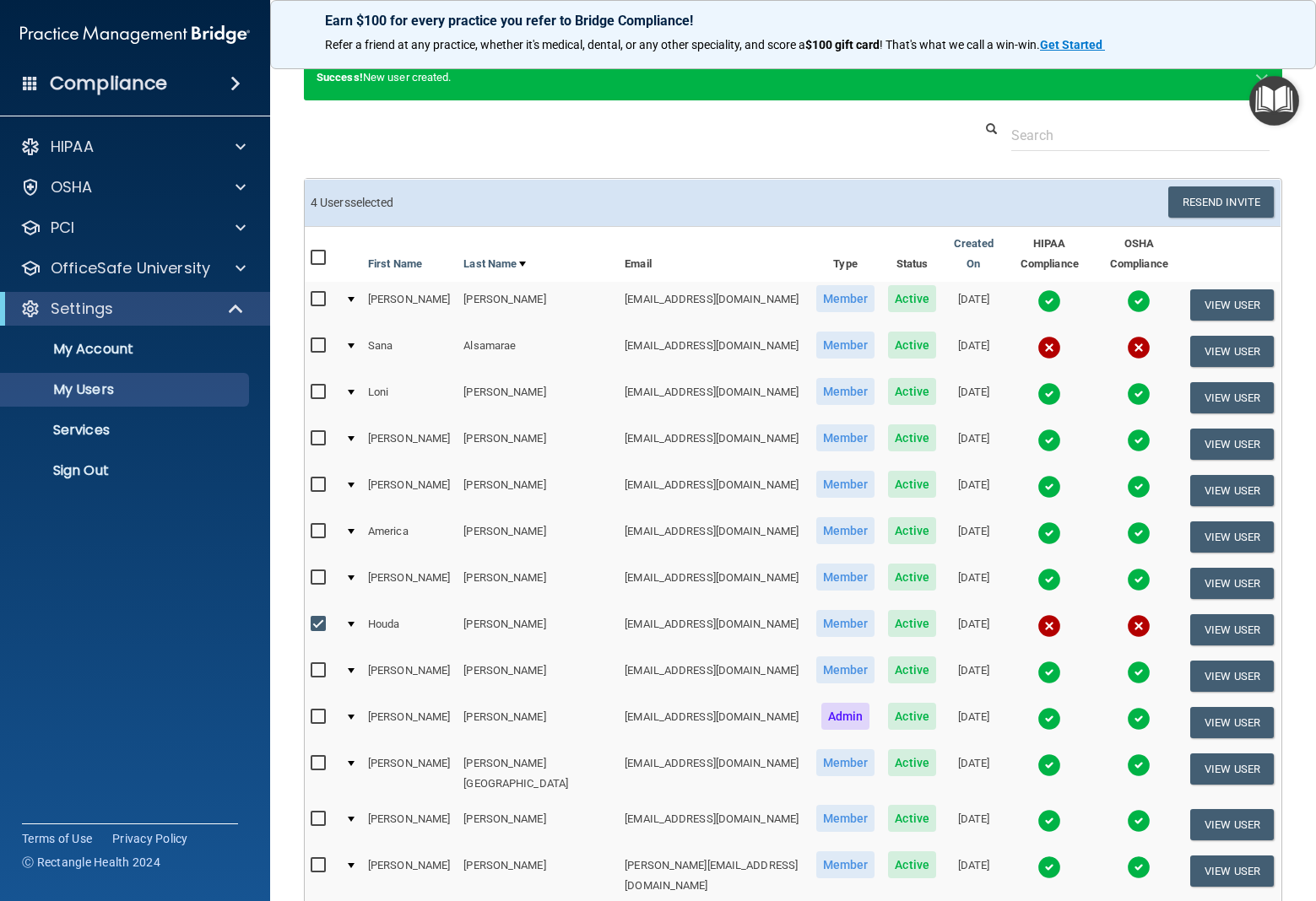
click at [318, 339] on input "checkbox" at bounding box center [320, 346] width 19 height 14
checkbox input "true"
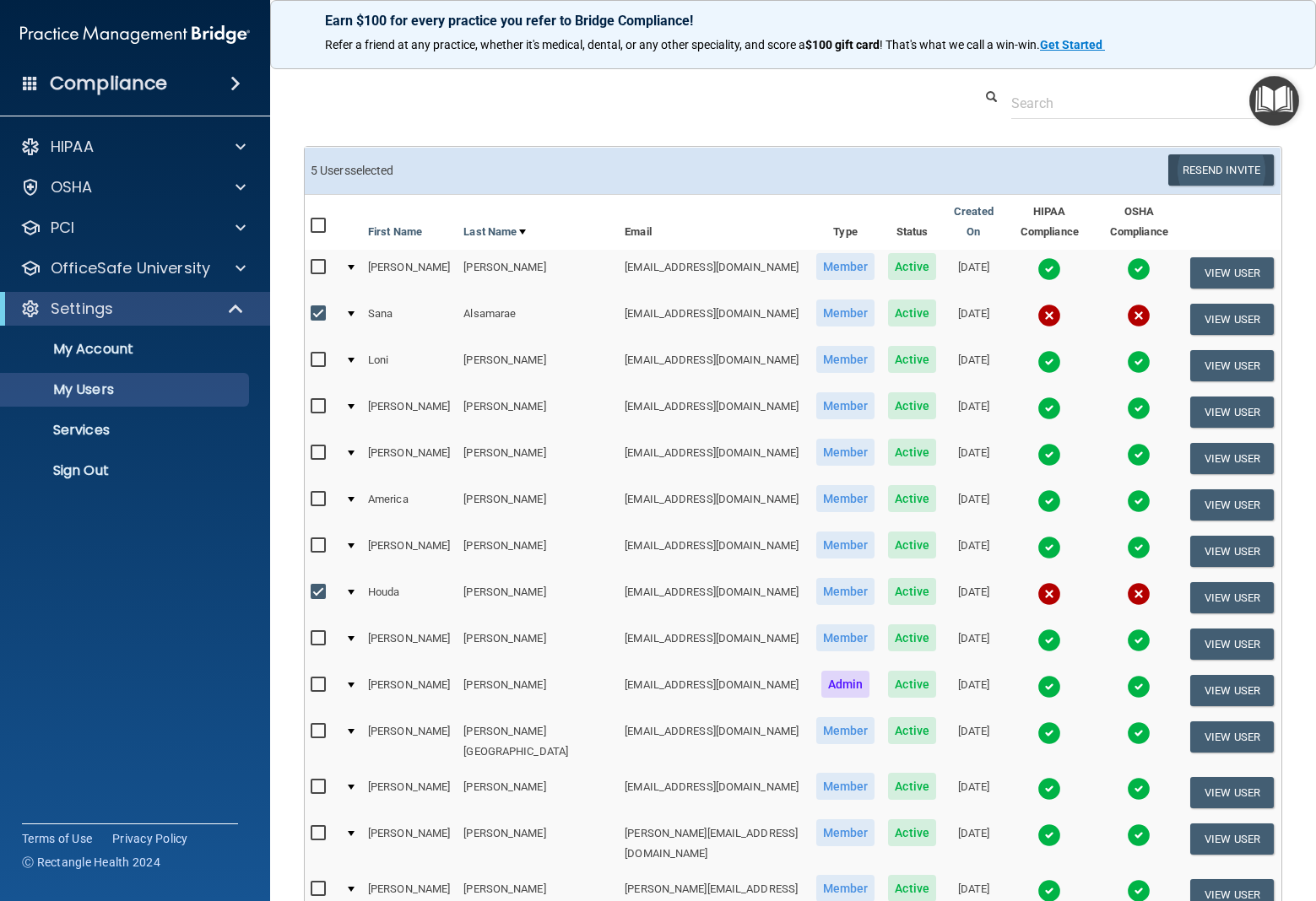
scroll to position [92, 0]
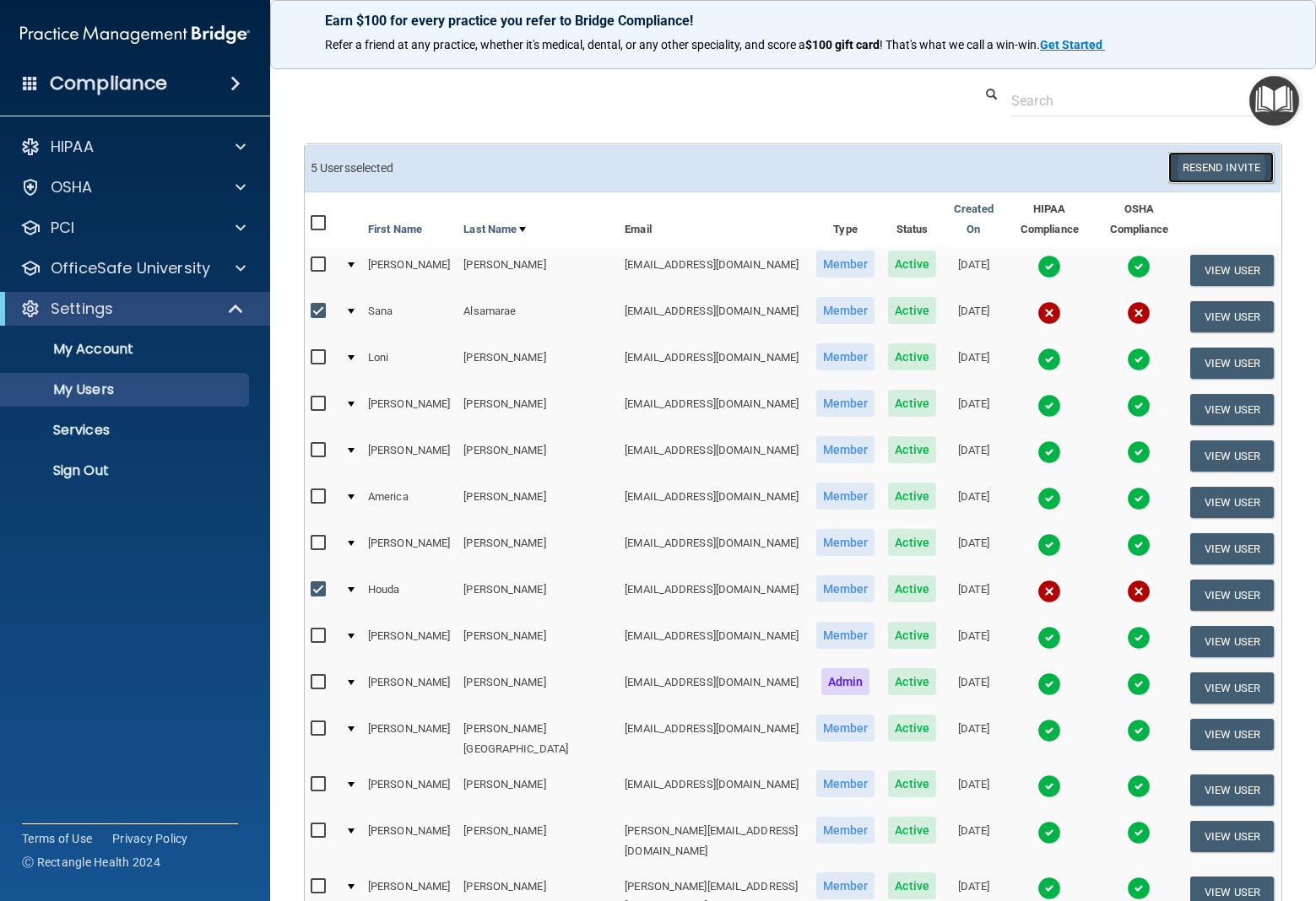
click at [1227, 167] on button "Resend Invite" at bounding box center [1220, 168] width 106 height 31
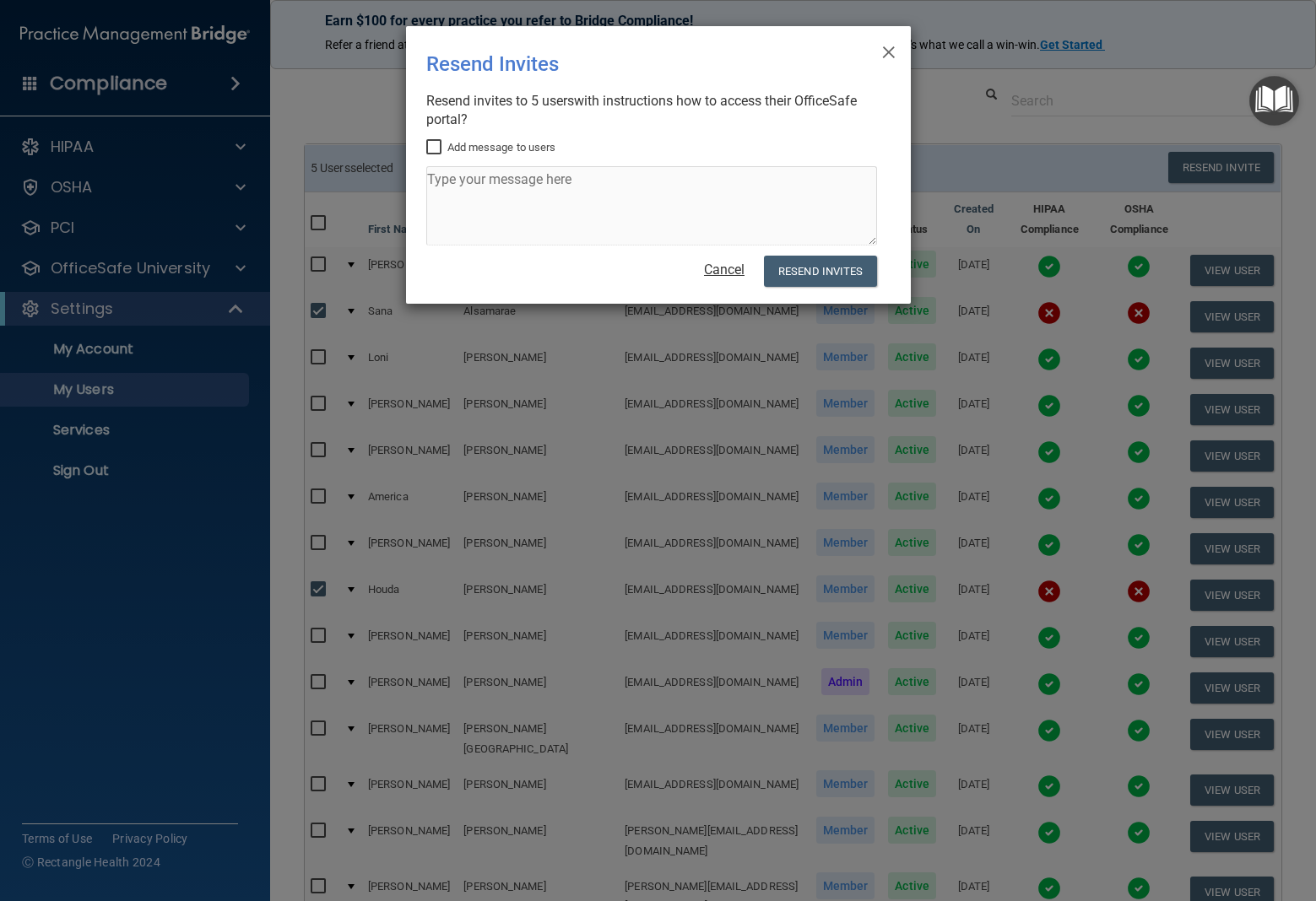
click at [729, 270] on link "Cancel" at bounding box center [724, 269] width 41 height 16
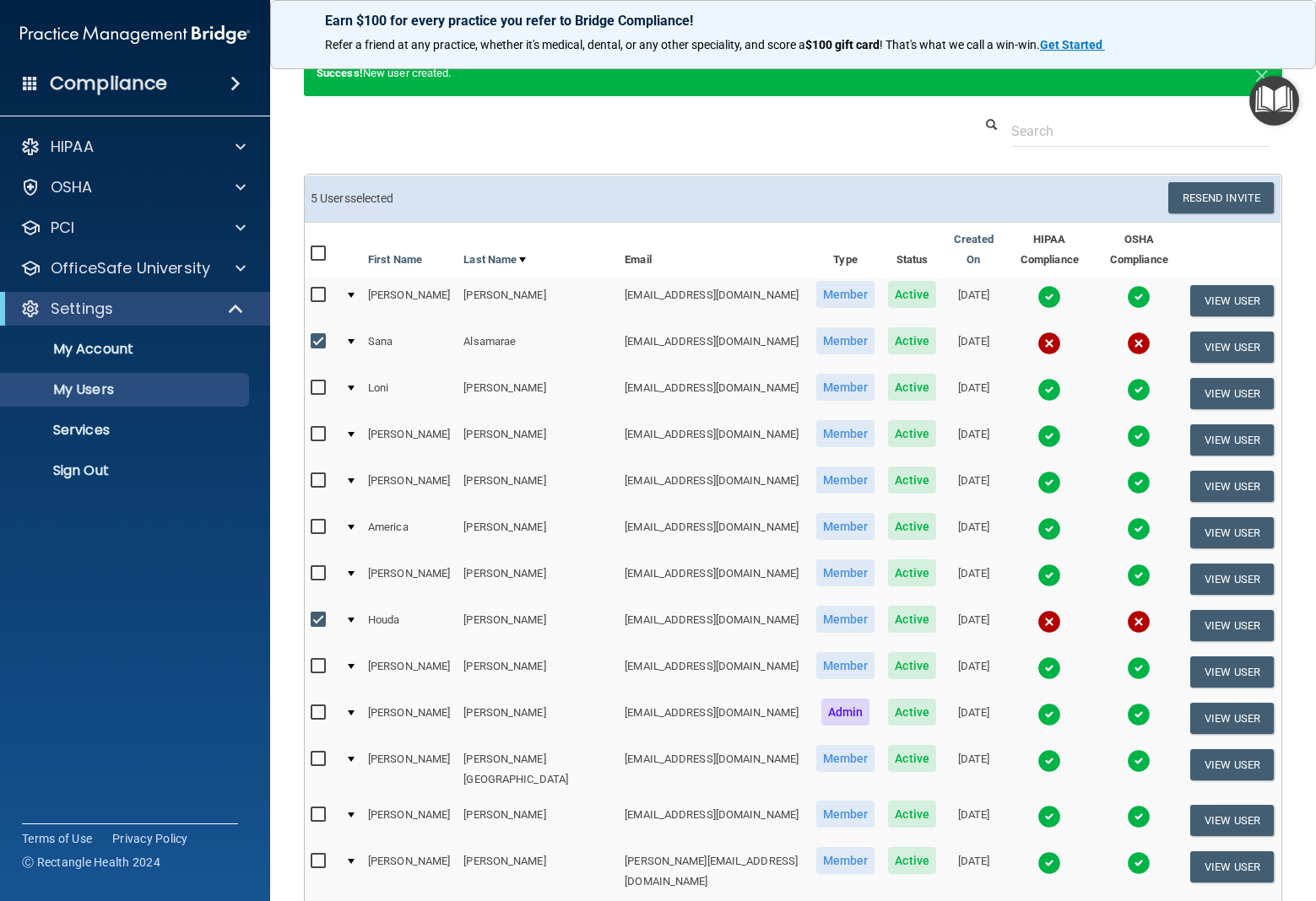
scroll to position [0, 0]
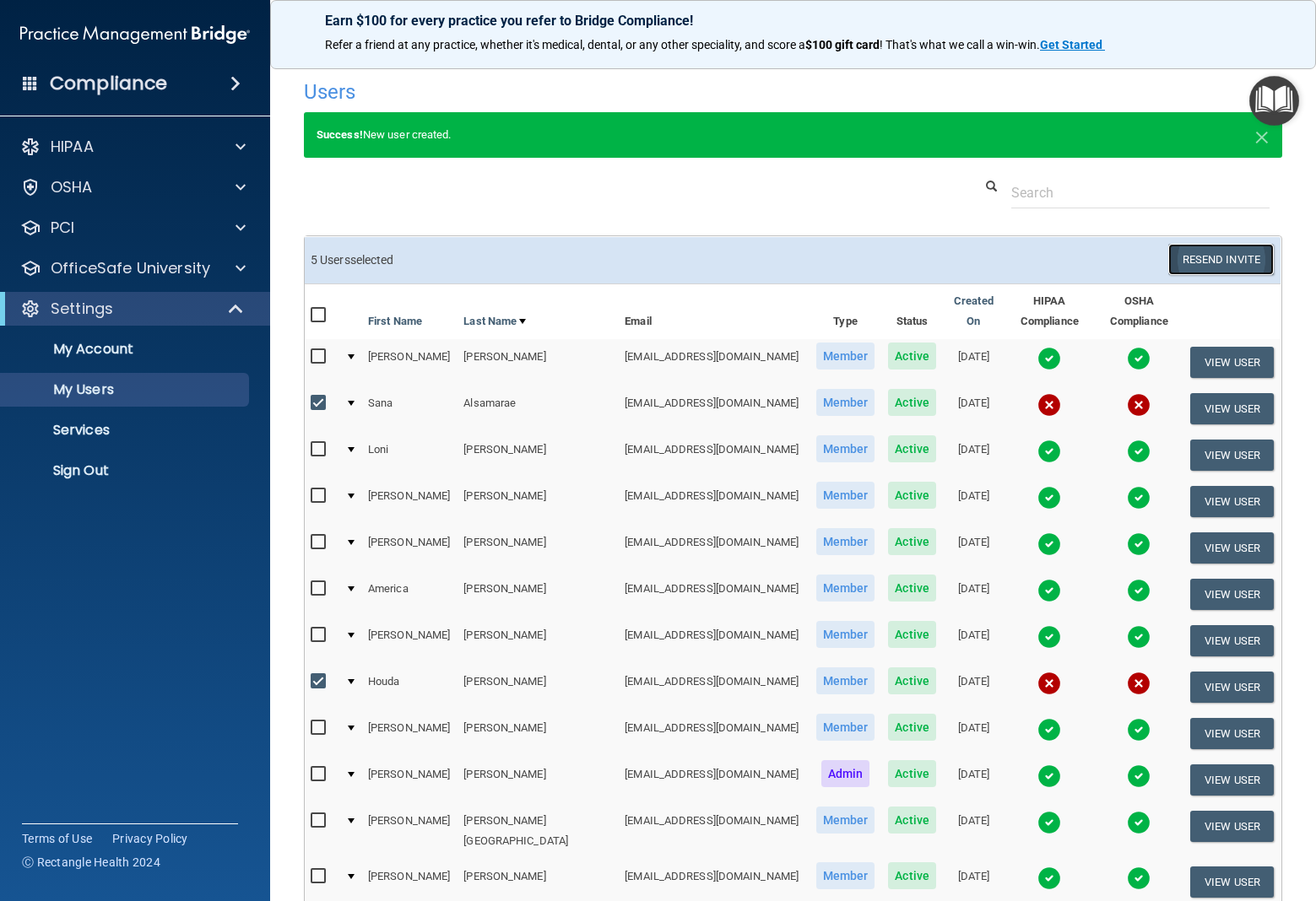
click at [1185, 254] on button "Resend Invite" at bounding box center [1220, 260] width 106 height 31
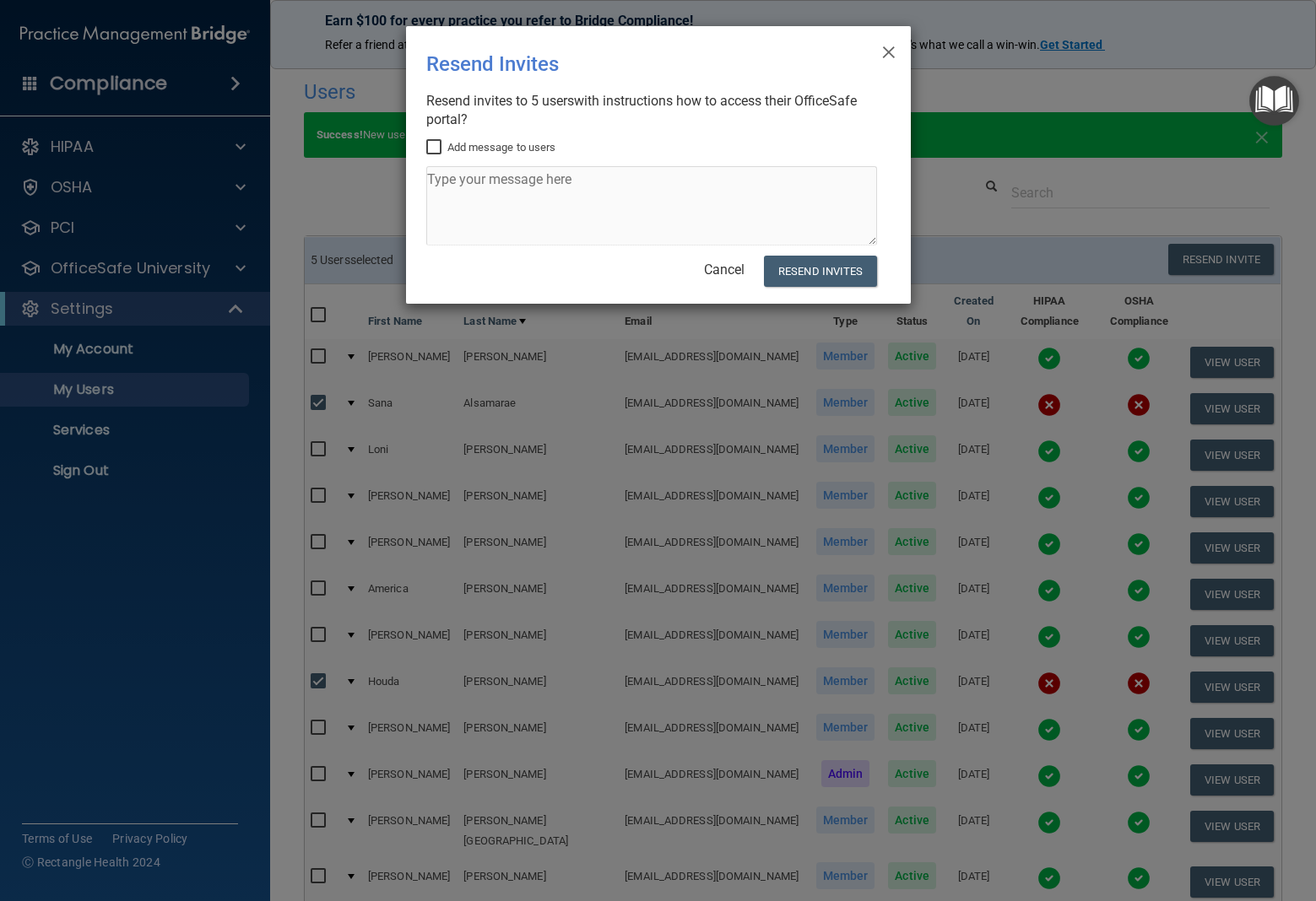
click at [434, 147] on input "Add message to users" at bounding box center [436, 147] width 19 height 14
checkbox input "true"
click at [436, 182] on textarea at bounding box center [651, 206] width 451 height 79
type textarea "Please log in to complete your HIPPA and OSHA compliance. Thank you Pam"
click at [788, 274] on button "Resend Invites" at bounding box center [820, 271] width 112 height 31
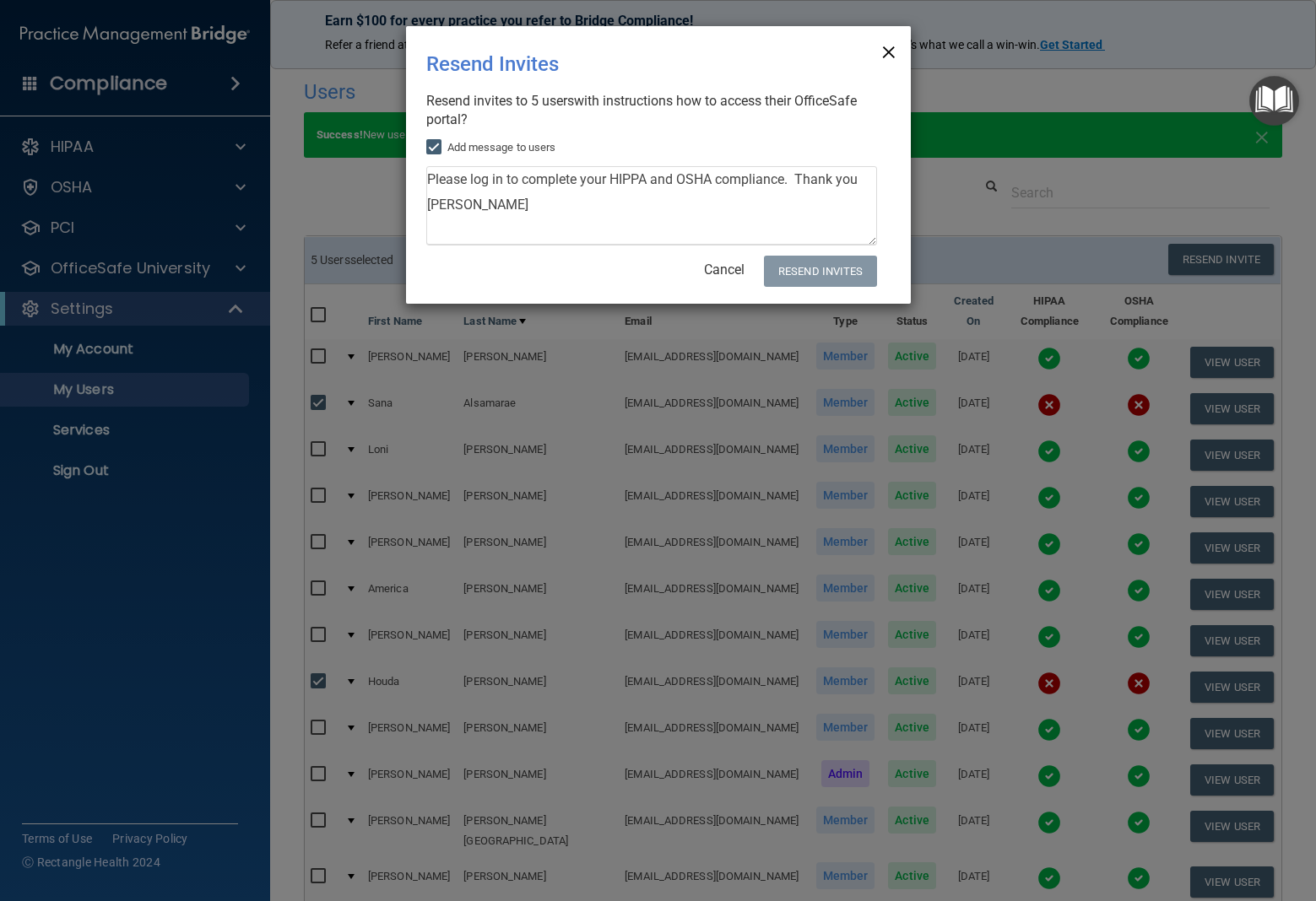
click at [892, 49] on span "×" at bounding box center [889, 49] width 16 height 34
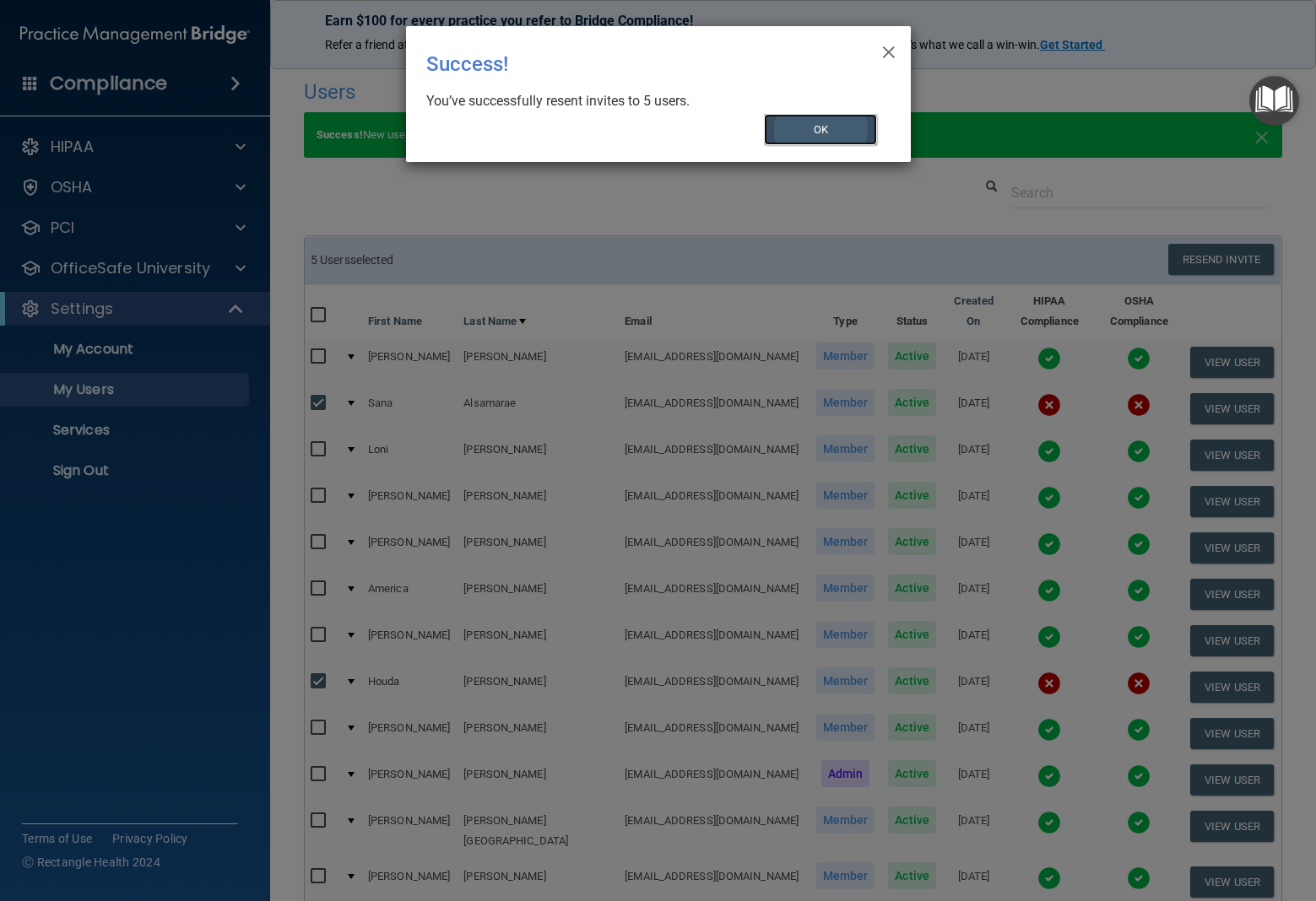
click at [836, 131] on button "OK" at bounding box center [820, 130] width 113 height 31
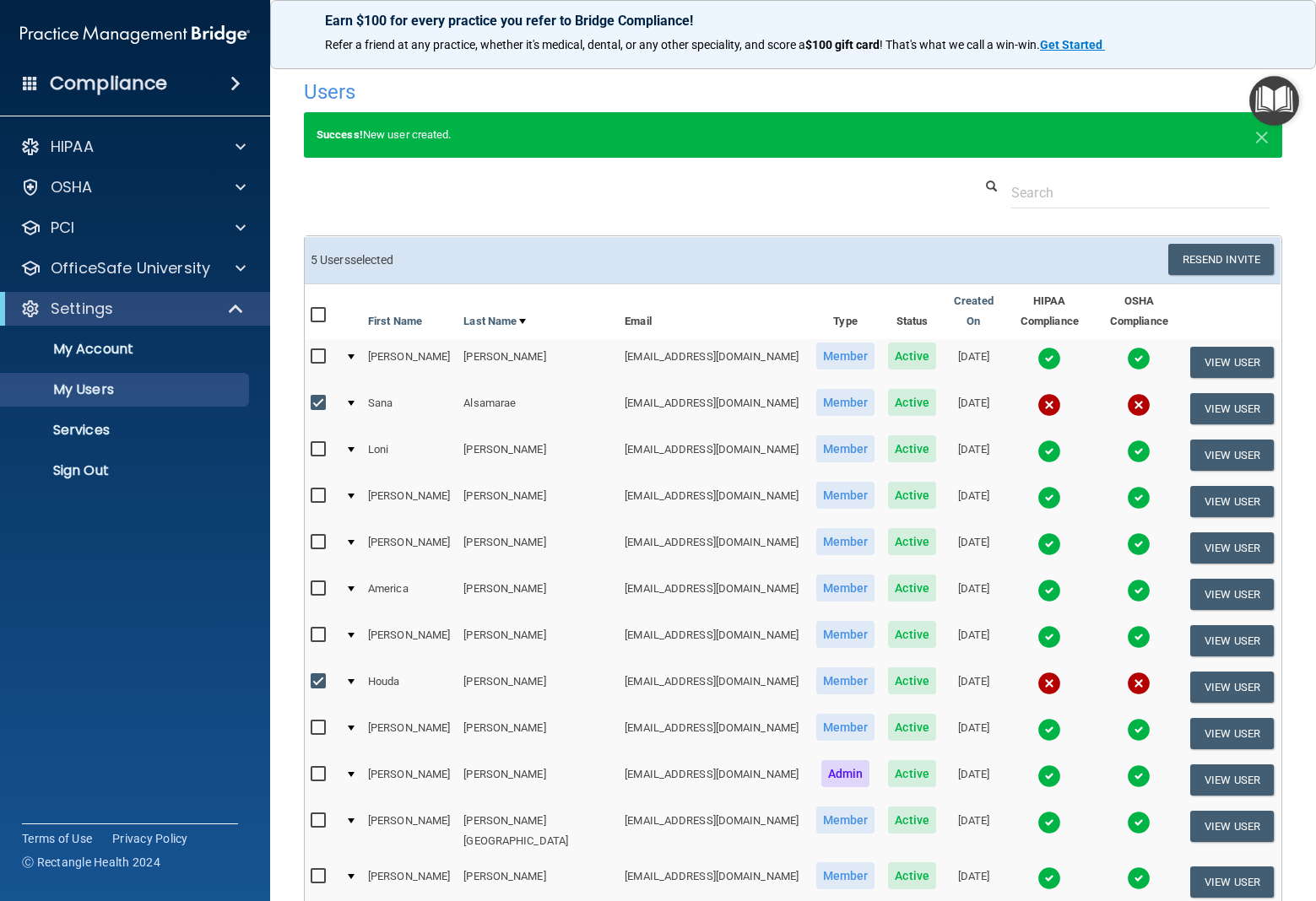
click at [1147, 45] on p "Refer a friend at any practice, whether it's medical, dental, or any other spec…" at bounding box center [793, 45] width 936 height 16
